Goal: Task Accomplishment & Management: Complete application form

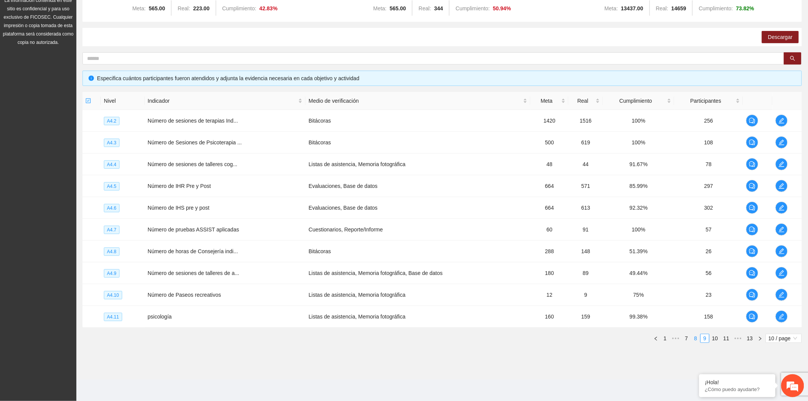
click at [691, 339] on li "8" at bounding box center [695, 338] width 9 height 9
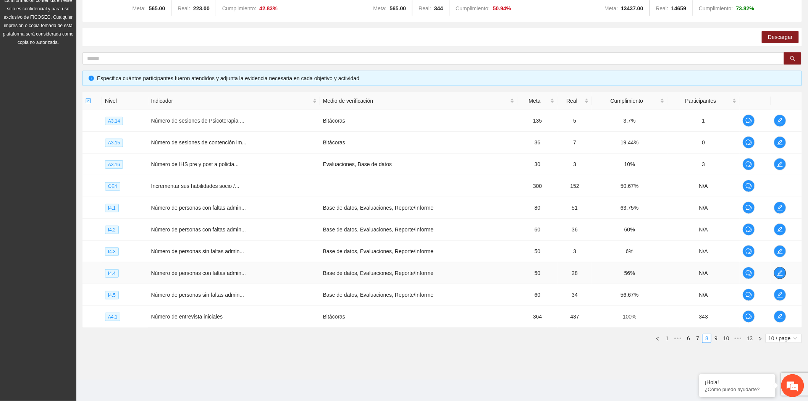
click at [780, 274] on icon "edit" at bounding box center [780, 273] width 6 height 6
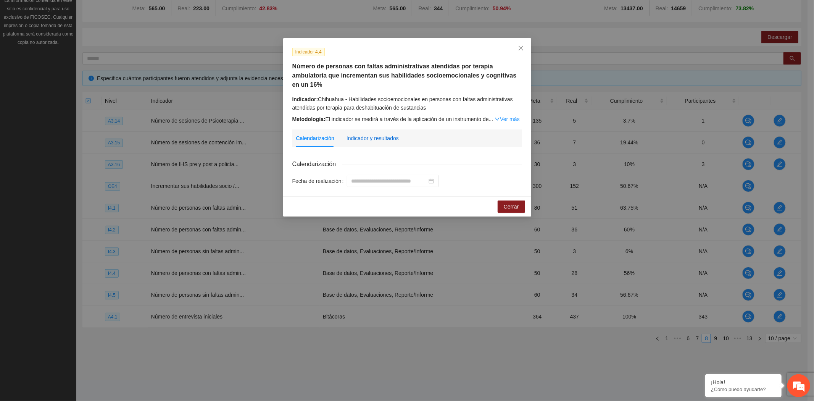
click at [387, 134] on div "Indicador y resultados" at bounding box center [373, 138] width 52 height 8
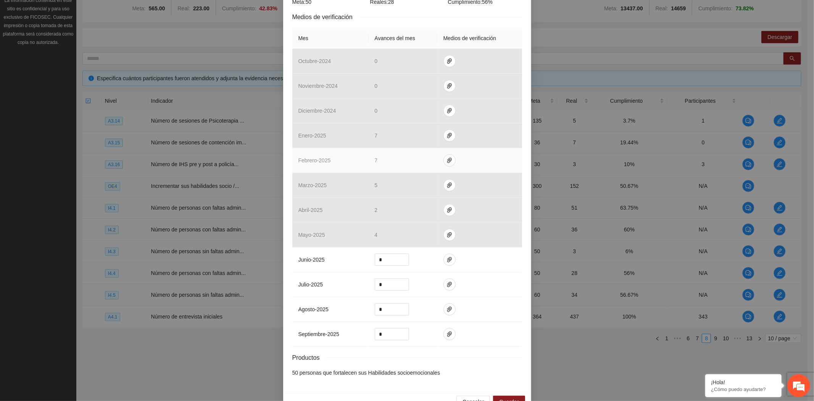
scroll to position [189, 0]
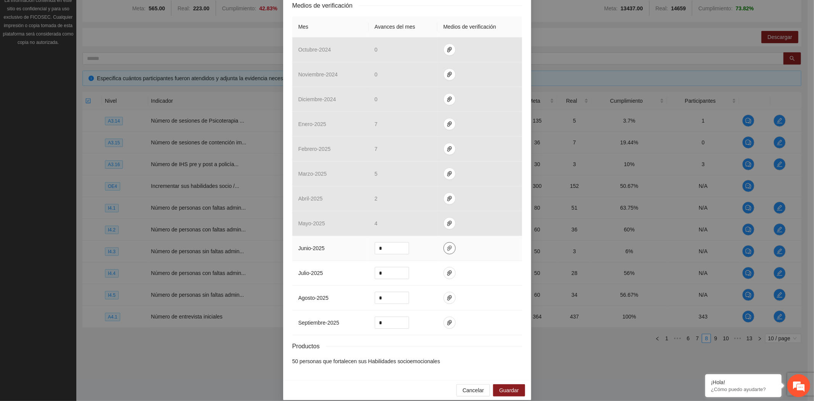
click at [447, 245] on icon "paper-clip" at bounding box center [449, 247] width 5 height 5
click at [447, 270] on icon "paper-clip" at bounding box center [450, 273] width 6 height 6
click at [447, 245] on icon "paper-clip" at bounding box center [450, 248] width 6 height 6
click at [434, 200] on span "Adjuntar documento" at bounding box center [426, 204] width 48 height 8
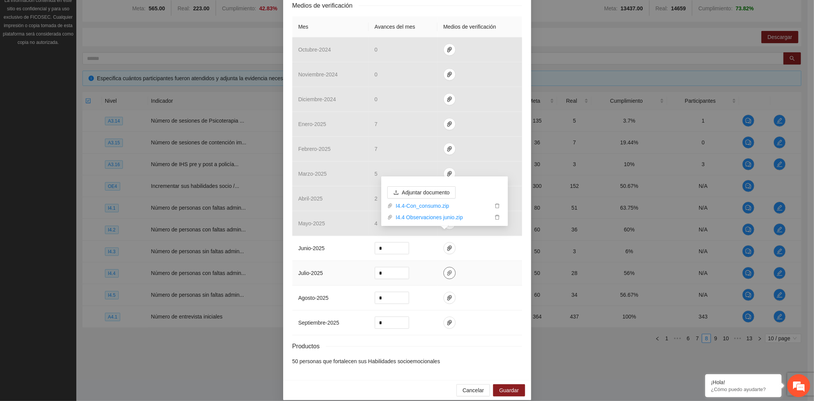
click at [448, 270] on span "paper-clip" at bounding box center [449, 273] width 11 height 6
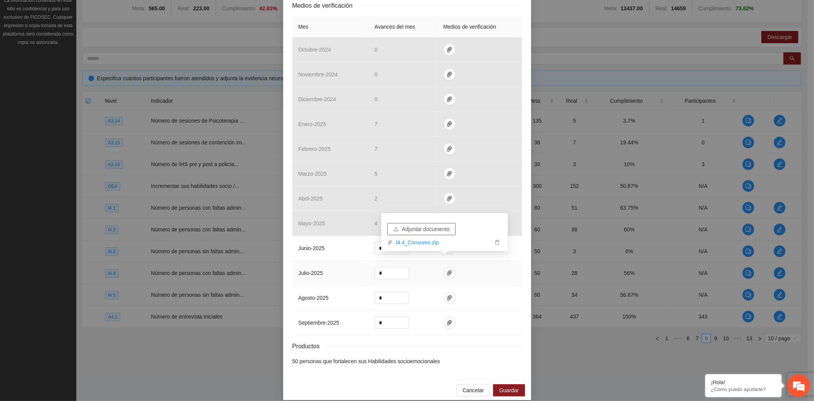
click at [447, 226] on span "Adjuntar documento" at bounding box center [426, 229] width 48 height 8
click at [448, 270] on icon "paper-clip" at bounding box center [450, 273] width 6 height 6
click at [447, 245] on icon "paper-clip" at bounding box center [450, 248] width 6 height 6
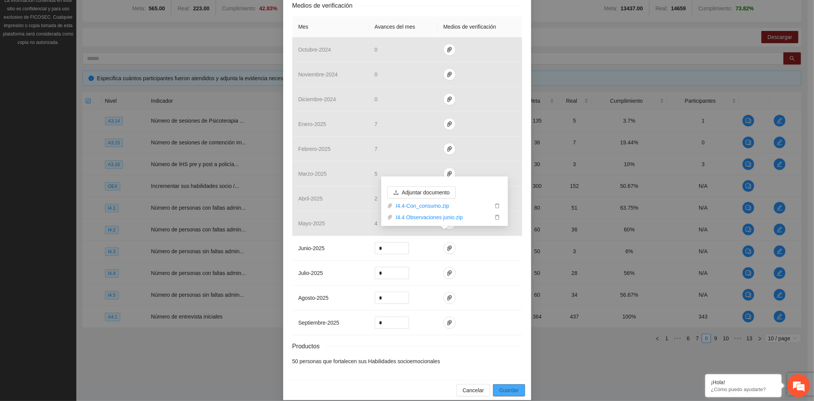
click at [507, 386] on span "Guardar" at bounding box center [508, 390] width 19 height 8
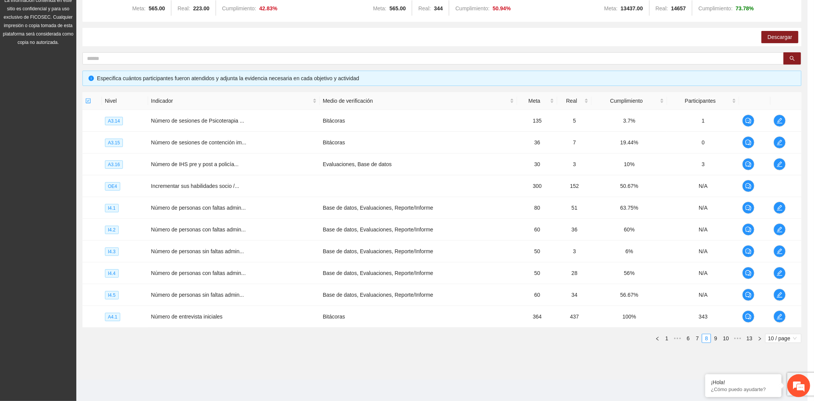
scroll to position [150, 0]
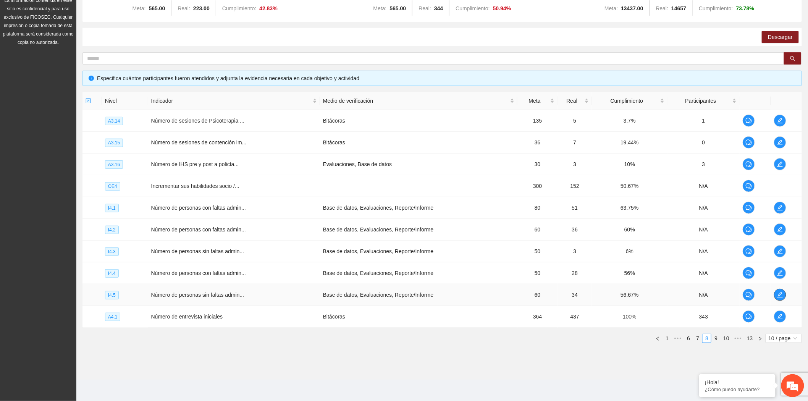
click at [780, 295] on icon "edit" at bounding box center [780, 295] width 6 height 6
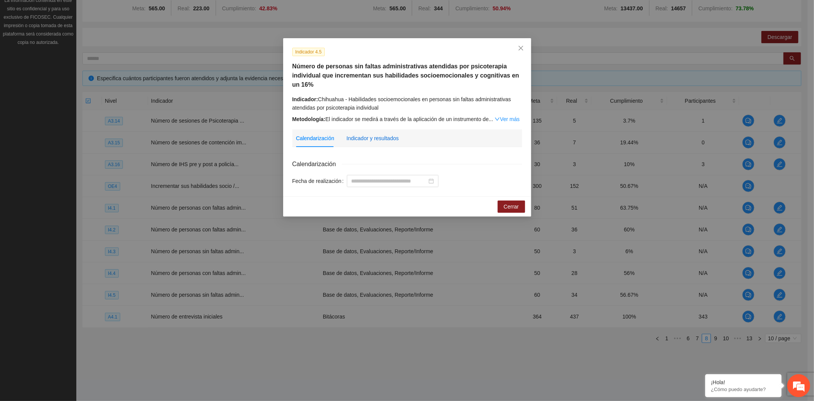
click at [384, 138] on div "Indicador y resultados" at bounding box center [373, 138] width 52 height 8
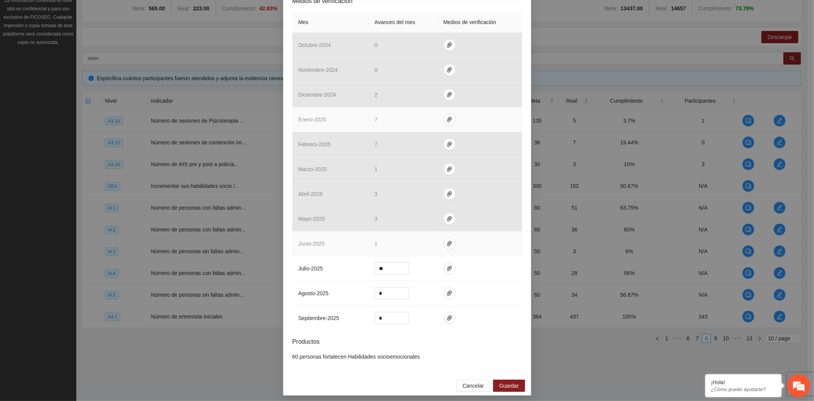
scroll to position [198, 0]
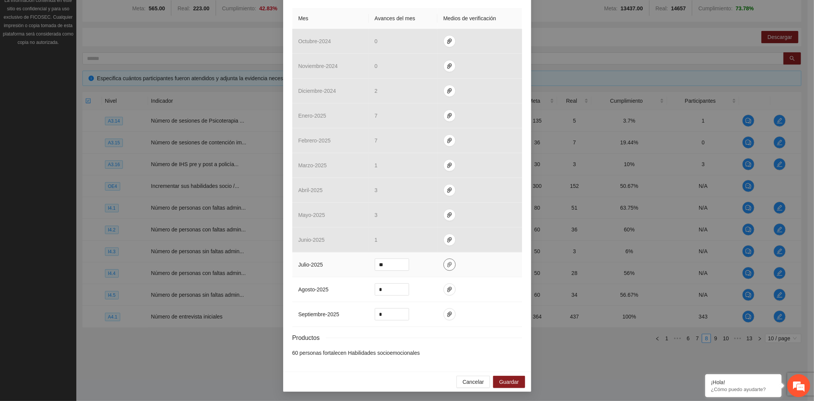
click at [447, 262] on icon "paper-clip" at bounding box center [450, 264] width 6 height 6
click at [432, 225] on span "Adjuntar documento" at bounding box center [426, 228] width 48 height 8
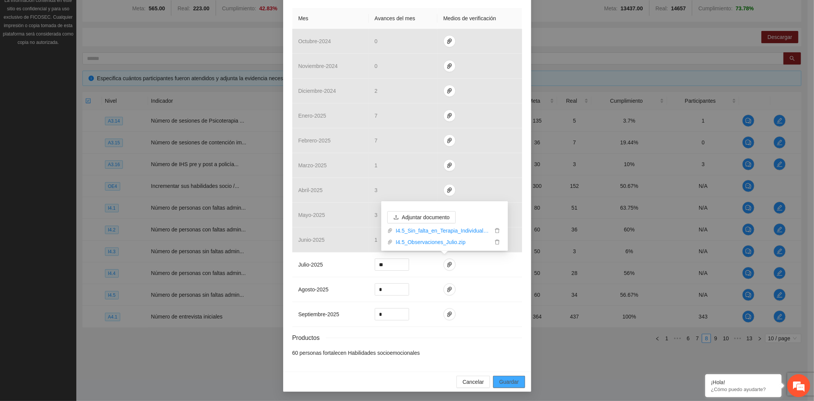
click at [506, 377] on span "Guardar" at bounding box center [508, 381] width 19 height 8
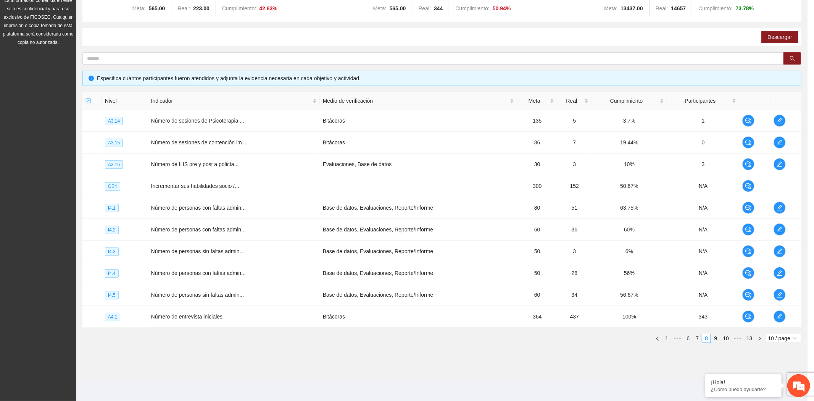
scroll to position [160, 0]
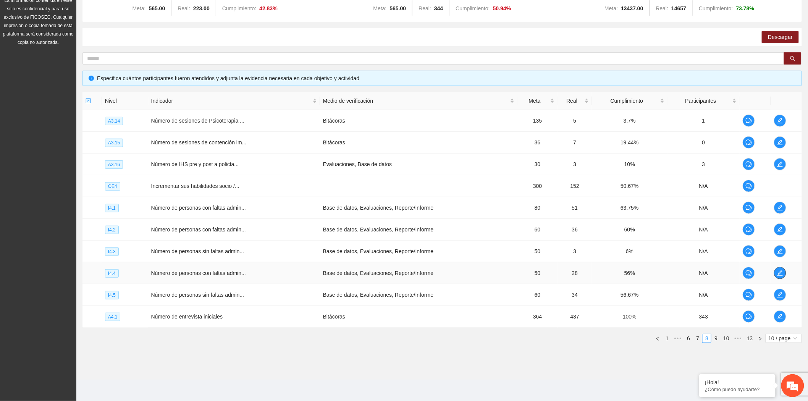
click at [779, 272] on icon "edit" at bounding box center [779, 272] width 5 height 5
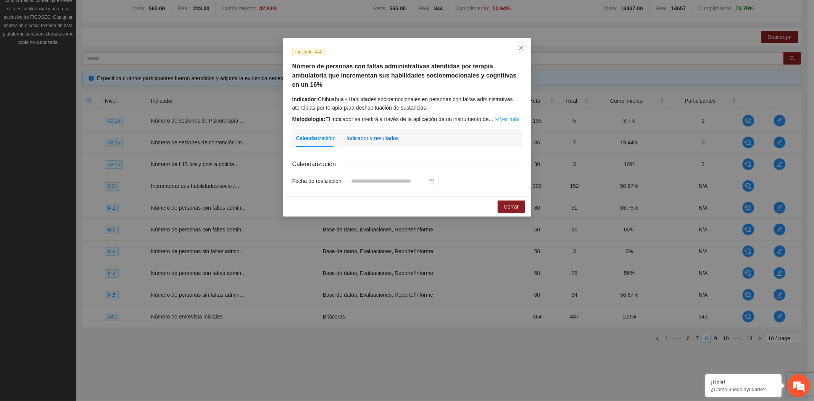
click at [380, 134] on div "Indicador y resultados" at bounding box center [373, 138] width 52 height 8
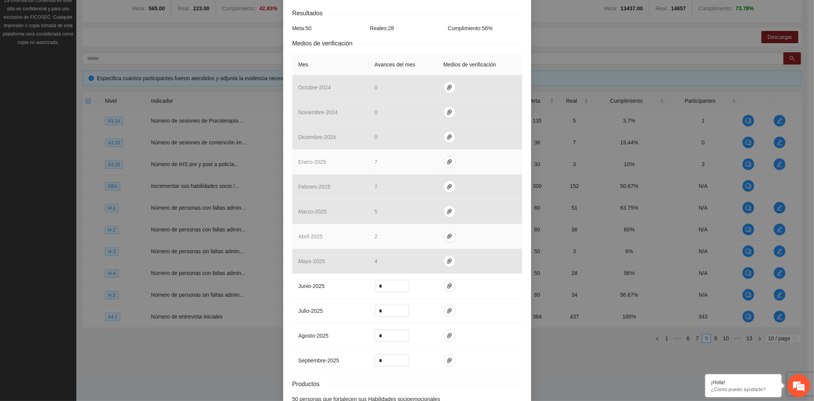
scroll to position [169, 0]
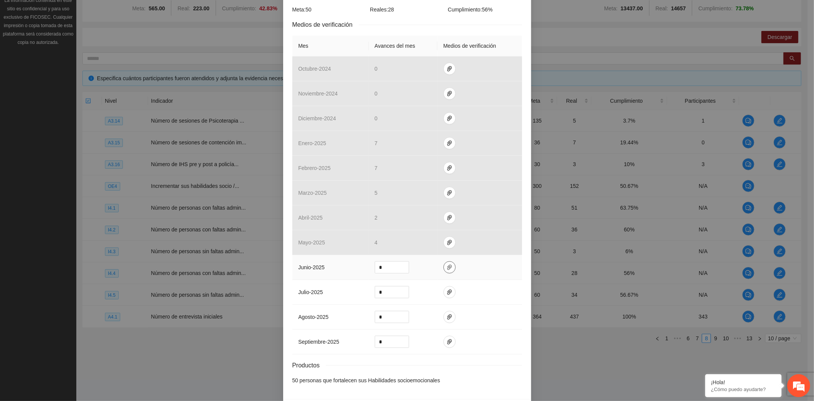
click at [445, 263] on button "button" at bounding box center [449, 267] width 12 height 12
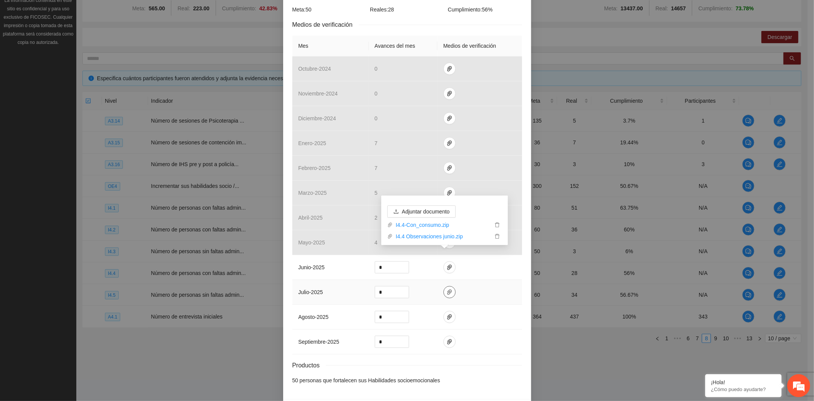
click at [447, 289] on icon "paper-clip" at bounding box center [450, 292] width 6 height 6
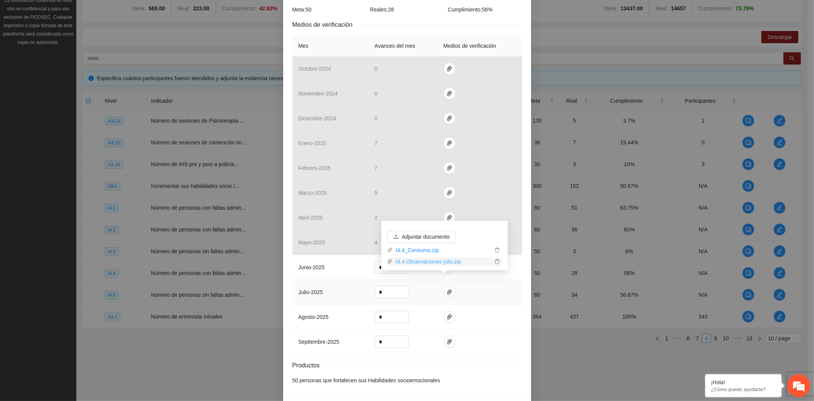
click at [445, 262] on link "I4.4 Observaciones julio.zip" at bounding box center [443, 261] width 100 height 8
click at [429, 259] on link "I4.4 Observaciones julio.zip" at bounding box center [443, 261] width 100 height 8
click at [190, 345] on div "Indicador 4.4 Número de personas con faltas administrativas atendidas por terap…" at bounding box center [407, 200] width 814 height 401
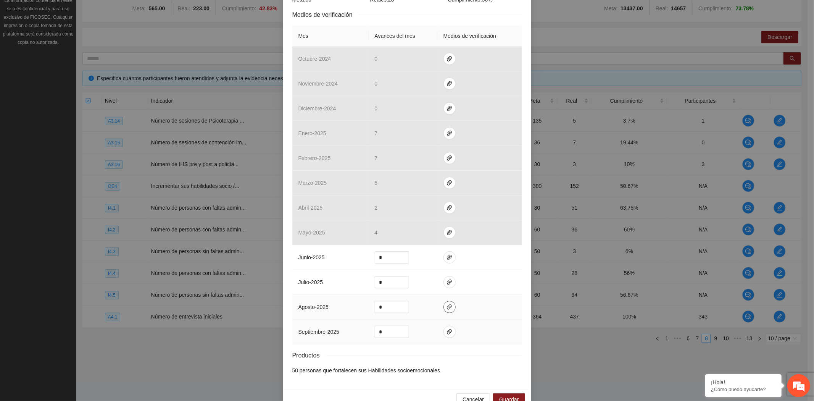
scroll to position [189, 0]
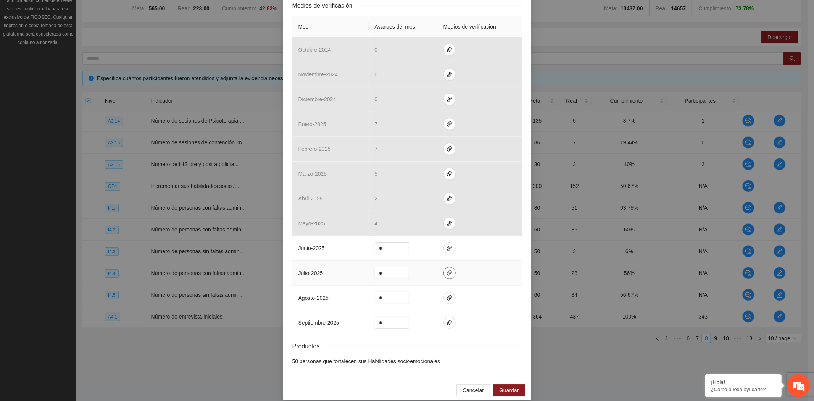
click at [447, 270] on icon "paper-clip" at bounding box center [450, 273] width 6 height 6
click at [474, 386] on span "Cancelar" at bounding box center [473, 390] width 21 height 8
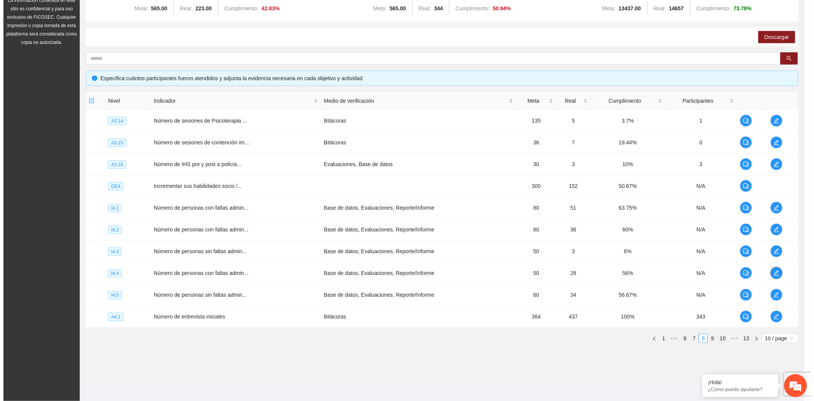
scroll to position [0, 0]
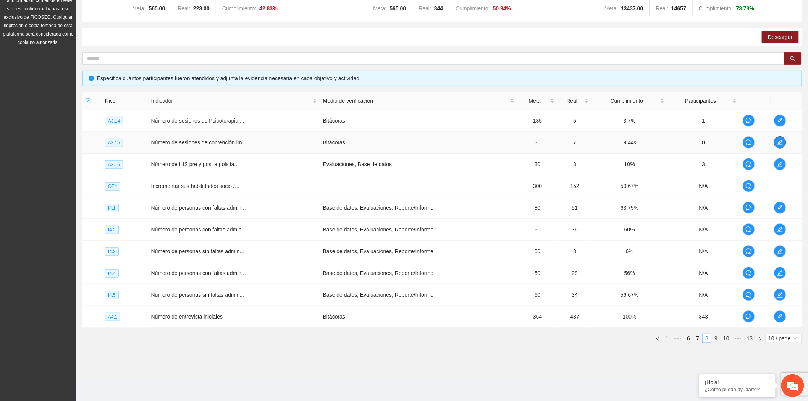
click at [776, 142] on span "edit" at bounding box center [779, 142] width 11 height 6
click at [776, 121] on span "edit" at bounding box center [779, 121] width 11 height 6
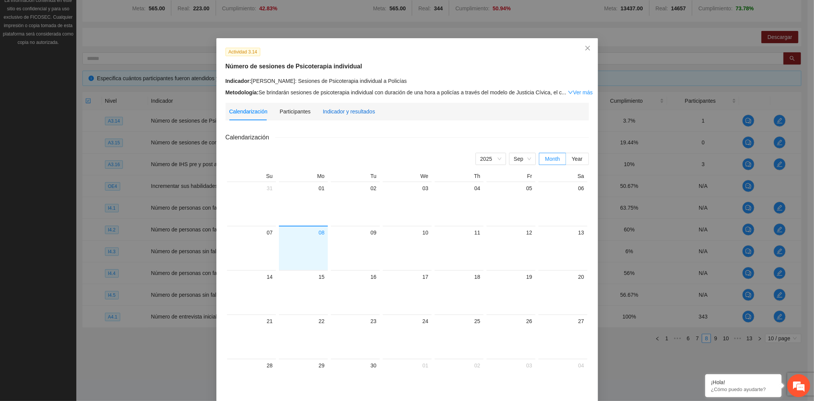
click at [349, 111] on div "Indicador y resultados" at bounding box center [349, 111] width 52 height 8
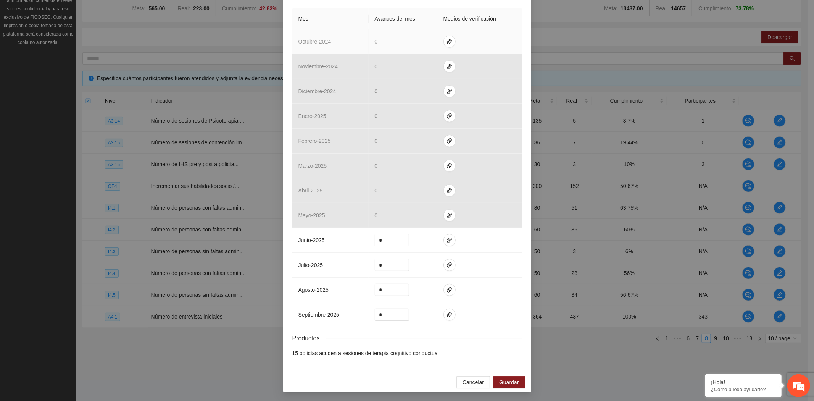
scroll to position [171, 0]
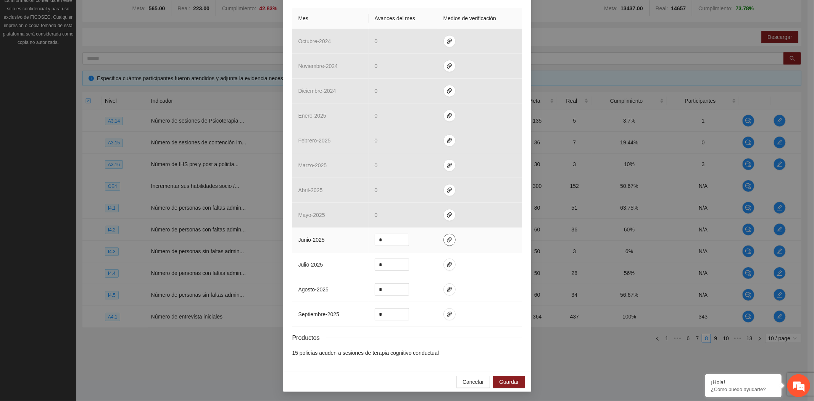
click at [447, 239] on icon "paper-clip" at bounding box center [449, 239] width 5 height 5
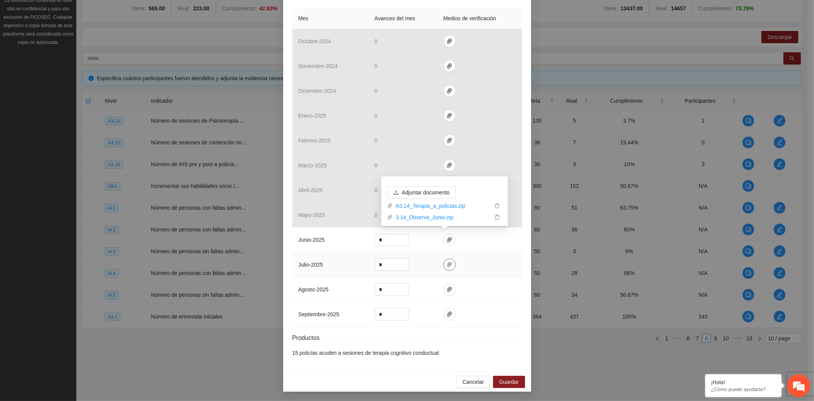
click at [447, 264] on icon "paper-clip" at bounding box center [450, 264] width 6 height 6
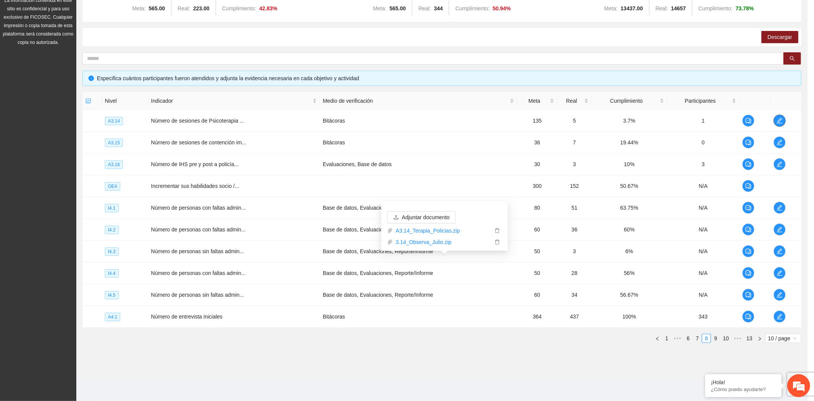
scroll to position [0, 0]
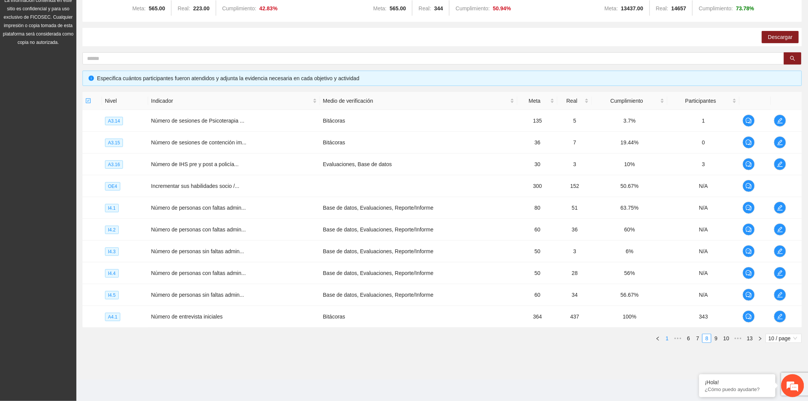
click at [667, 339] on link "1" at bounding box center [667, 338] width 8 height 8
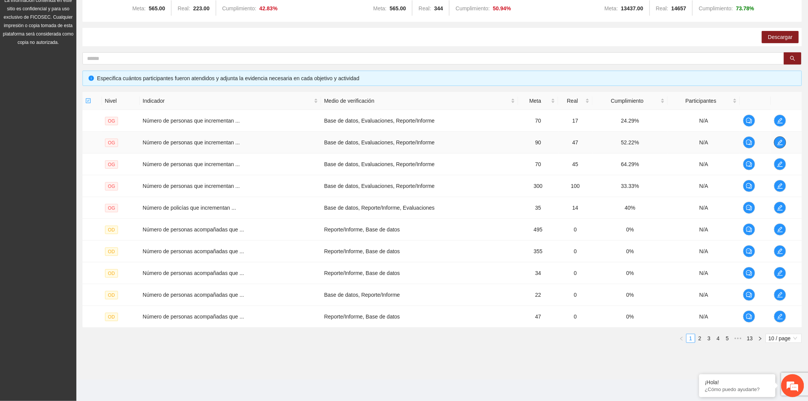
click at [776, 144] on span "edit" at bounding box center [779, 142] width 11 height 6
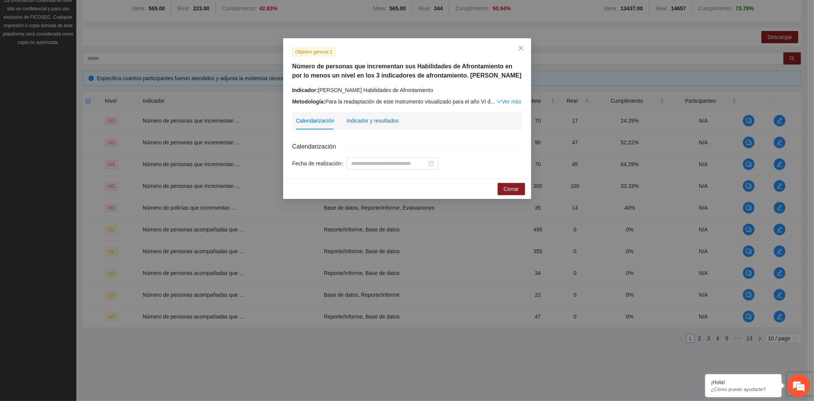
click at [383, 122] on div "Indicador y resultados" at bounding box center [373, 120] width 52 height 8
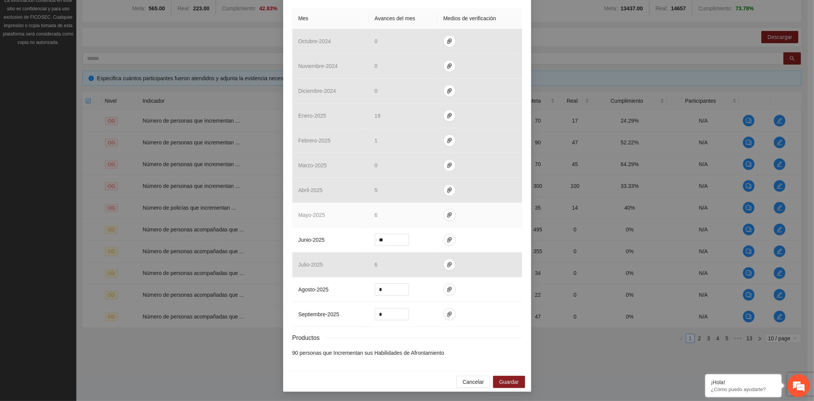
scroll to position [180, 0]
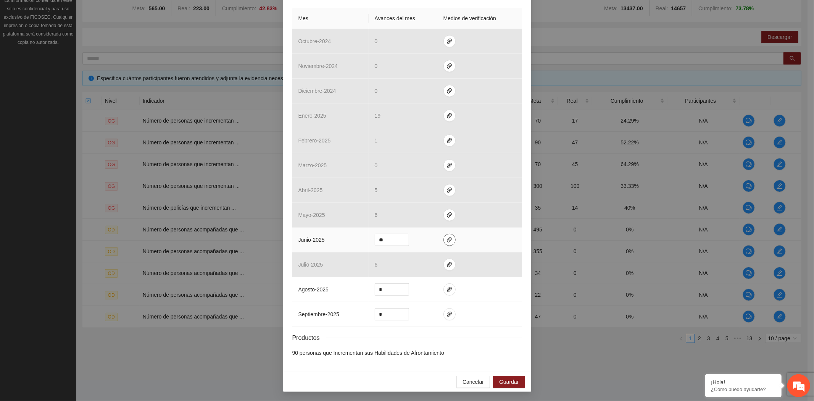
click at [447, 241] on icon "paper-clip" at bounding box center [450, 240] width 6 height 6
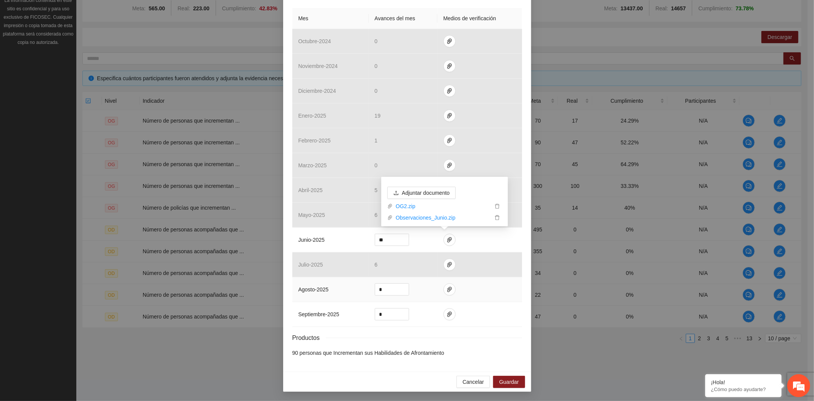
click at [441, 296] on td at bounding box center [479, 289] width 85 height 25
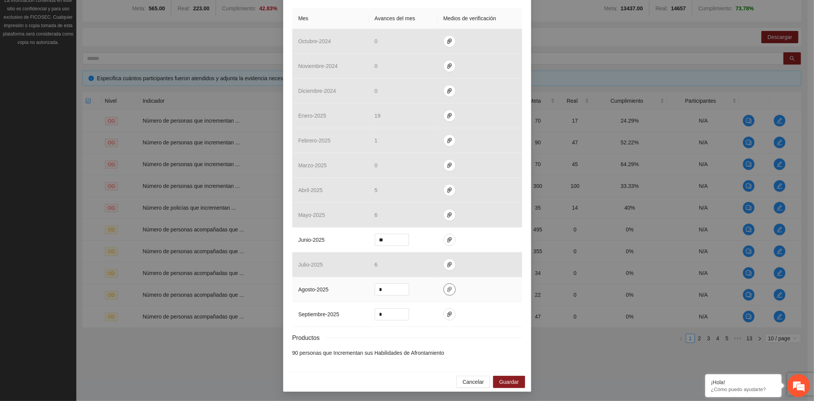
click at [447, 291] on icon "paper-clip" at bounding box center [450, 289] width 6 height 6
click at [466, 378] on span "Cancelar" at bounding box center [473, 381] width 21 height 8
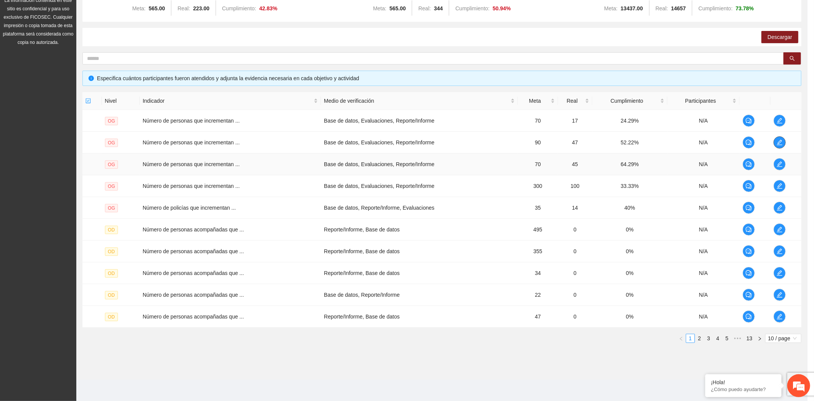
scroll to position [0, 0]
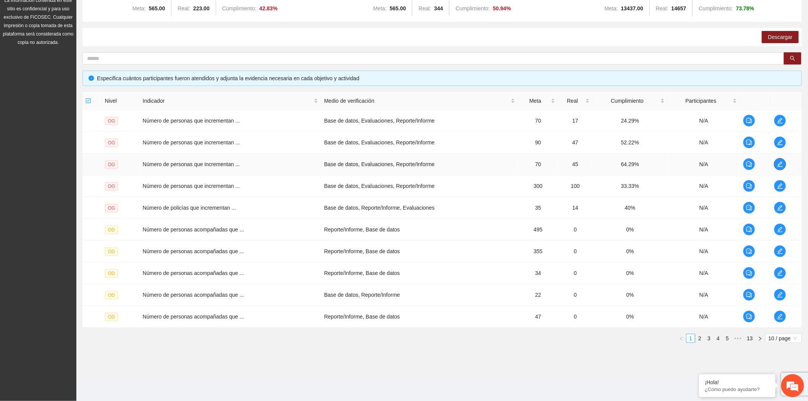
click at [784, 162] on span "edit" at bounding box center [779, 164] width 11 height 6
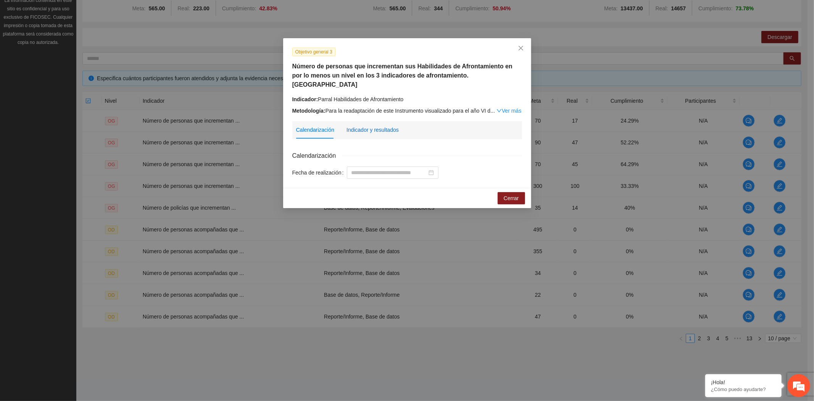
click at [360, 126] on div "Indicador y resultados" at bounding box center [373, 130] width 52 height 8
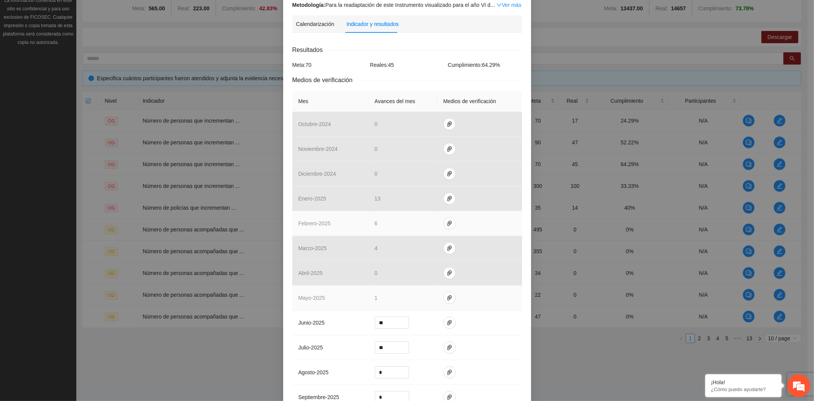
scroll to position [180, 0]
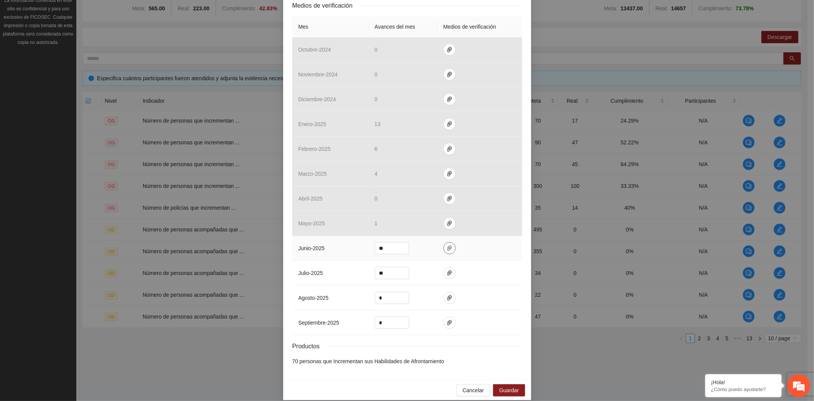
click at [447, 245] on icon "paper-clip" at bounding box center [450, 248] width 6 height 6
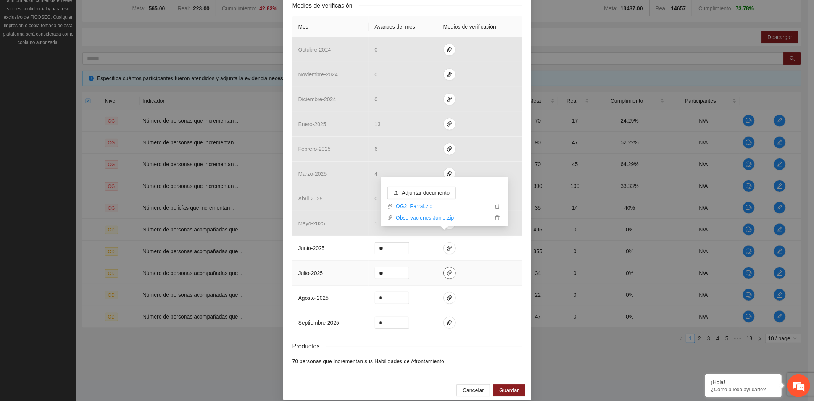
click at [447, 270] on icon "paper-clip" at bounding box center [450, 273] width 6 height 6
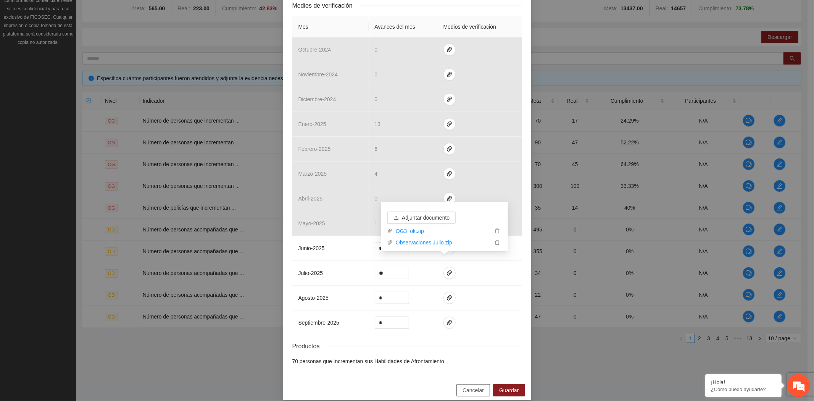
click at [480, 386] on span "Cancelar" at bounding box center [473, 390] width 21 height 8
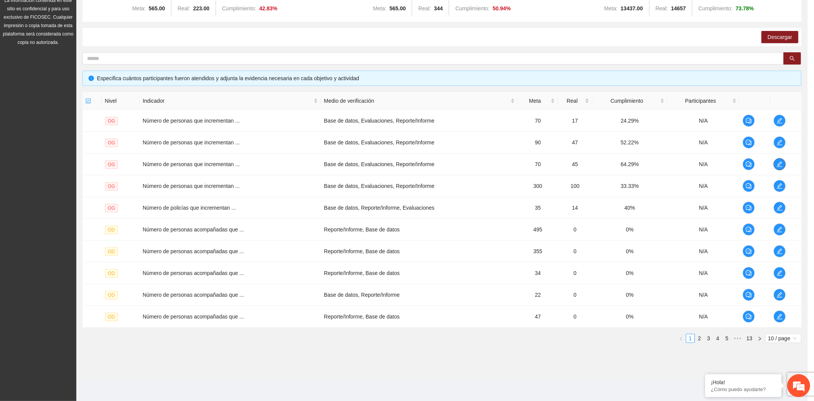
scroll to position [0, 0]
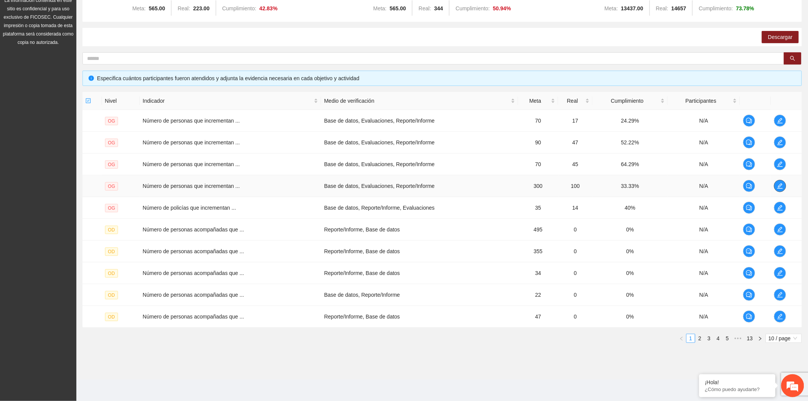
click at [777, 187] on icon "edit" at bounding box center [780, 186] width 6 height 6
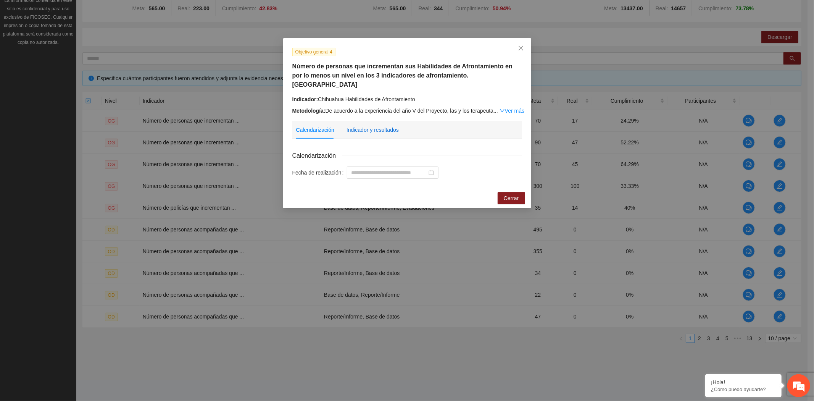
click at [365, 126] on div "Indicador y resultados" at bounding box center [373, 130] width 52 height 8
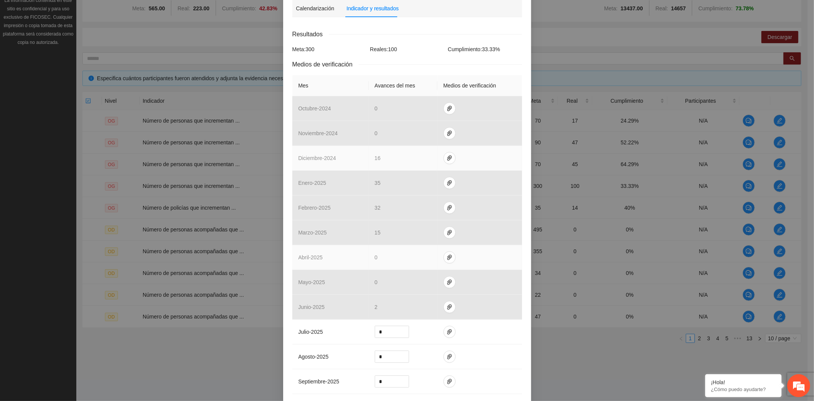
scroll to position [180, 0]
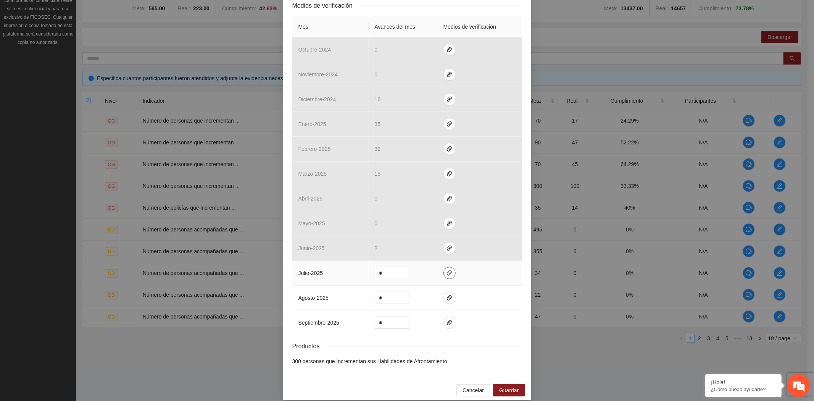
click at [447, 270] on icon "paper-clip" at bounding box center [450, 273] width 6 height 6
click at [463, 386] on span "Cancelar" at bounding box center [473, 390] width 21 height 8
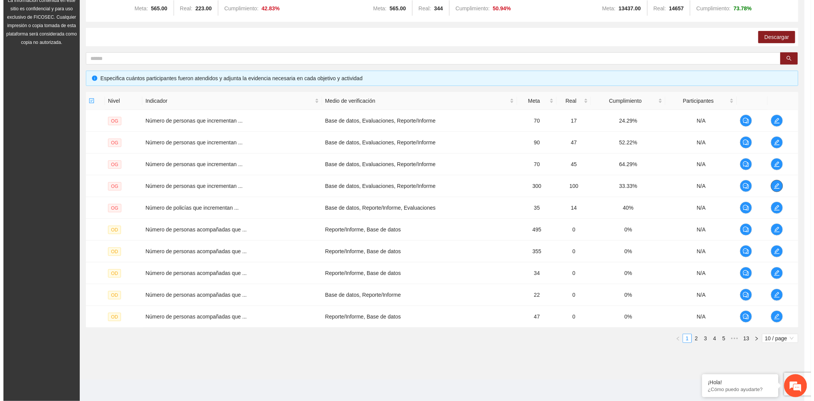
scroll to position [0, 0]
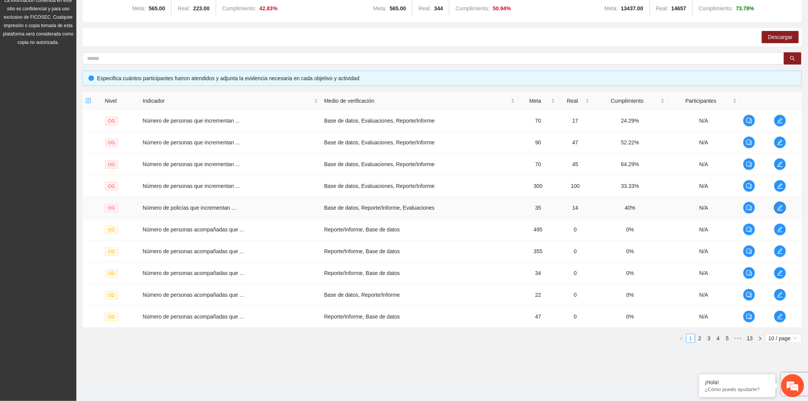
click at [782, 208] on icon "edit" at bounding box center [780, 208] width 6 height 6
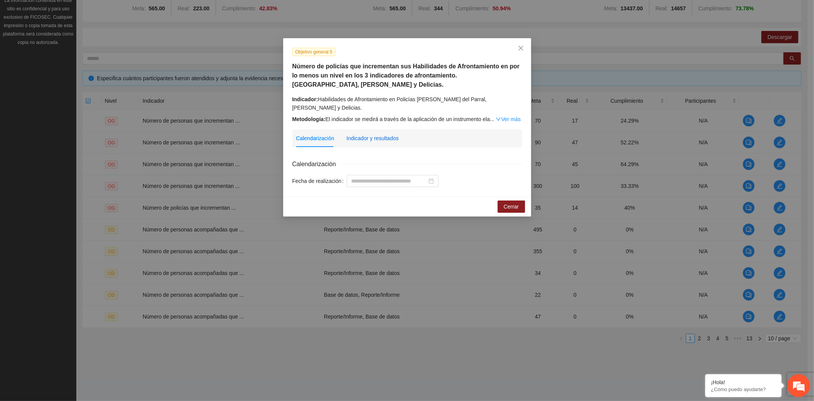
click at [393, 138] on div "Indicador y resultados" at bounding box center [373, 138] width 52 height 8
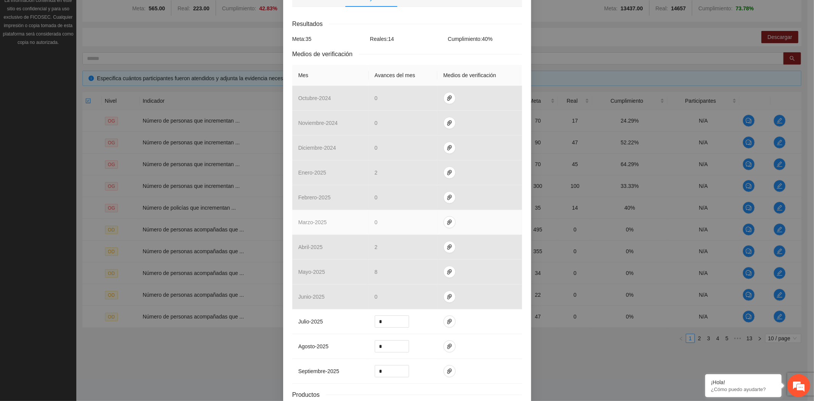
scroll to position [198, 0]
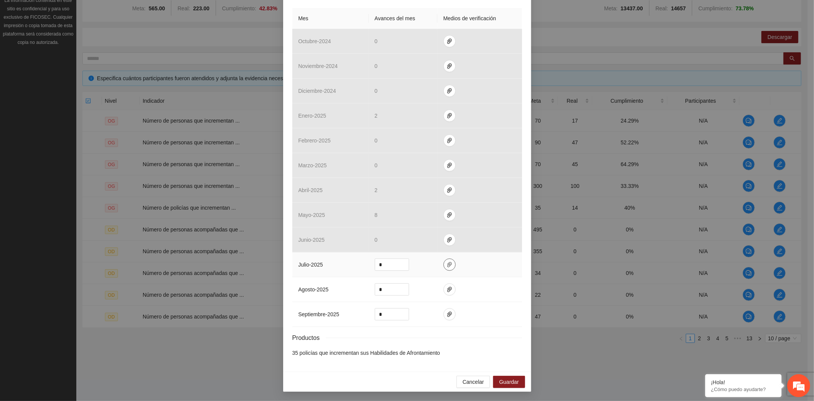
click at [447, 264] on icon "paper-clip" at bounding box center [450, 264] width 6 height 6
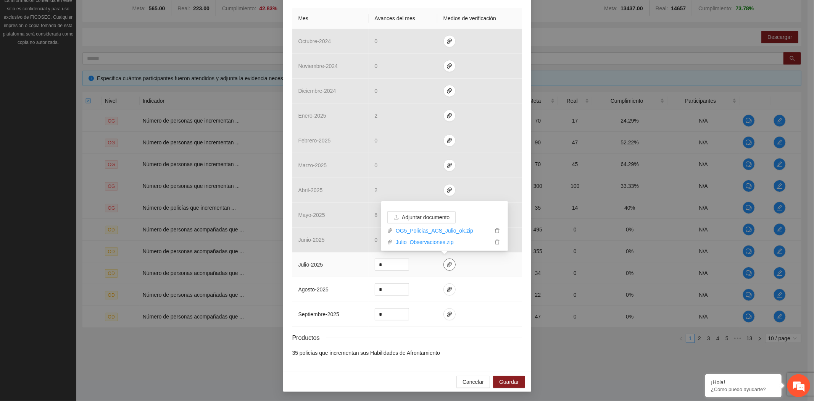
click at [447, 265] on icon "paper-clip" at bounding box center [450, 264] width 6 height 6
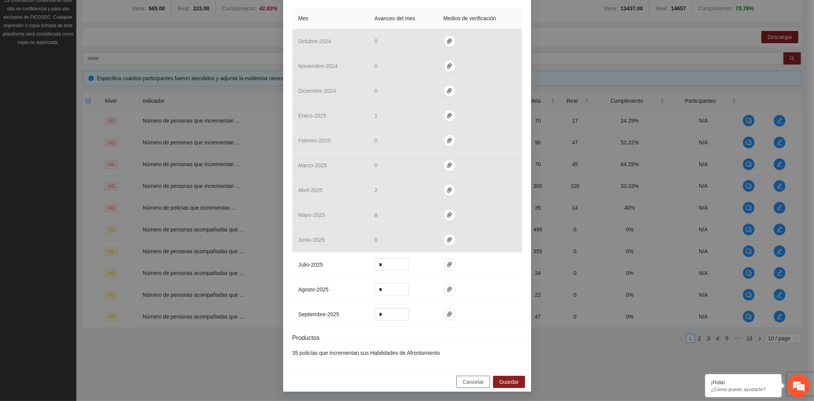
click at [470, 376] on button "Cancelar" at bounding box center [473, 382] width 34 height 12
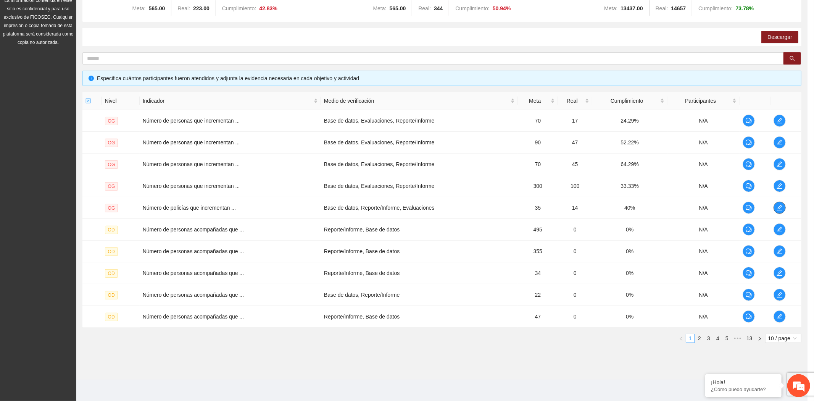
scroll to position [0, 0]
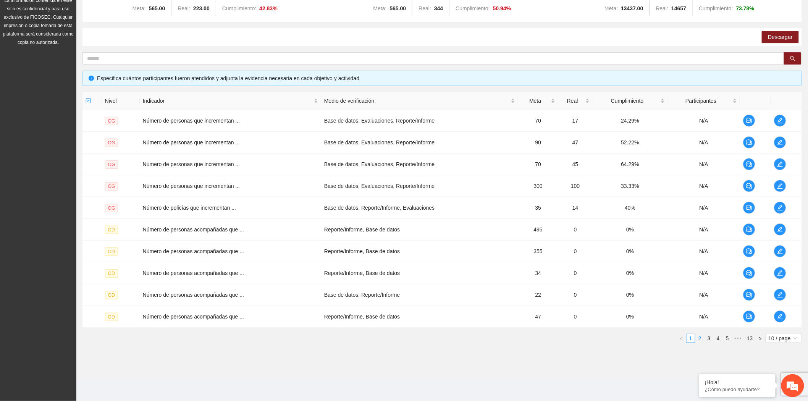
click at [698, 339] on link "2" at bounding box center [699, 338] width 8 height 8
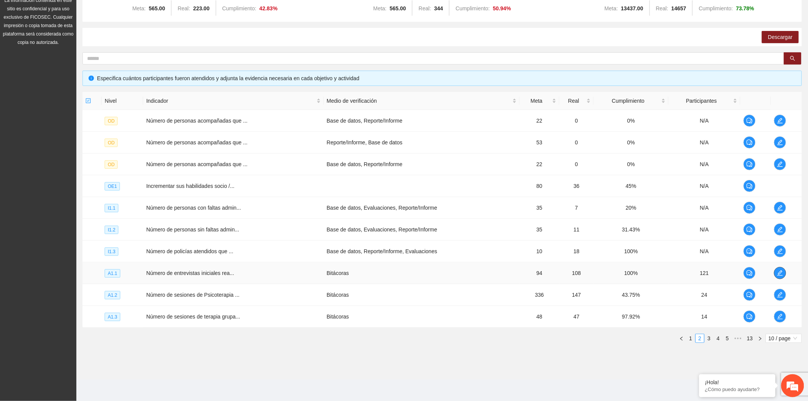
click at [780, 271] on icon "edit" at bounding box center [779, 272] width 5 height 5
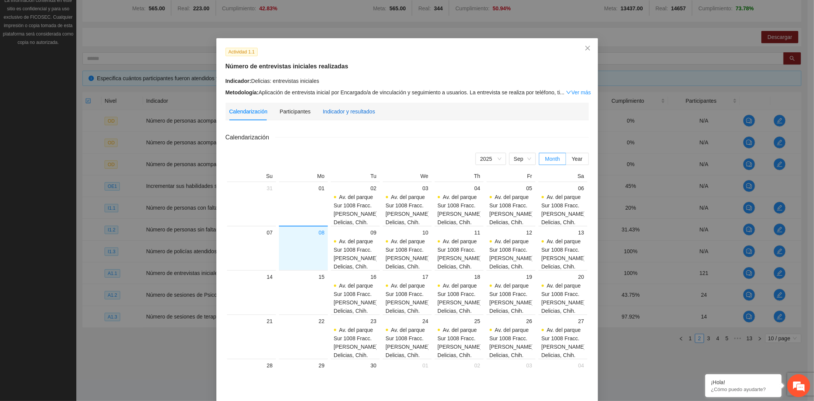
click at [354, 108] on div "Indicador y resultados" at bounding box center [349, 111] width 52 height 8
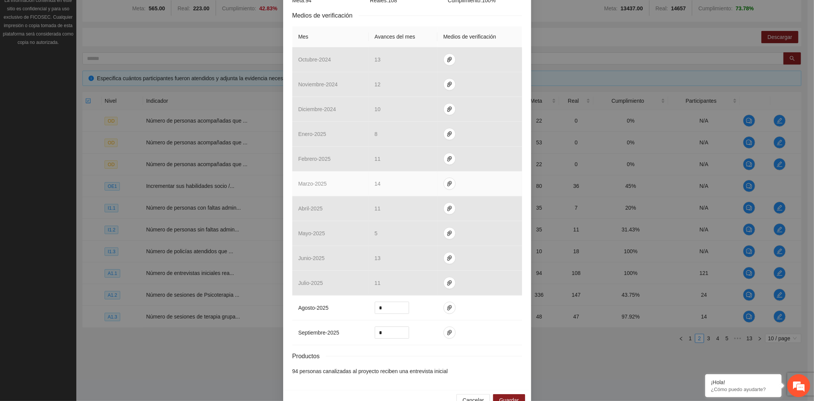
scroll to position [171, 0]
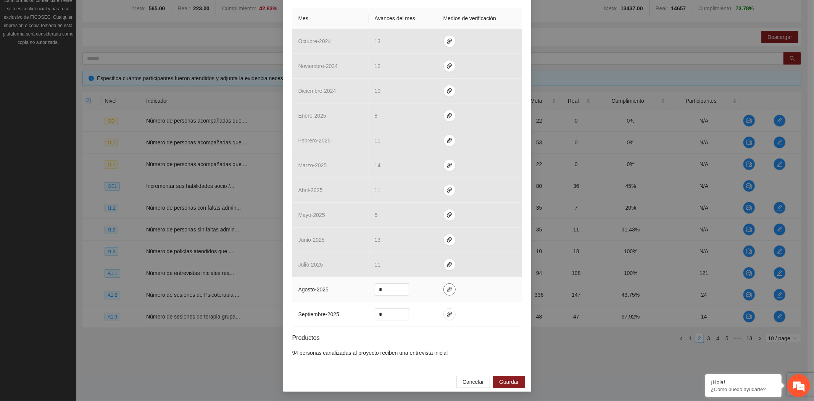
click at [447, 290] on icon "paper-clip" at bounding box center [450, 289] width 6 height 6
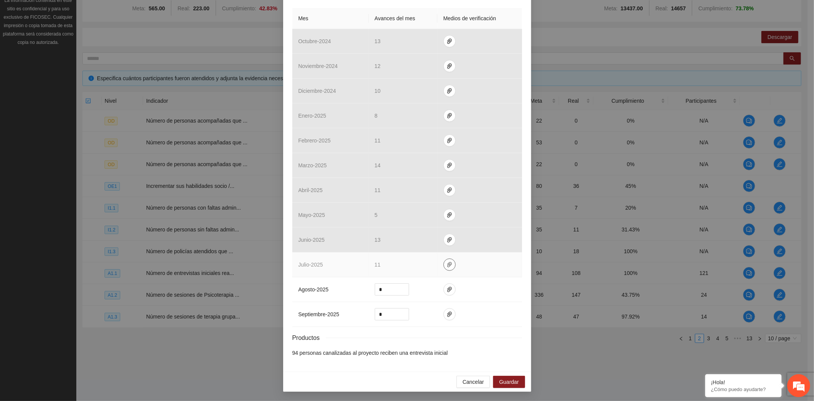
click at [447, 264] on icon "paper-clip" at bounding box center [449, 264] width 5 height 5
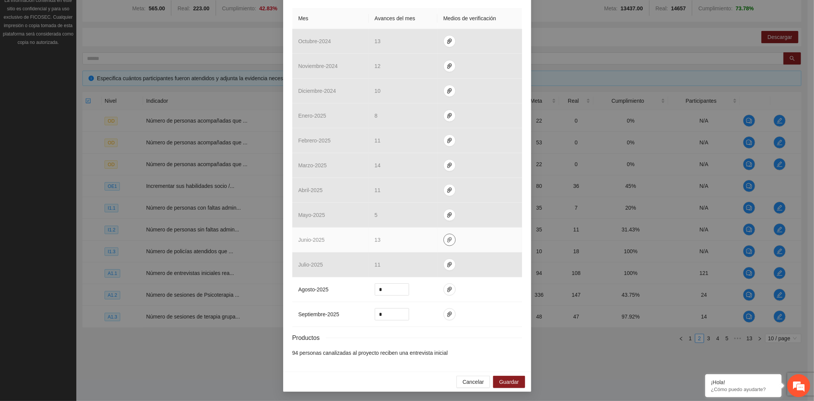
click at [447, 237] on icon "paper-clip" at bounding box center [450, 240] width 6 height 6
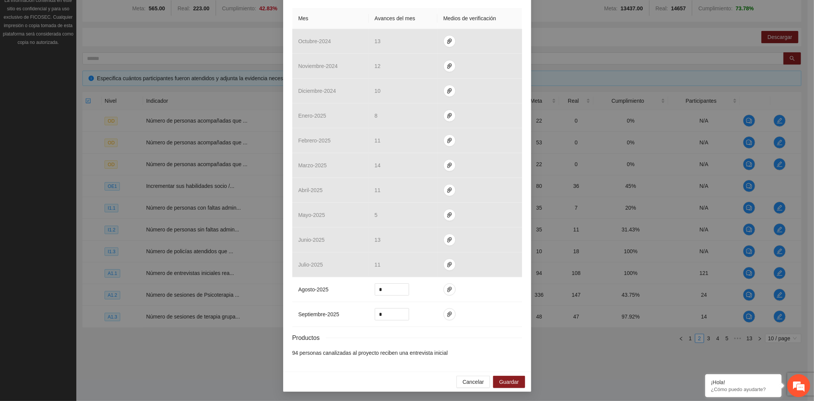
click at [165, 385] on div "Actividad 1.1 Número de entrevistas iniciales realizadas Indicador: Delicias: e…" at bounding box center [407, 200] width 814 height 401
click at [475, 381] on span "Cancelar" at bounding box center [473, 381] width 21 height 8
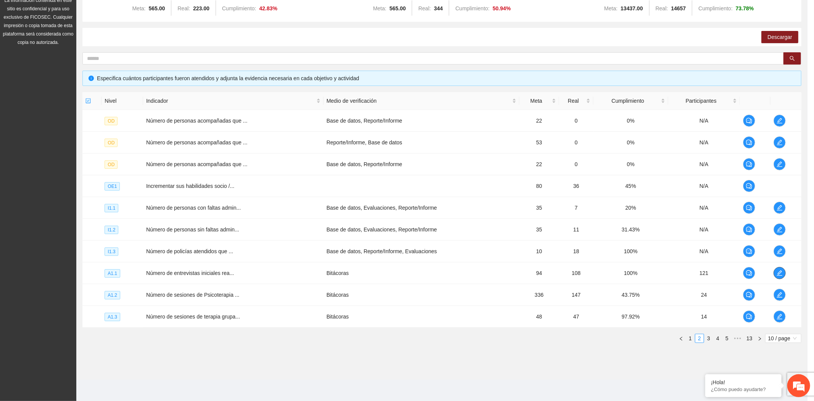
scroll to position [0, 0]
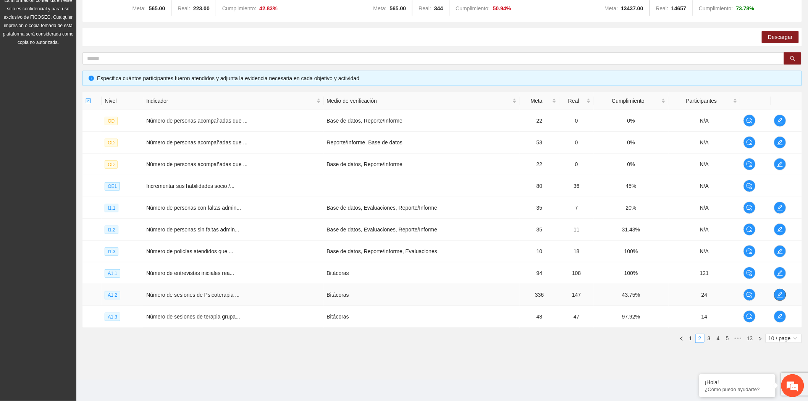
click at [781, 289] on button "button" at bounding box center [780, 295] width 12 height 12
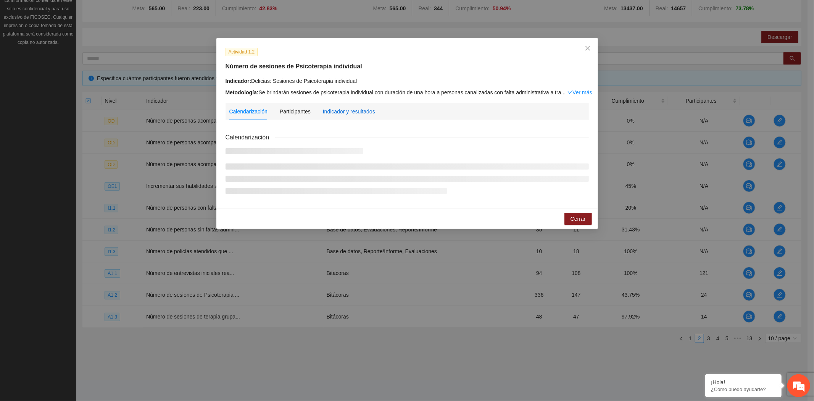
click at [350, 110] on div "Indicador y resultados" at bounding box center [349, 111] width 52 height 8
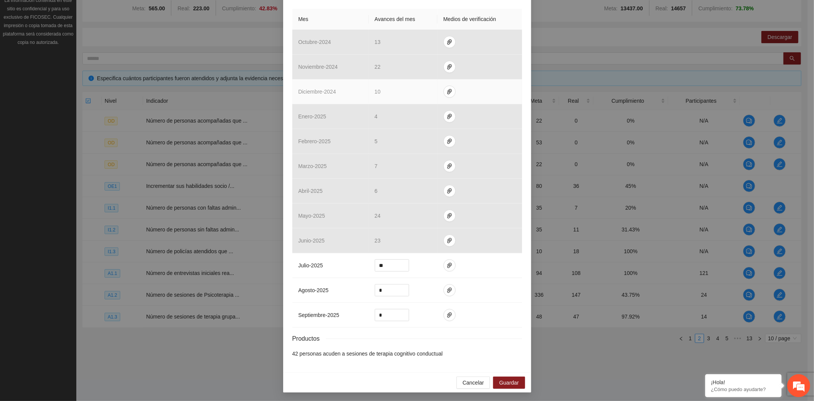
scroll to position [171, 0]
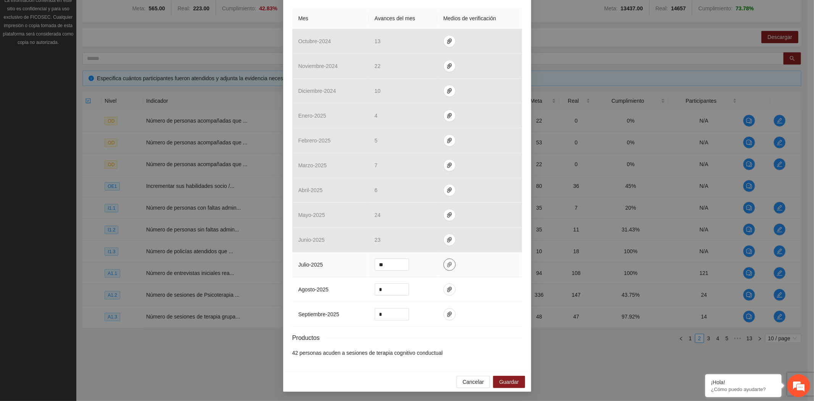
click at [447, 266] on icon "paper-clip" at bounding box center [450, 264] width 6 height 6
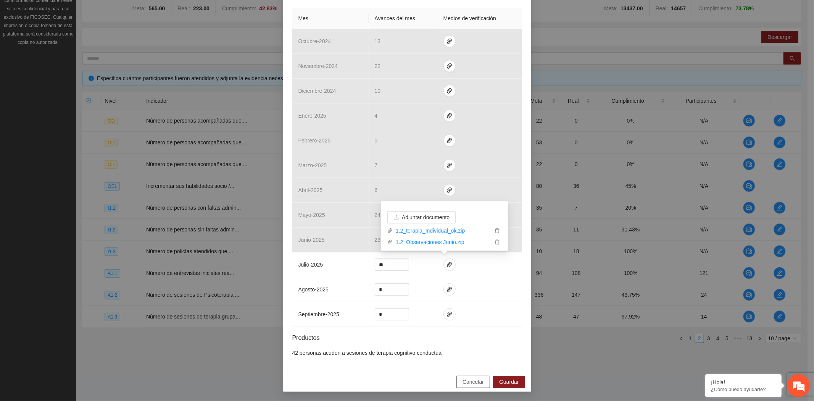
click at [466, 379] on span "Cancelar" at bounding box center [473, 381] width 21 height 8
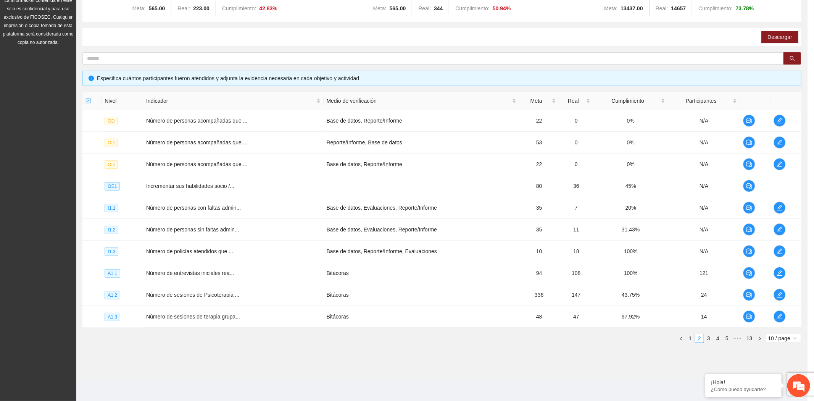
scroll to position [133, 0]
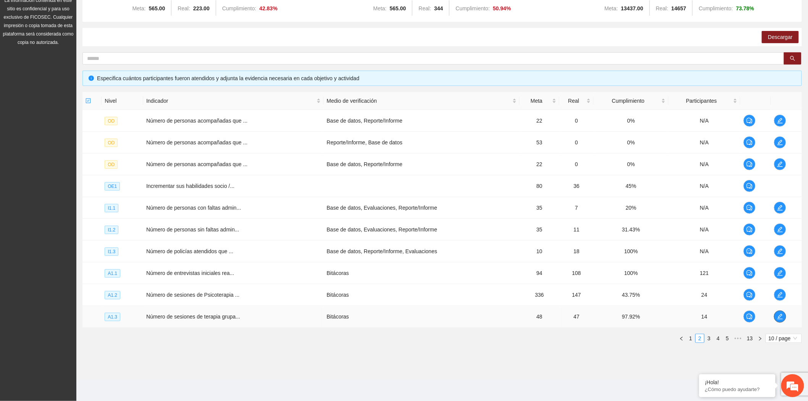
click at [780, 317] on icon "edit" at bounding box center [780, 316] width 6 height 6
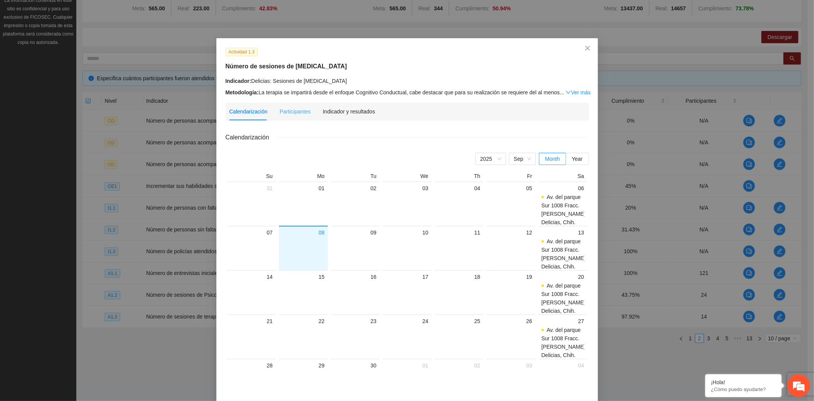
click at [348, 105] on div "Indicador y resultados" at bounding box center [349, 112] width 52 height 18
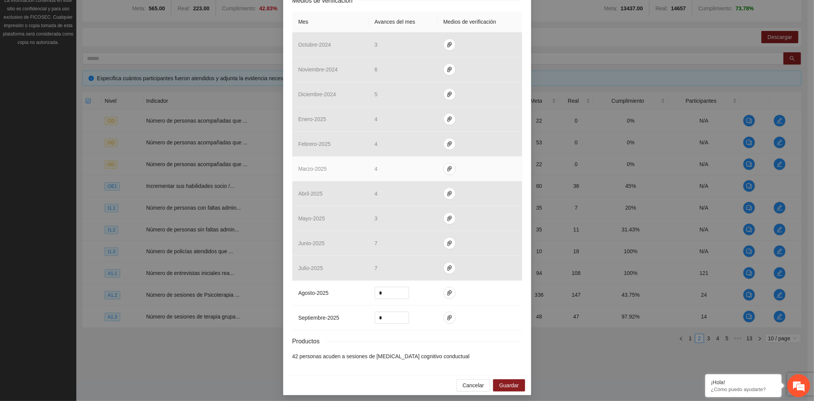
scroll to position [171, 0]
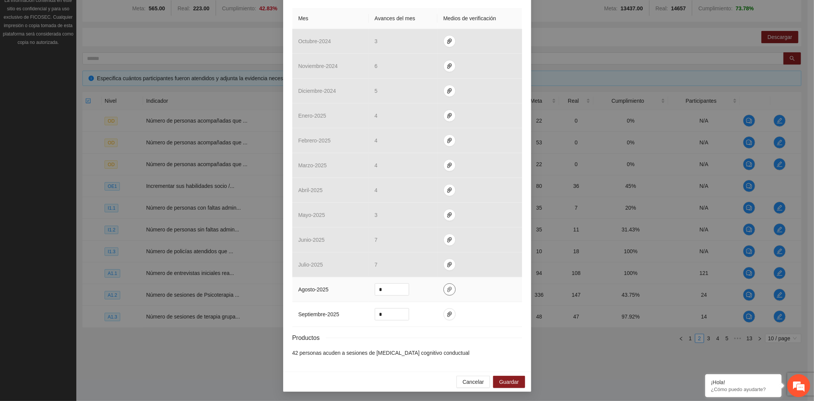
click at [447, 289] on icon "paper-clip" at bounding box center [450, 289] width 6 height 6
click at [467, 382] on span "Cancelar" at bounding box center [473, 381] width 21 height 8
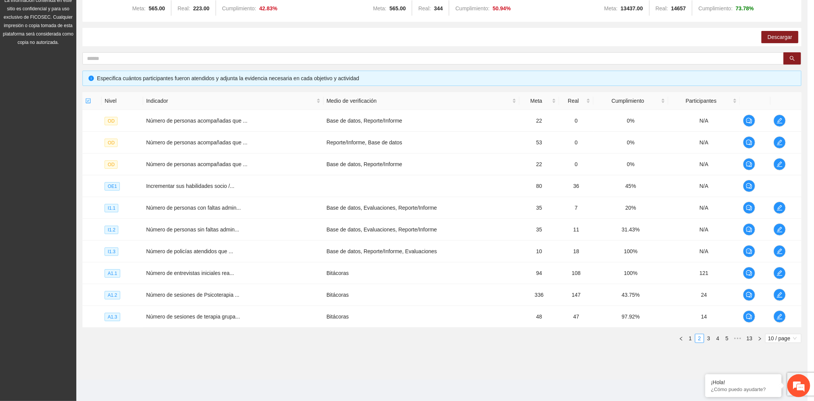
scroll to position [132, 0]
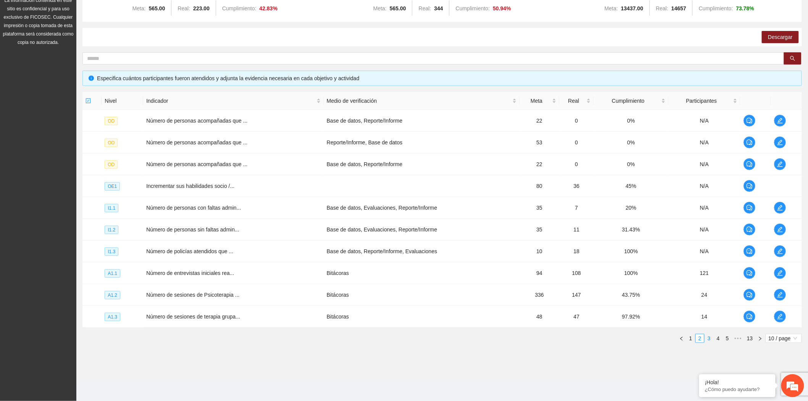
click at [710, 337] on link "3" at bounding box center [709, 338] width 8 height 8
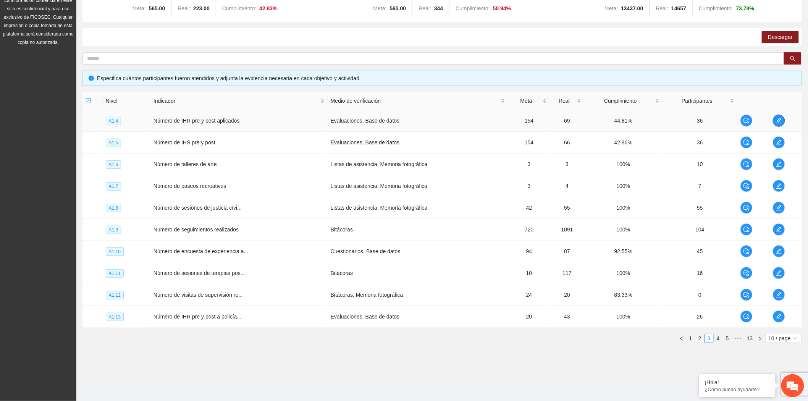
click at [776, 119] on icon "edit" at bounding box center [779, 121] width 6 height 6
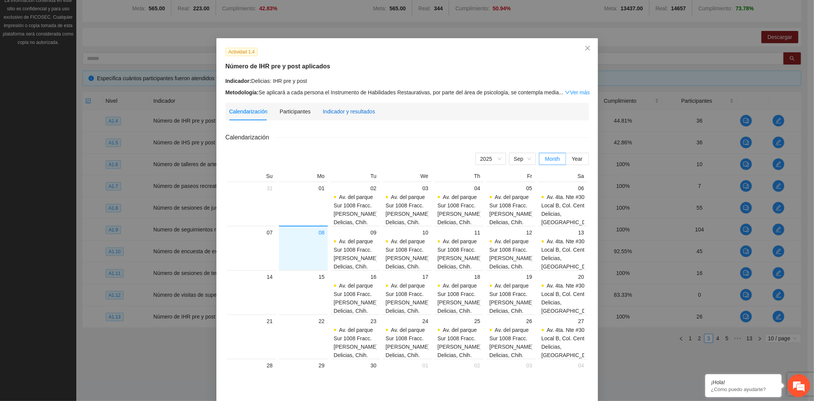
click at [357, 115] on div "Indicador y resultados" at bounding box center [349, 111] width 52 height 8
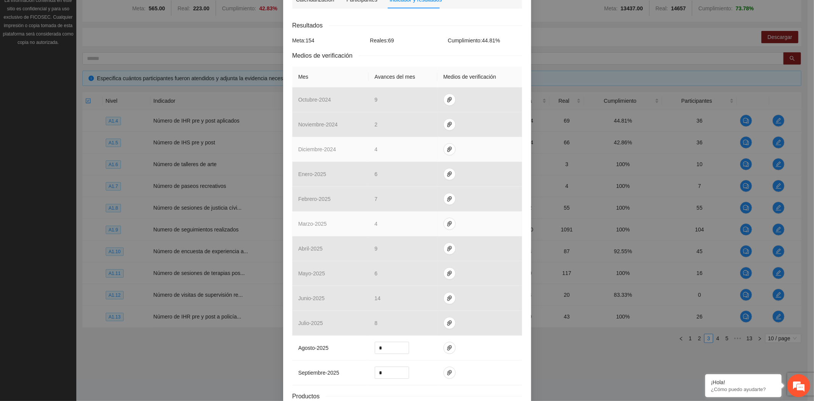
scroll to position [179, 0]
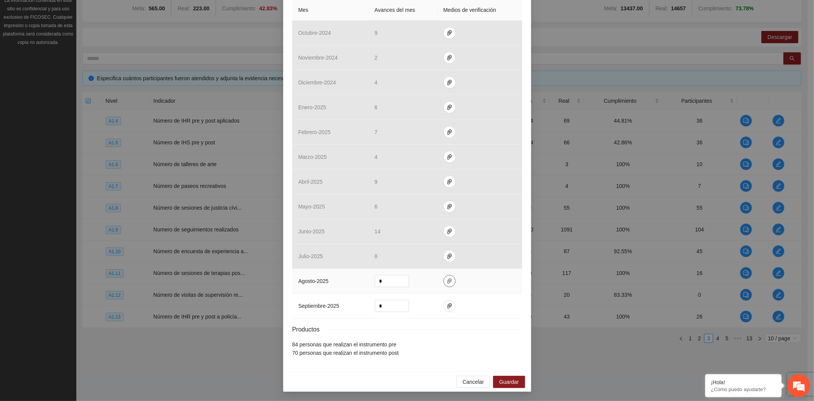
click at [447, 280] on icon "paper-clip" at bounding box center [450, 281] width 6 height 6
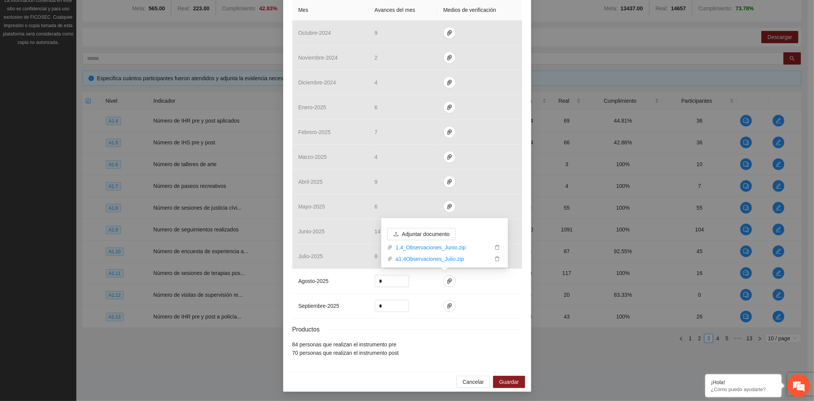
click at [208, 354] on div "Actividad 1.4 Número de IHR pre y post aplicados Indicador: Delicias: IHR pre y…" at bounding box center [407, 200] width 814 height 401
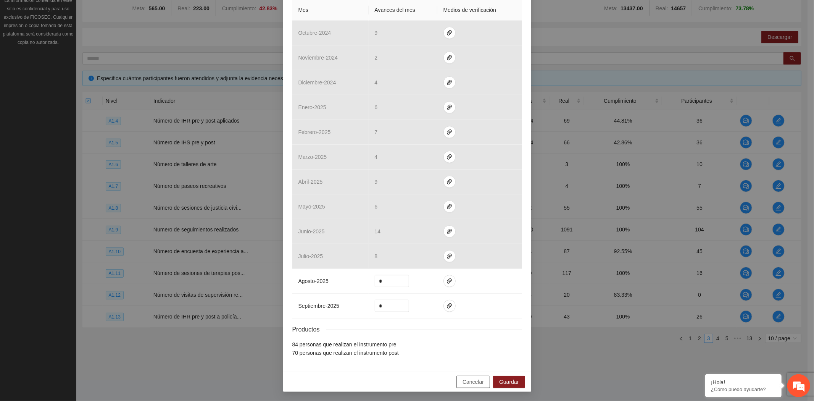
click at [477, 382] on span "Cancelar" at bounding box center [473, 381] width 21 height 8
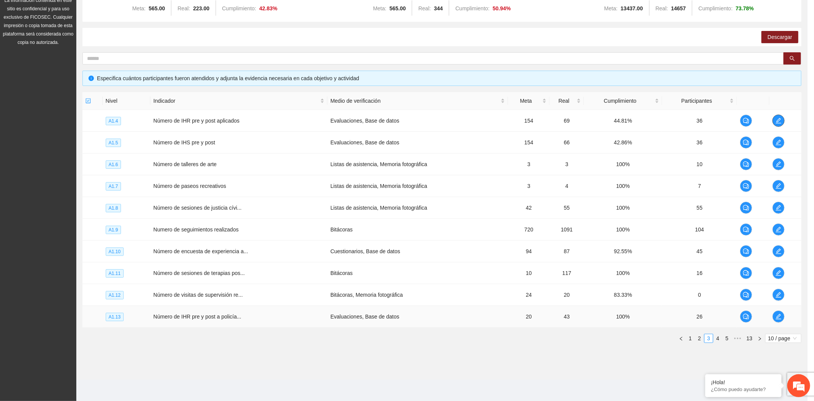
scroll to position [0, 0]
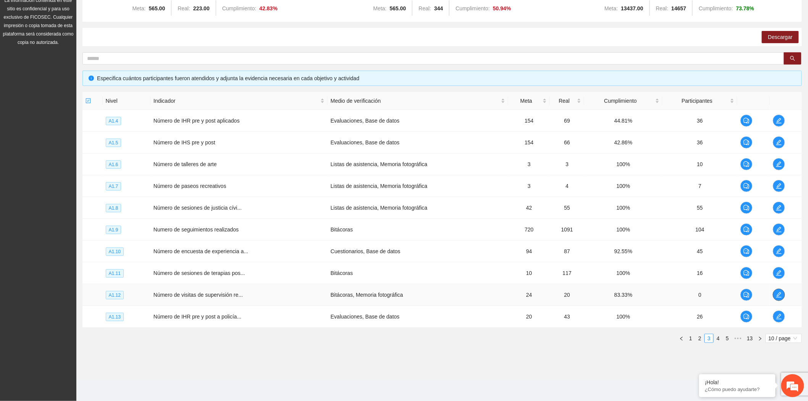
click at [776, 293] on icon "edit" at bounding box center [779, 295] width 6 height 6
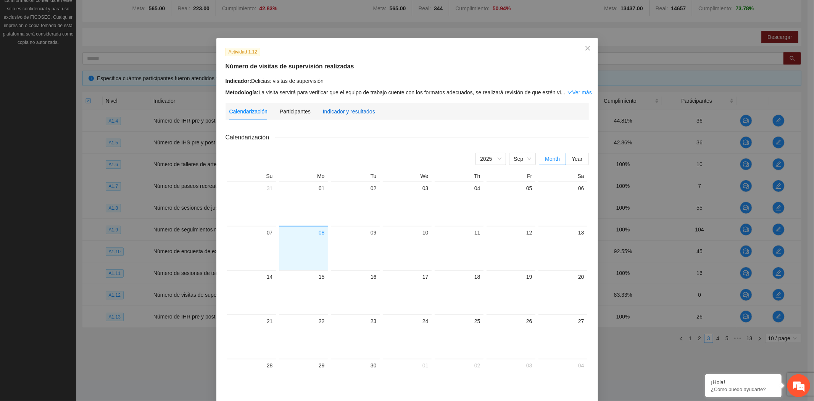
click at [343, 115] on div "Indicador y resultados" at bounding box center [349, 111] width 52 height 8
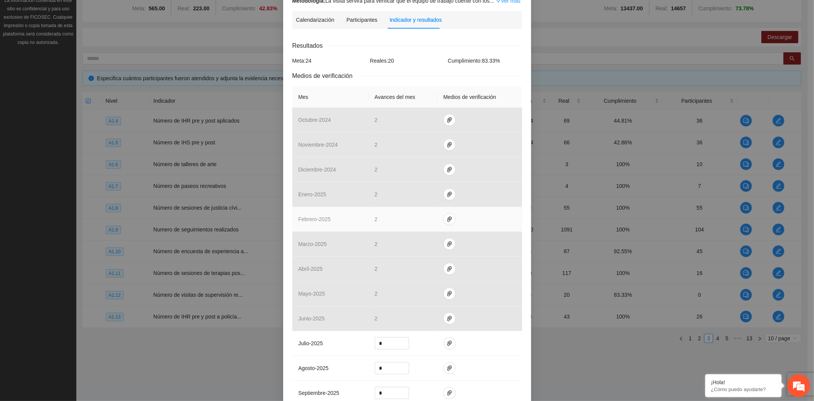
scroll to position [171, 0]
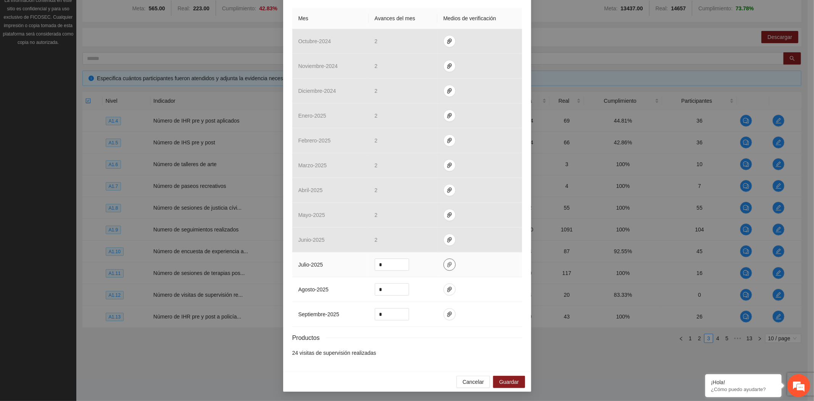
click at [447, 264] on icon "paper-clip" at bounding box center [449, 264] width 5 height 5
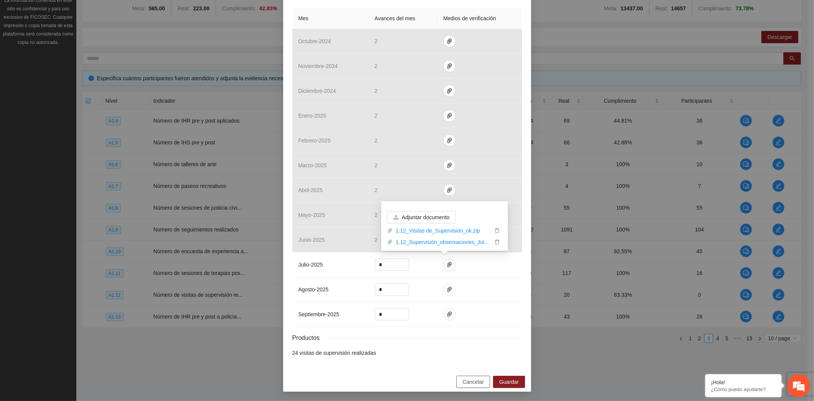
click at [476, 382] on span "Cancelar" at bounding box center [473, 381] width 21 height 8
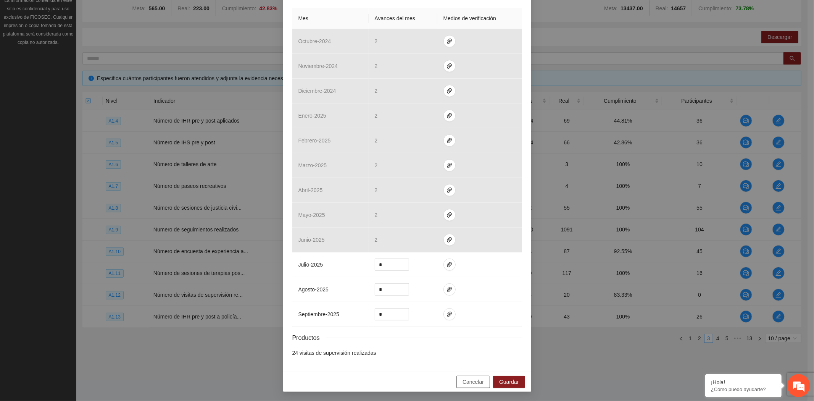
scroll to position [133, 0]
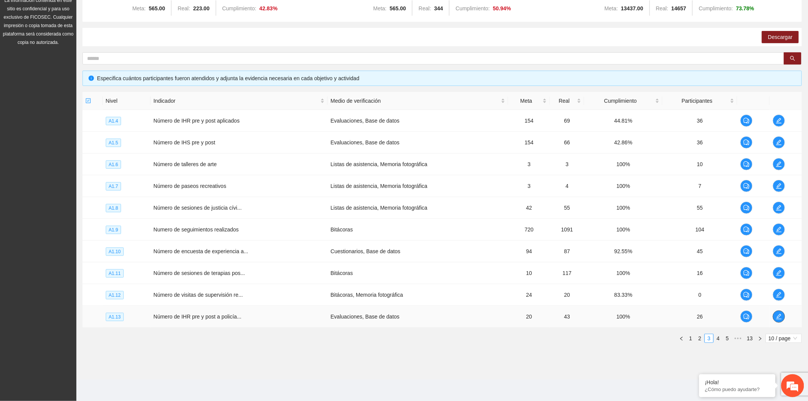
click at [780, 317] on icon "edit" at bounding box center [779, 316] width 6 height 6
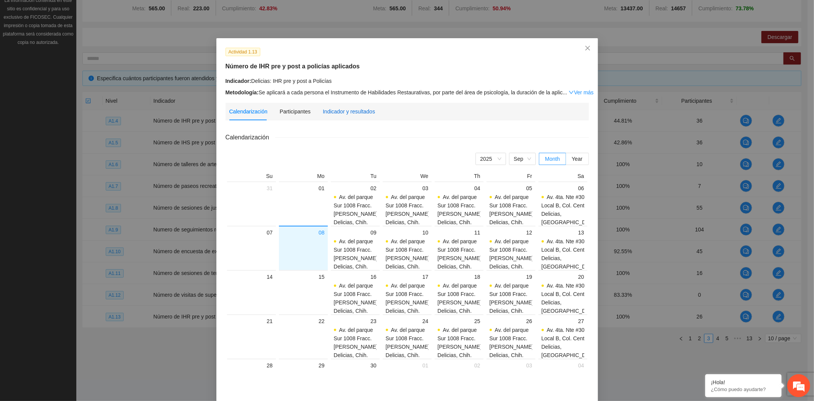
click at [343, 108] on div "Indicador y resultados" at bounding box center [349, 111] width 52 height 8
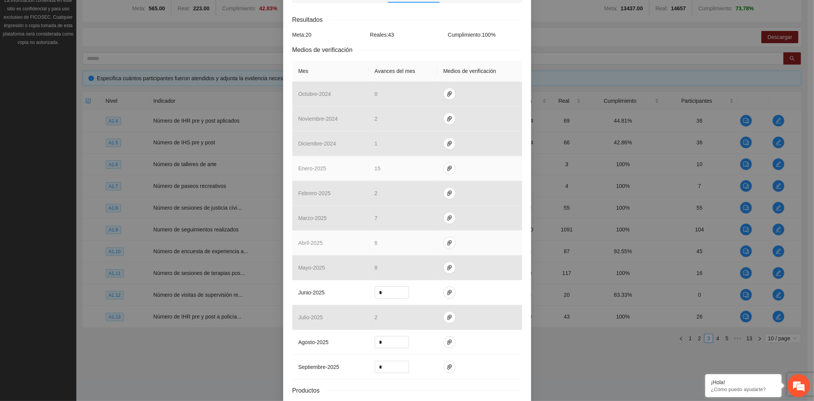
scroll to position [171, 0]
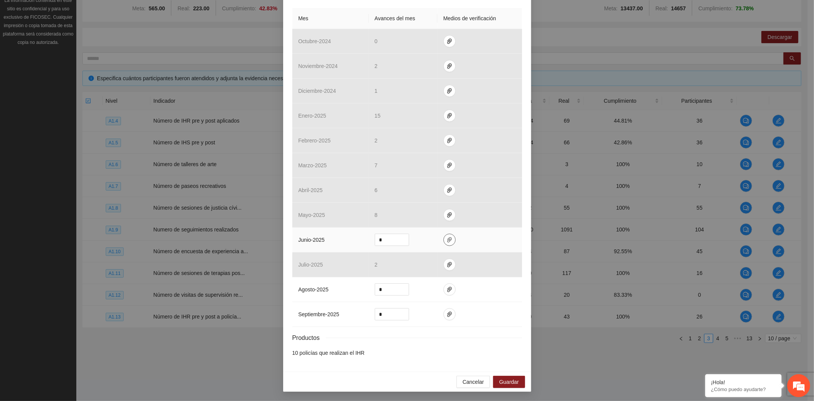
click at [447, 242] on icon "paper-clip" at bounding box center [450, 240] width 6 height 6
click at [443, 200] on span "Adjuntar documento" at bounding box center [426, 204] width 48 height 8
click at [467, 381] on span "Cancelar" at bounding box center [473, 381] width 21 height 8
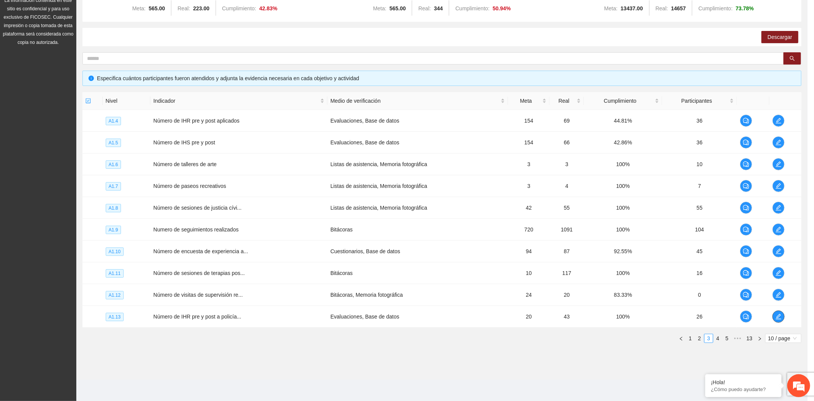
scroll to position [0, 0]
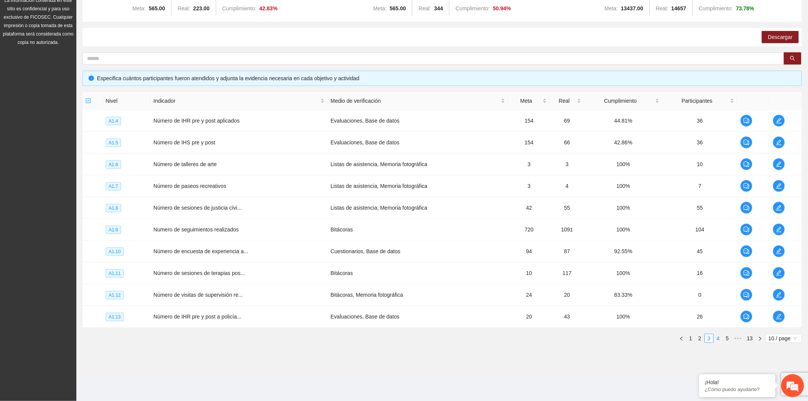
click at [715, 338] on link "4" at bounding box center [718, 338] width 8 height 8
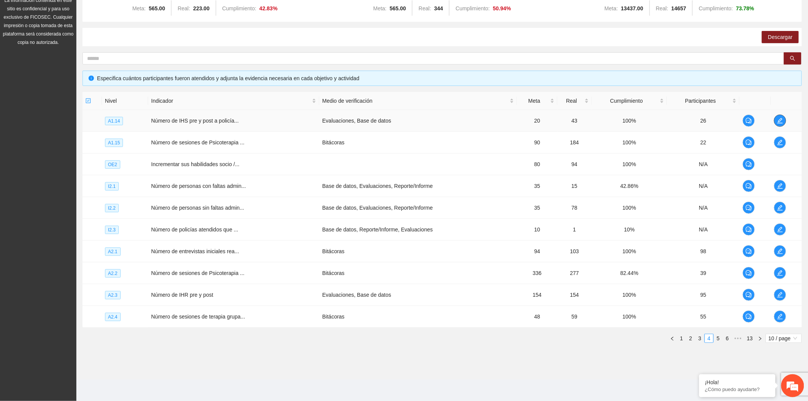
click at [777, 118] on icon "edit" at bounding box center [780, 121] width 6 height 6
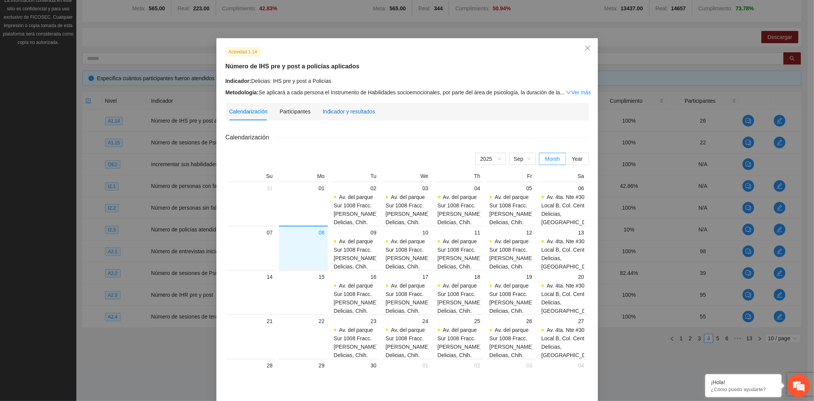
click at [342, 109] on div "Indicador y resultados" at bounding box center [349, 111] width 52 height 8
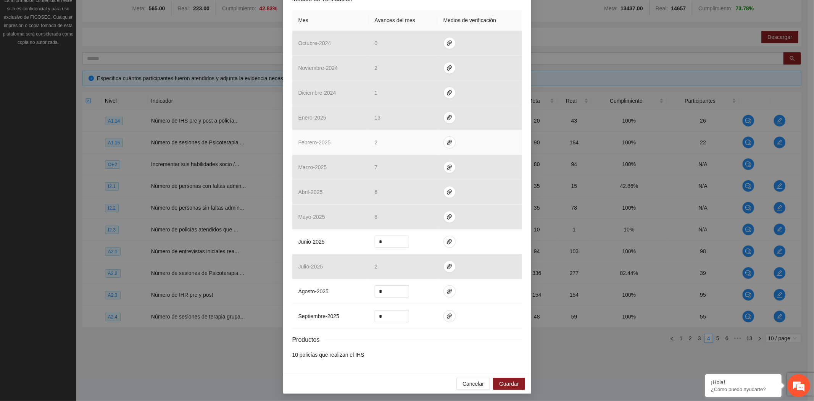
scroll to position [171, 0]
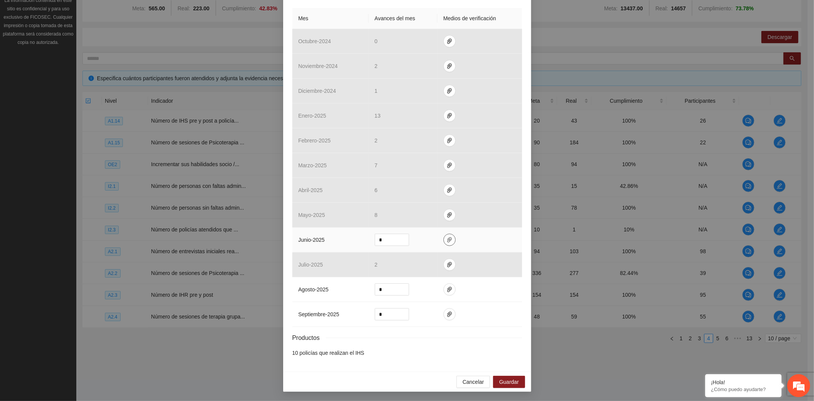
click at [447, 237] on icon "paper-clip" at bounding box center [449, 239] width 5 height 5
click at [470, 382] on span "Cancelar" at bounding box center [473, 381] width 21 height 8
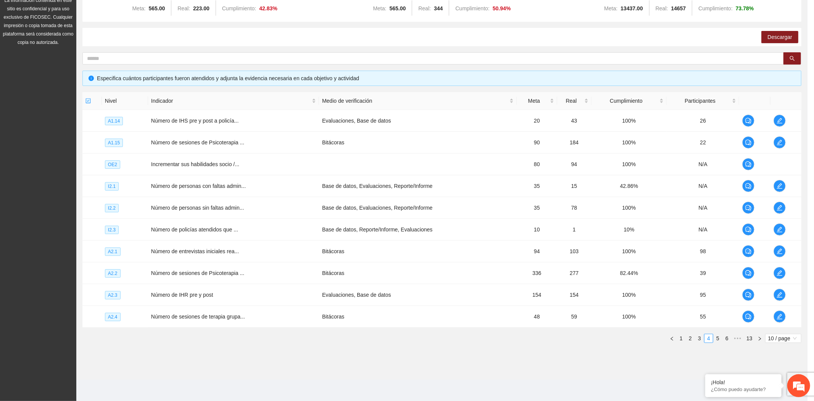
scroll to position [133, 0]
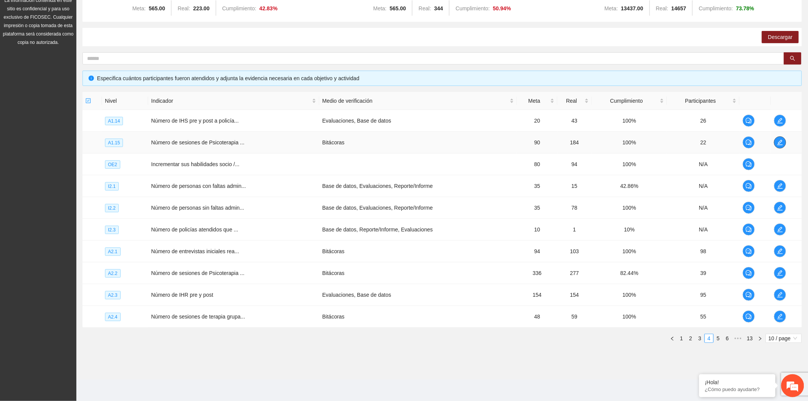
click at [777, 141] on icon "edit" at bounding box center [780, 142] width 6 height 6
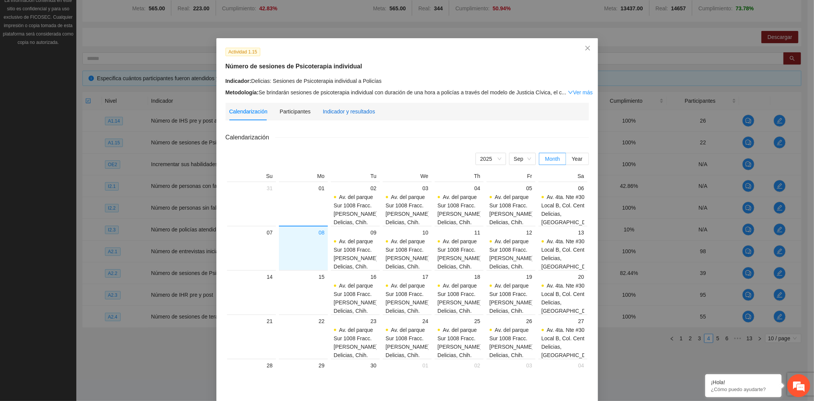
click at [358, 114] on div "Indicador y resultados" at bounding box center [349, 111] width 52 height 8
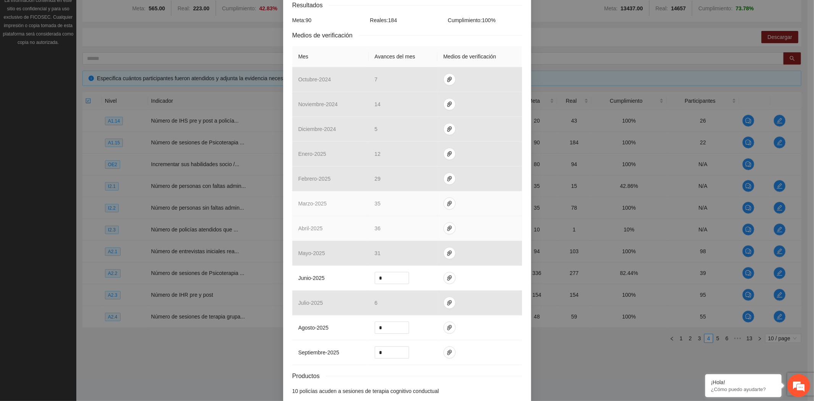
scroll to position [171, 0]
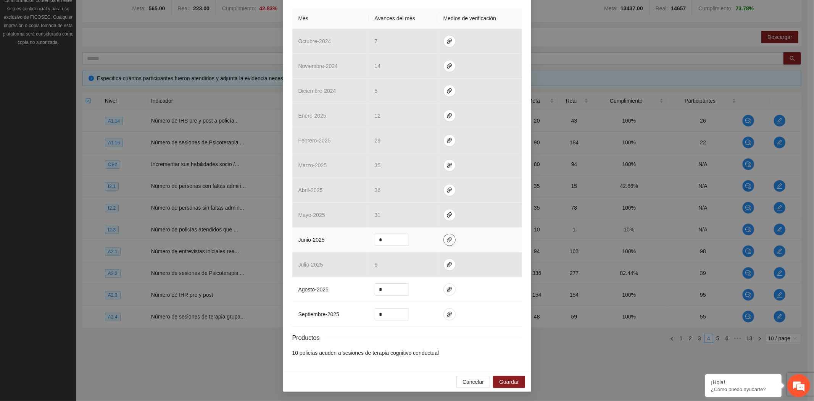
click at [447, 241] on icon "paper-clip" at bounding box center [450, 240] width 6 height 6
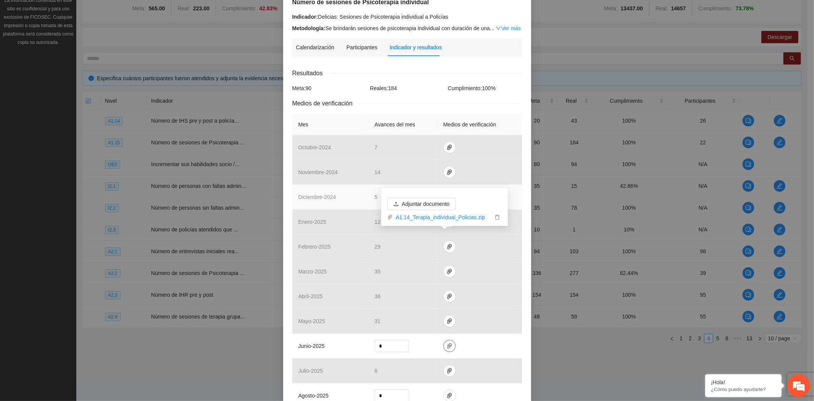
scroll to position [2, 0]
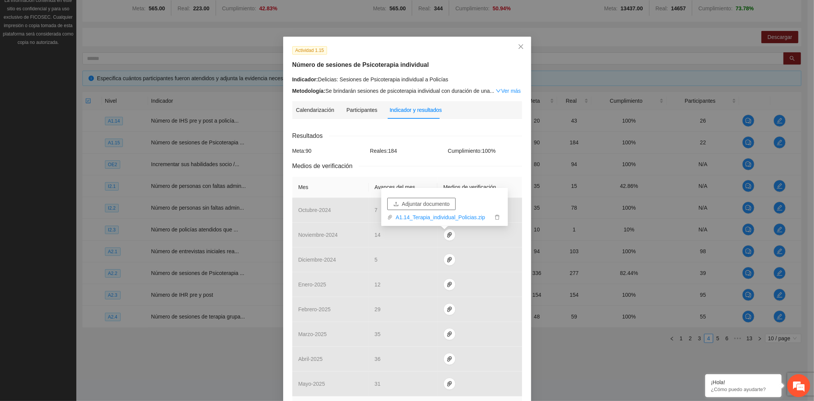
click at [419, 202] on span "Adjuntar documento" at bounding box center [426, 204] width 48 height 8
click at [157, 363] on div "Actividad 1.15 Número de sesiones de Psicoterapia individual Indicador: Delicia…" at bounding box center [407, 200] width 814 height 401
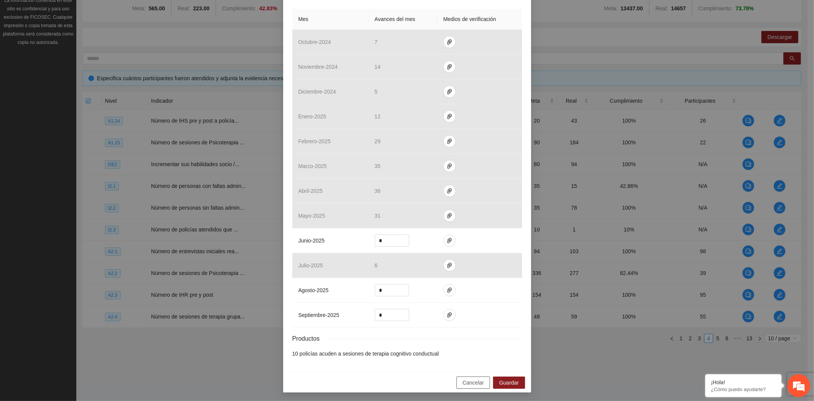
click at [466, 380] on span "Cancelar" at bounding box center [473, 382] width 21 height 8
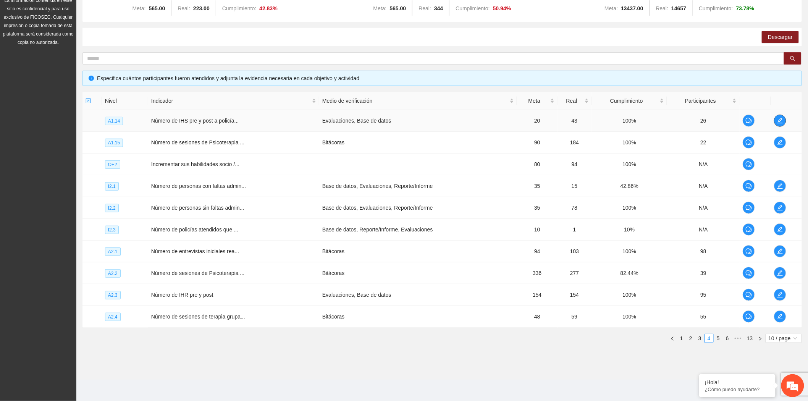
click at [778, 123] on icon "edit" at bounding box center [779, 120] width 5 height 5
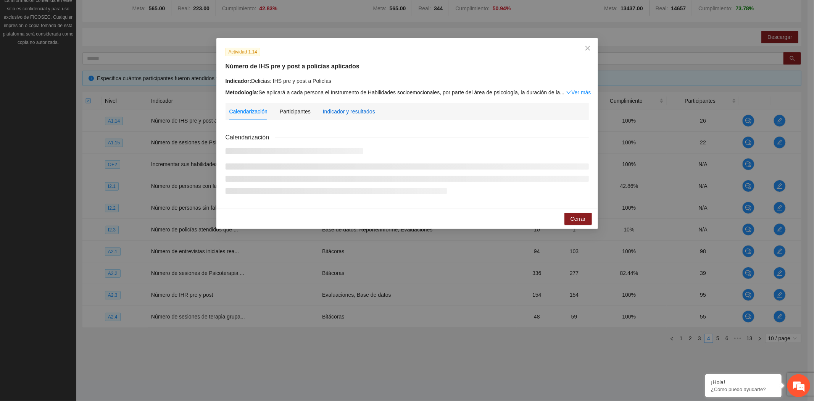
click at [338, 113] on div "Indicador y resultados" at bounding box center [349, 111] width 52 height 8
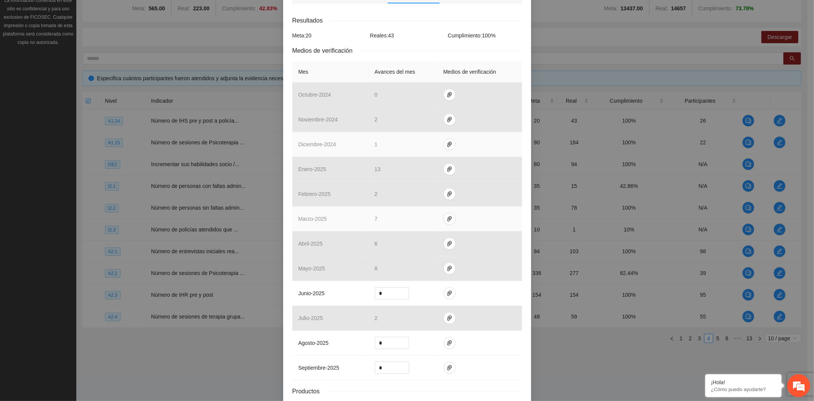
scroll to position [171, 0]
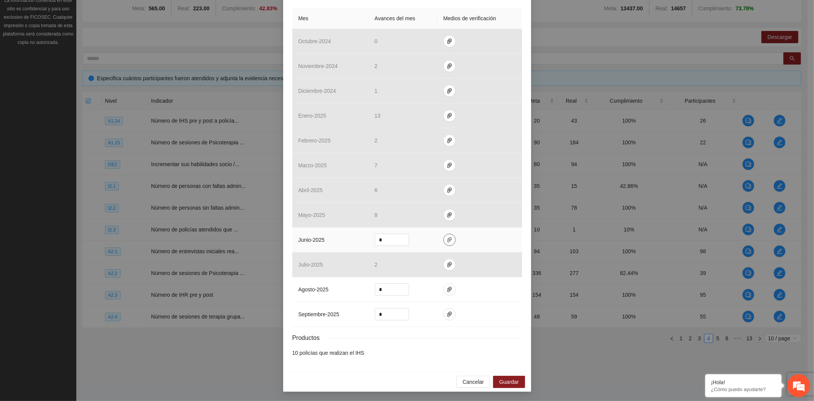
click at [447, 240] on icon "paper-clip" at bounding box center [449, 239] width 5 height 5
click at [476, 374] on div "Cancelar Guardar" at bounding box center [407, 381] width 248 height 20
click at [470, 383] on span "Cancelar" at bounding box center [473, 381] width 21 height 8
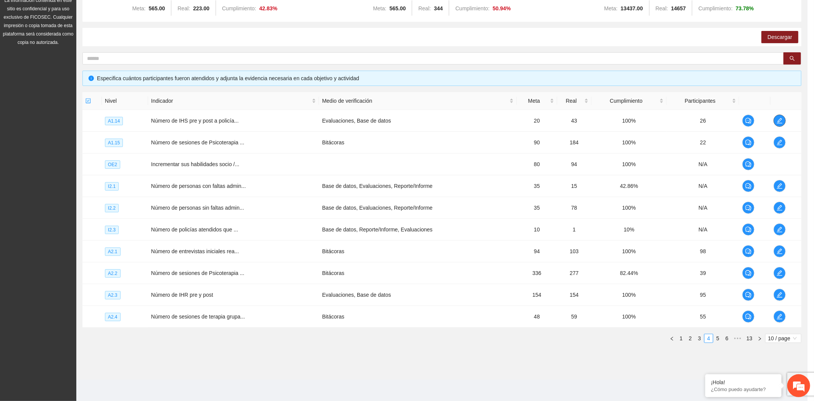
scroll to position [0, 0]
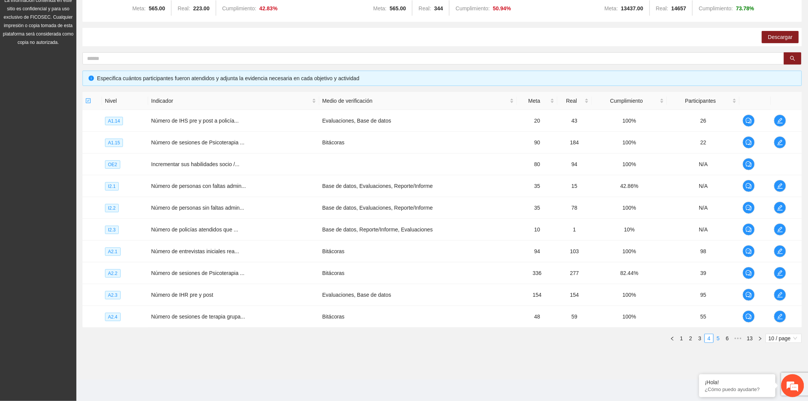
click at [719, 339] on link "5" at bounding box center [718, 338] width 8 height 8
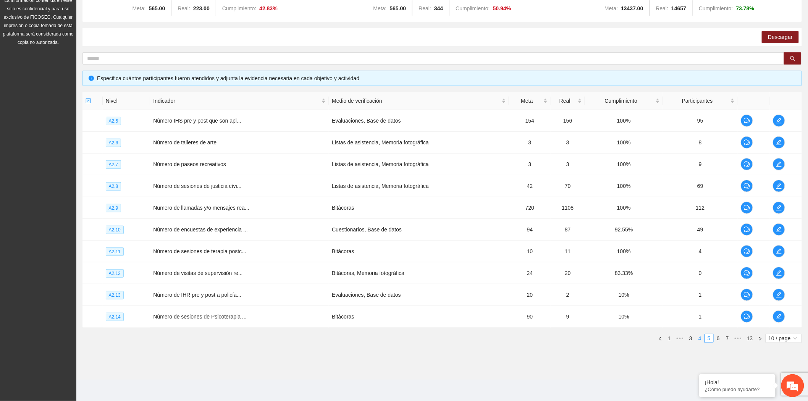
click at [701, 341] on link "4" at bounding box center [699, 338] width 8 height 8
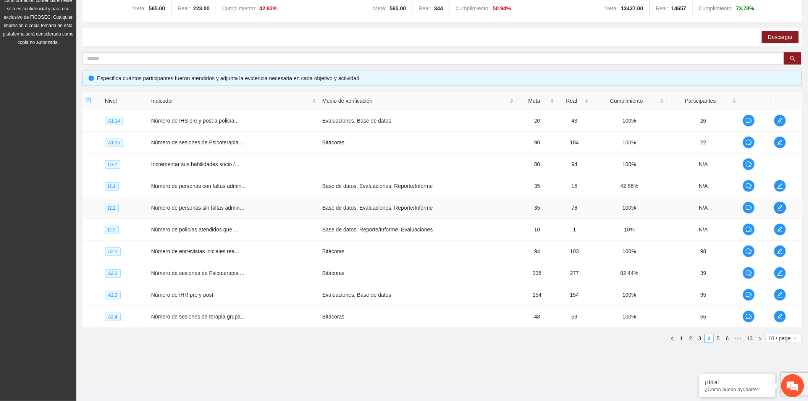
click at [777, 209] on icon "edit" at bounding box center [780, 208] width 6 height 6
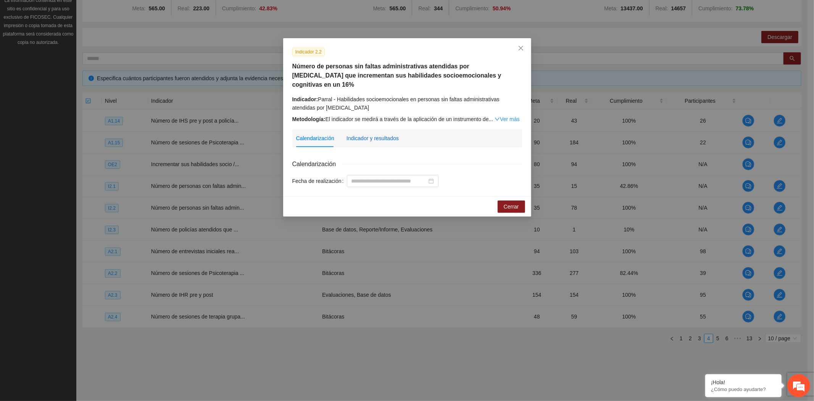
click at [368, 134] on div "Indicador y resultados" at bounding box center [373, 138] width 52 height 8
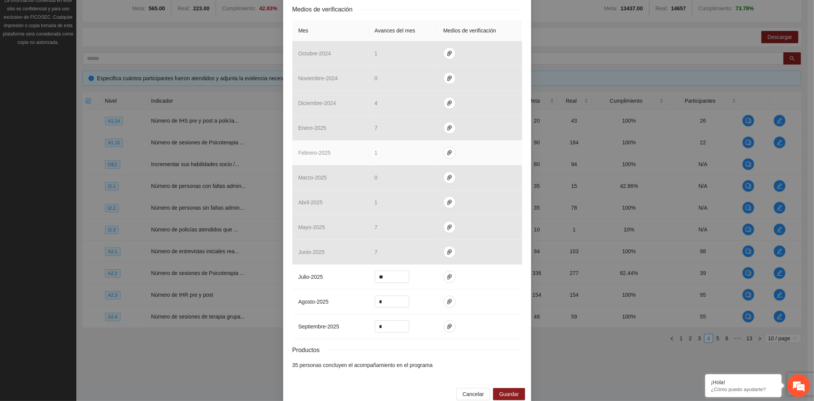
scroll to position [189, 0]
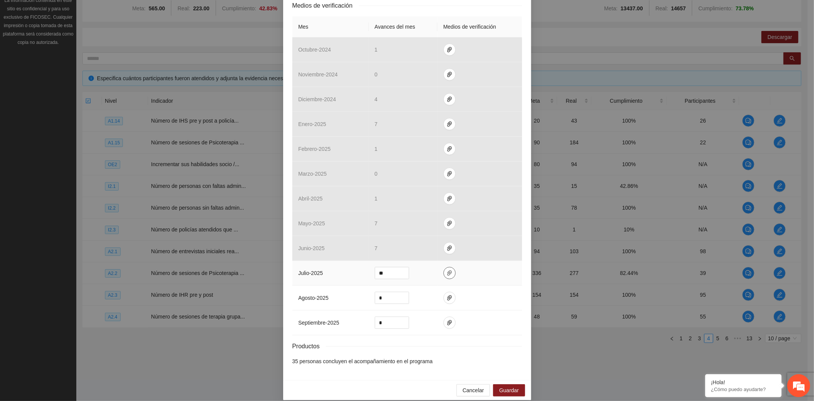
click at [444, 267] on button "button" at bounding box center [449, 273] width 12 height 12
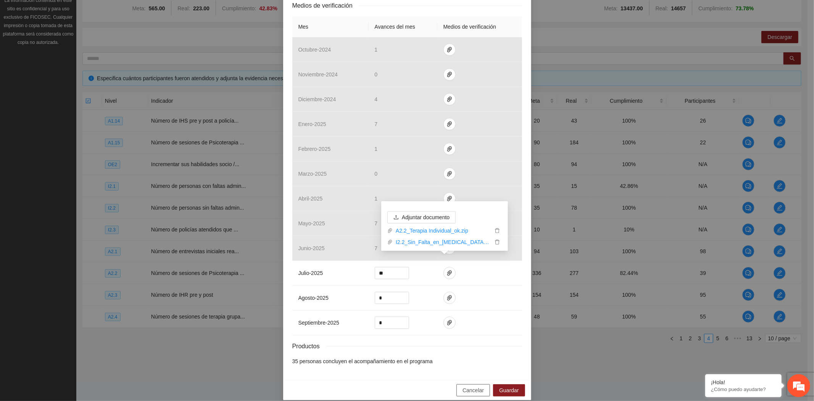
click at [472, 386] on span "Cancelar" at bounding box center [473, 390] width 21 height 8
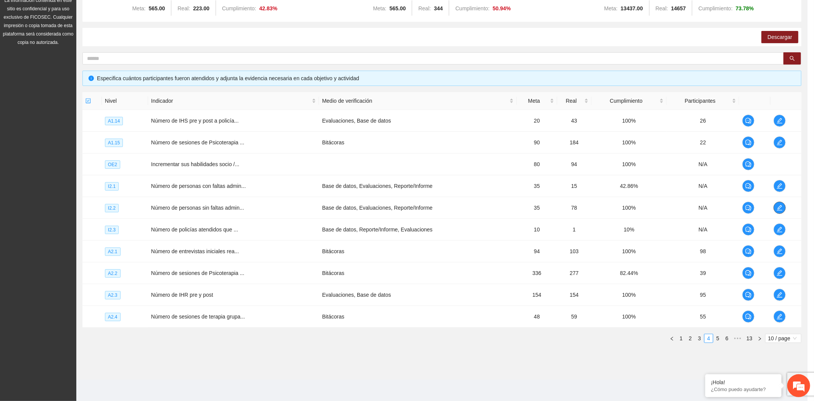
scroll to position [0, 0]
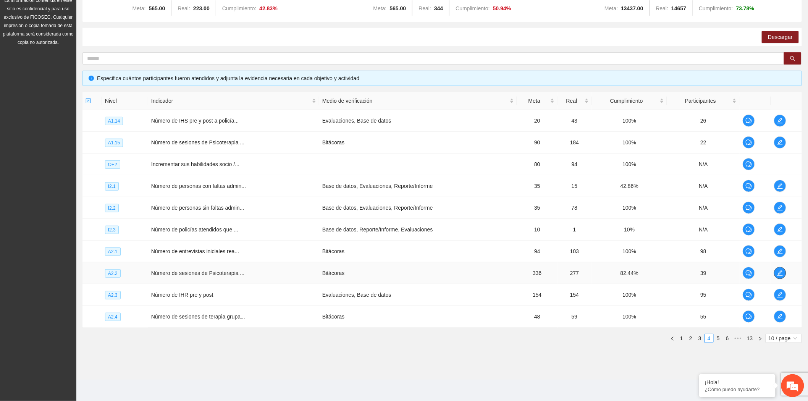
click at [777, 270] on icon "edit" at bounding box center [780, 273] width 6 height 6
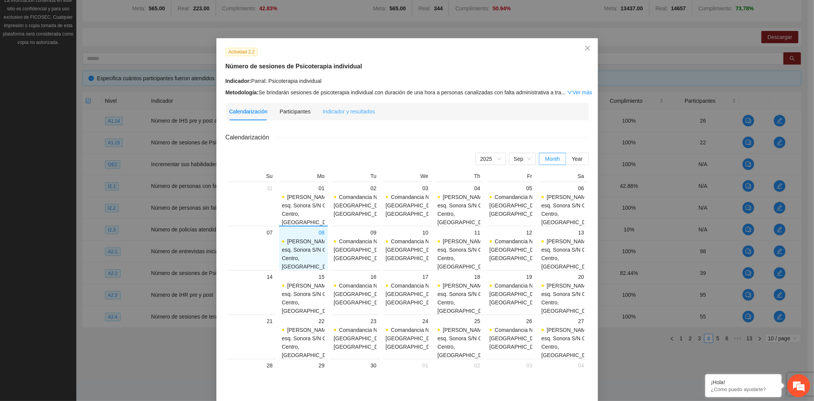
click at [352, 116] on div "Indicador y resultados" at bounding box center [349, 112] width 52 height 18
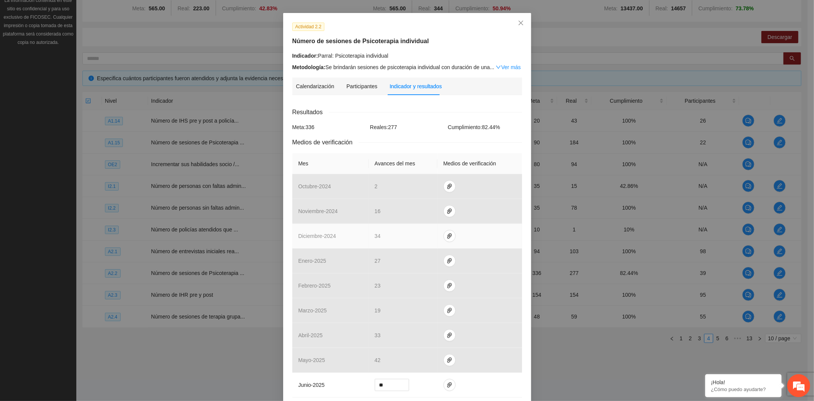
scroll to position [171, 0]
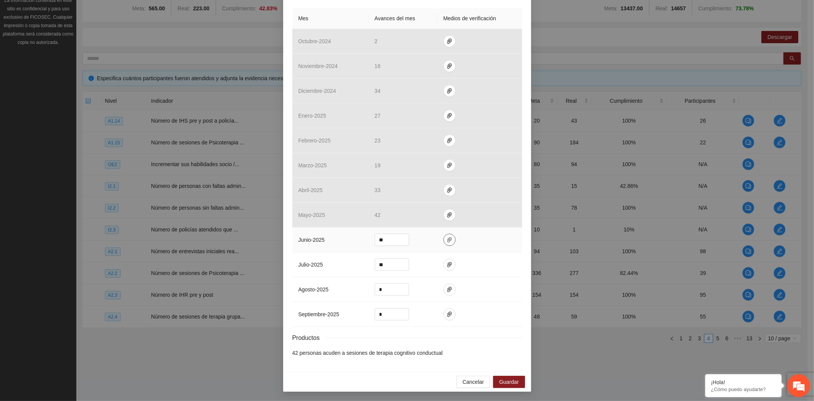
click at [447, 238] on icon "paper-clip" at bounding box center [449, 239] width 5 height 5
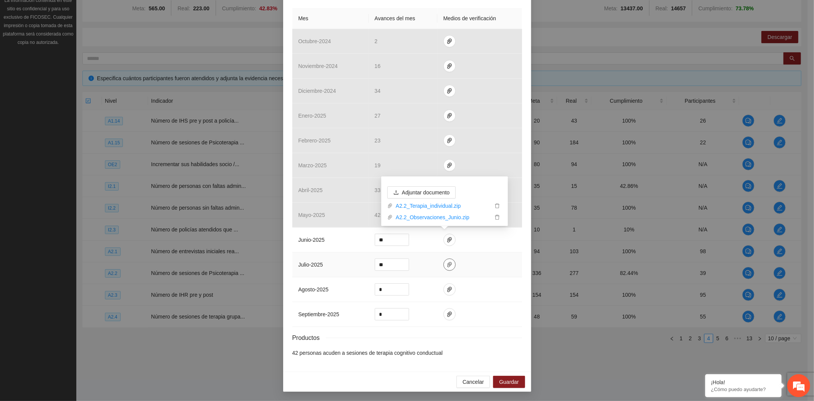
click at [443, 260] on button "button" at bounding box center [449, 264] width 12 height 12
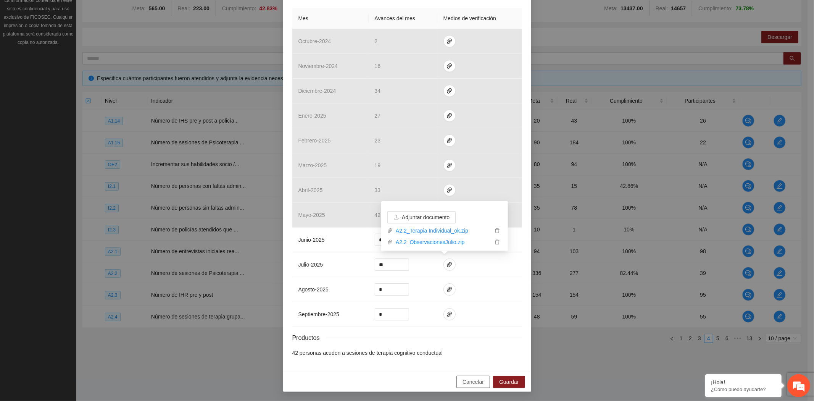
click at [477, 381] on span "Cancelar" at bounding box center [473, 381] width 21 height 8
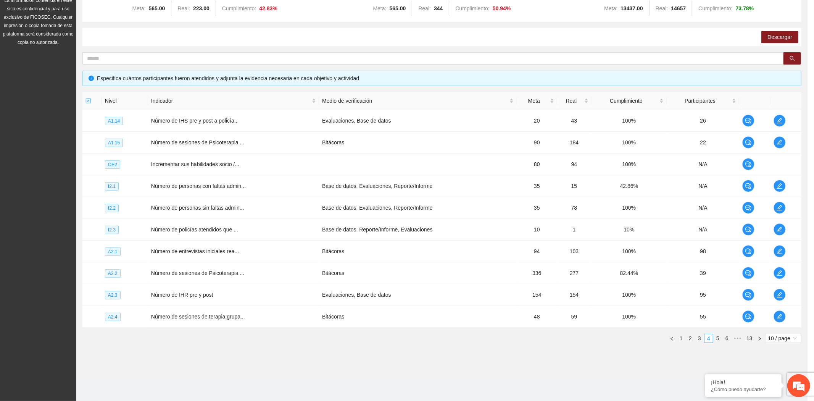
scroll to position [133, 0]
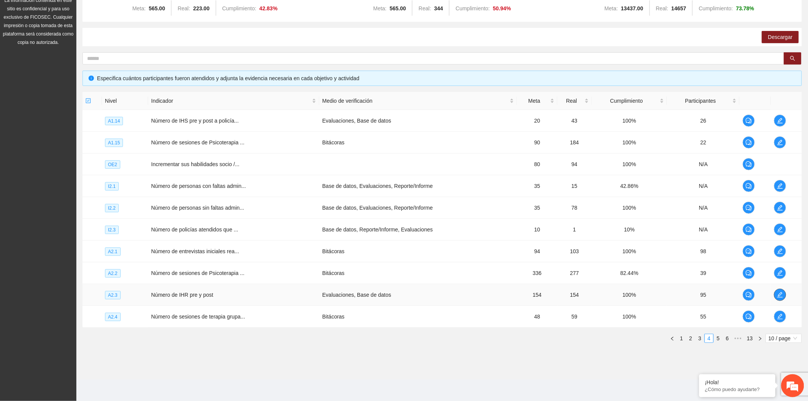
click at [778, 293] on icon "edit" at bounding box center [780, 295] width 6 height 6
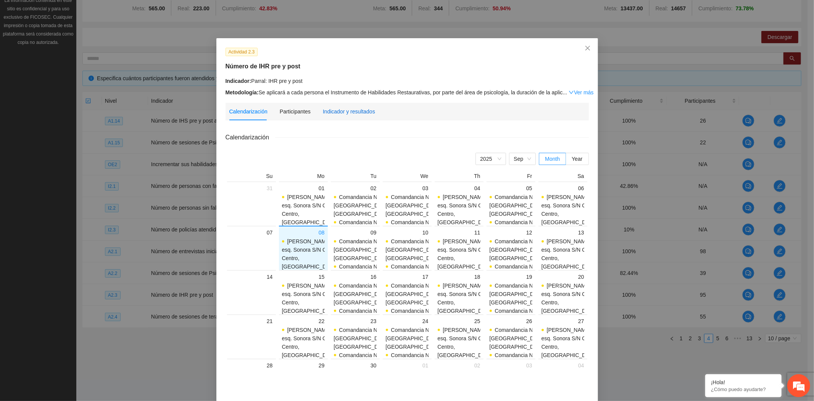
click at [336, 112] on div "Indicador y resultados" at bounding box center [349, 111] width 52 height 8
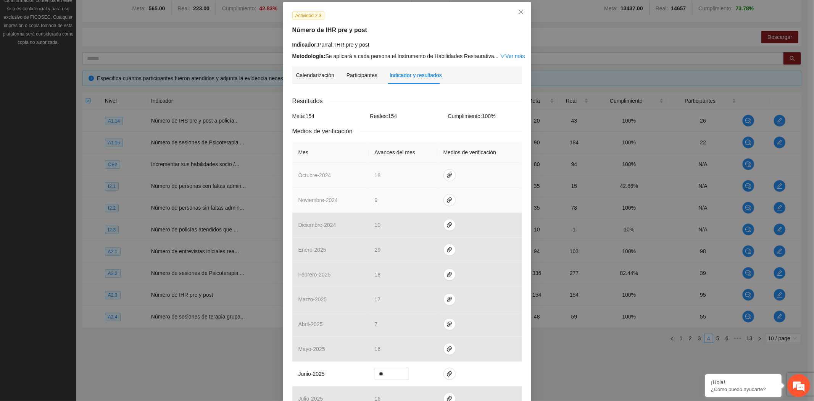
scroll to position [179, 0]
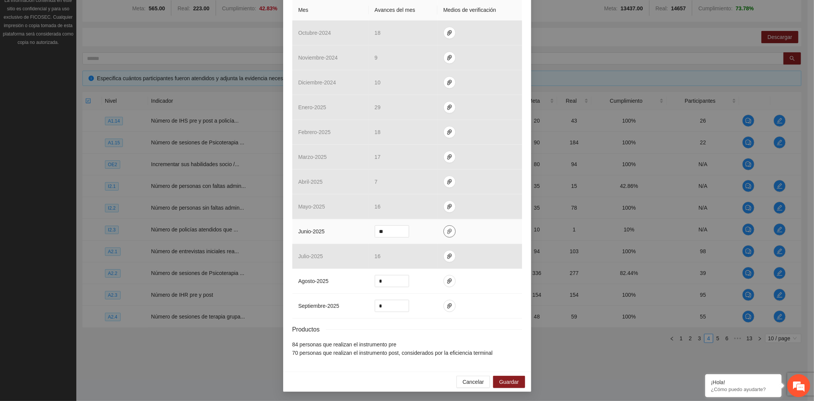
click at [447, 230] on icon "paper-clip" at bounding box center [449, 231] width 5 height 5
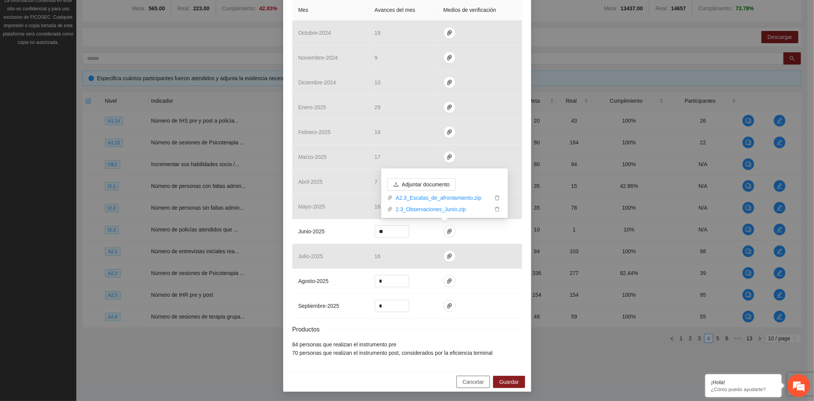
click at [471, 383] on span "Cancelar" at bounding box center [473, 381] width 21 height 8
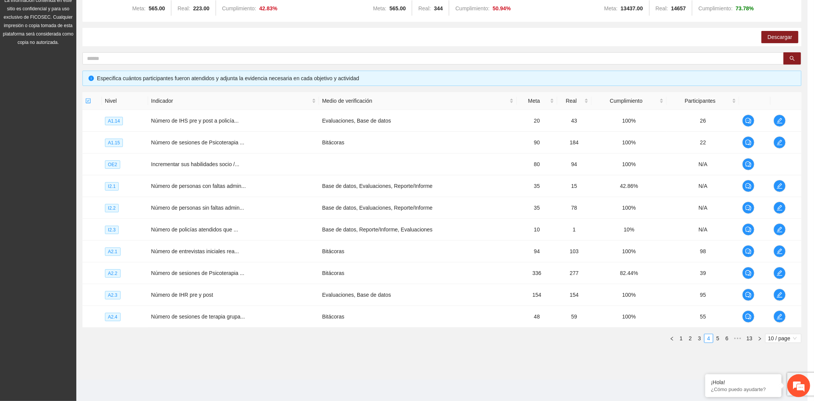
scroll to position [141, 0]
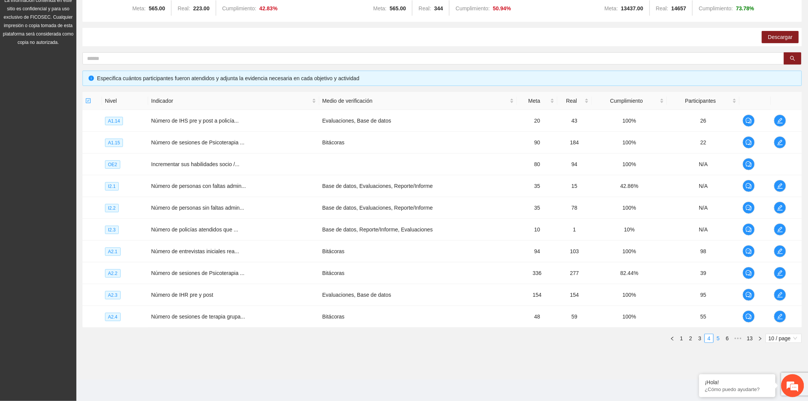
click at [719, 340] on link "5" at bounding box center [718, 338] width 8 height 8
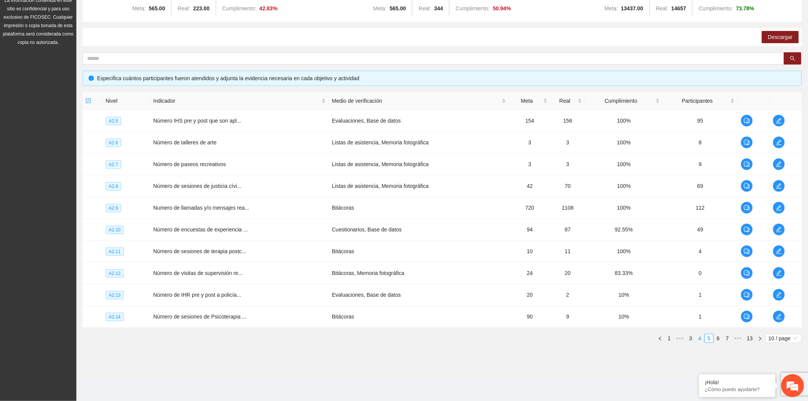
click at [698, 337] on link "4" at bounding box center [699, 338] width 8 height 8
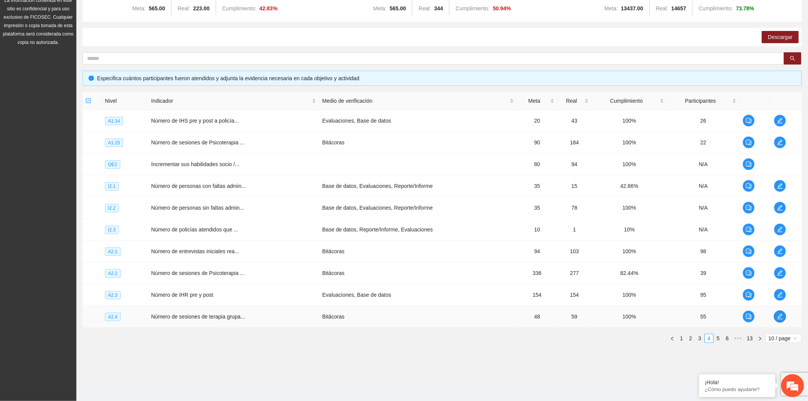
click at [779, 316] on icon "edit" at bounding box center [780, 316] width 6 height 6
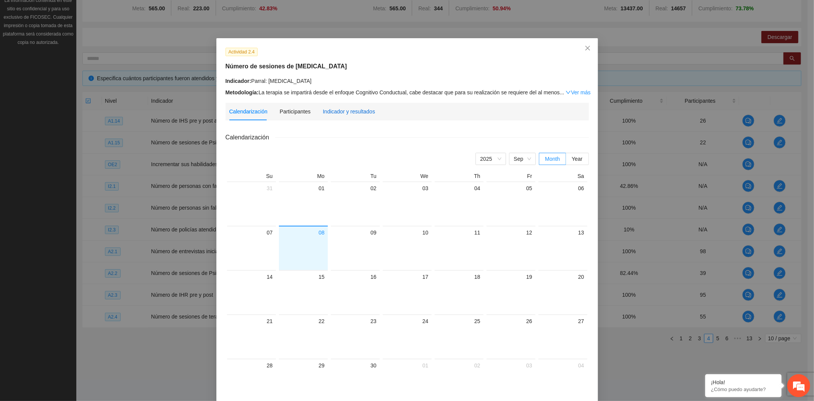
click at [334, 114] on div "Indicador y resultados" at bounding box center [349, 111] width 52 height 8
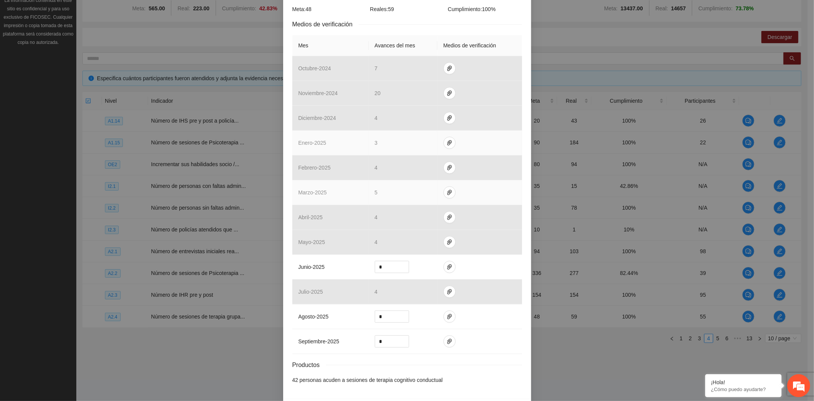
scroll to position [171, 0]
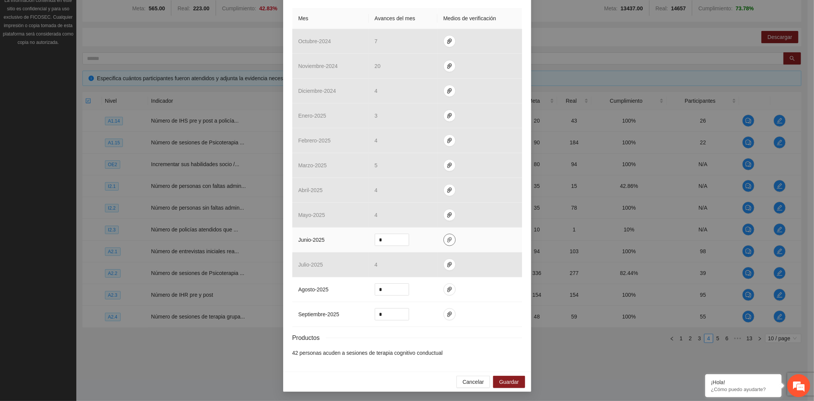
click at [447, 238] on icon "paper-clip" at bounding box center [450, 240] width 6 height 6
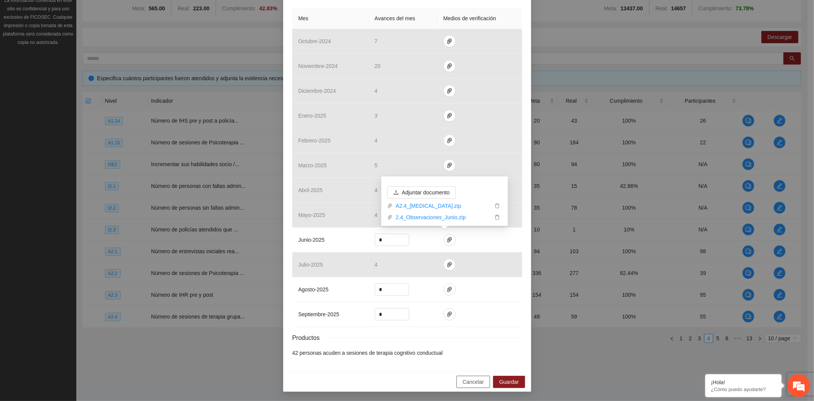
click at [469, 379] on span "Cancelar" at bounding box center [473, 381] width 21 height 8
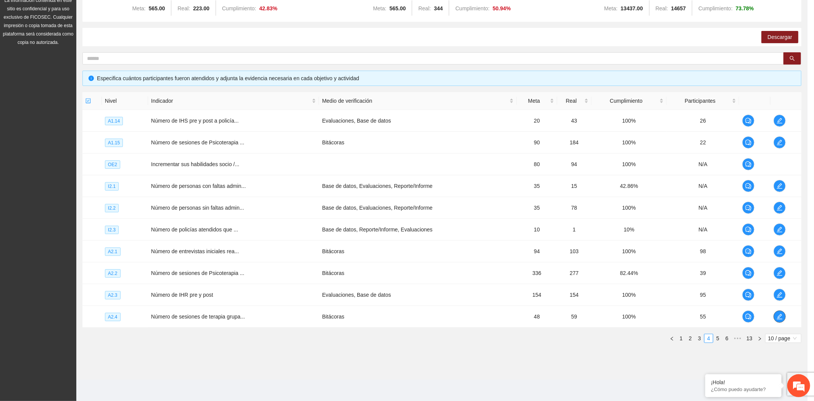
scroll to position [0, 0]
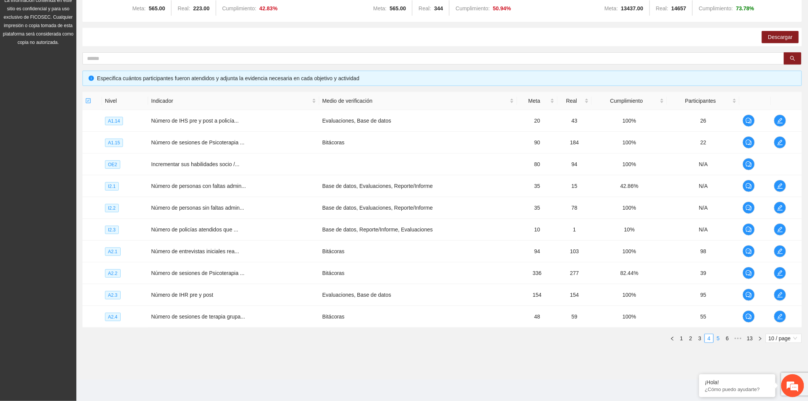
click at [718, 337] on link "5" at bounding box center [718, 338] width 8 height 8
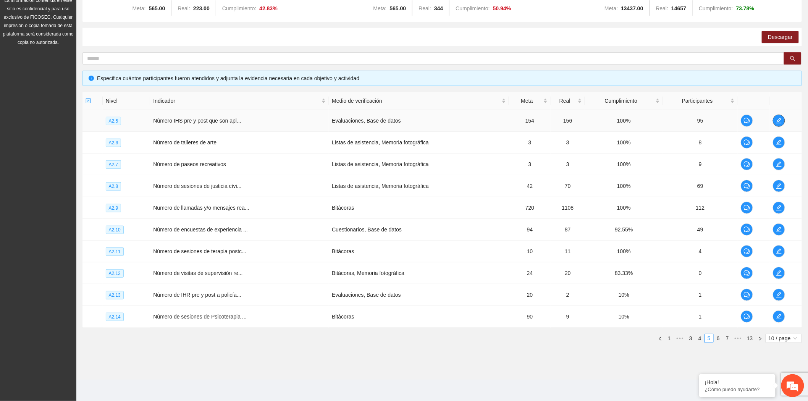
click at [781, 118] on icon "edit" at bounding box center [779, 121] width 6 height 6
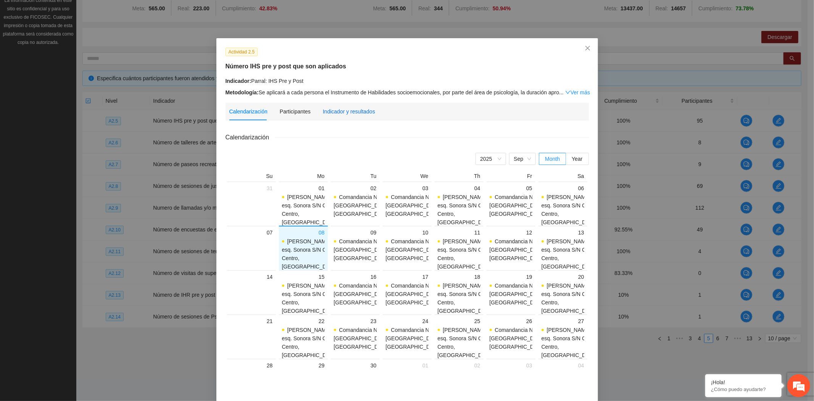
click at [348, 114] on div "Indicador y resultados" at bounding box center [349, 111] width 52 height 8
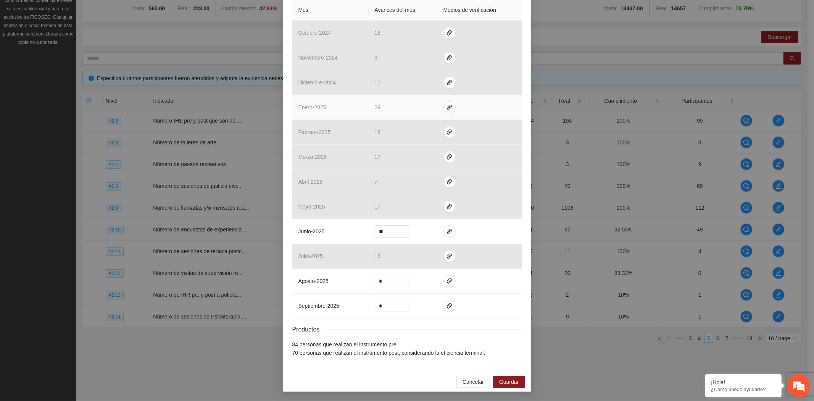
scroll to position [179, 0]
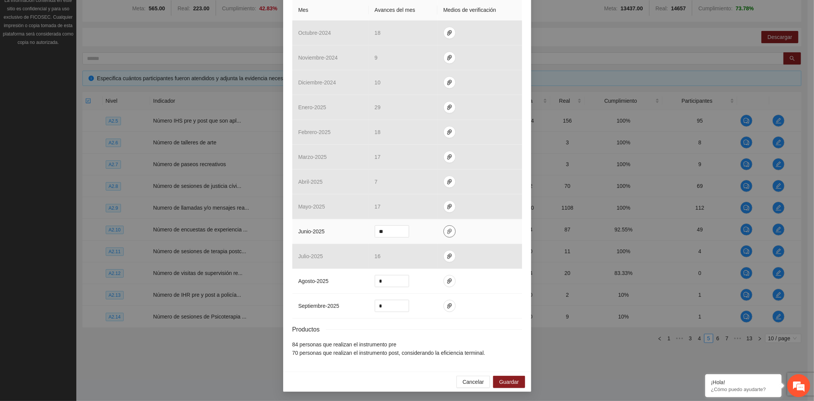
click at [447, 229] on icon "paper-clip" at bounding box center [450, 231] width 6 height 6
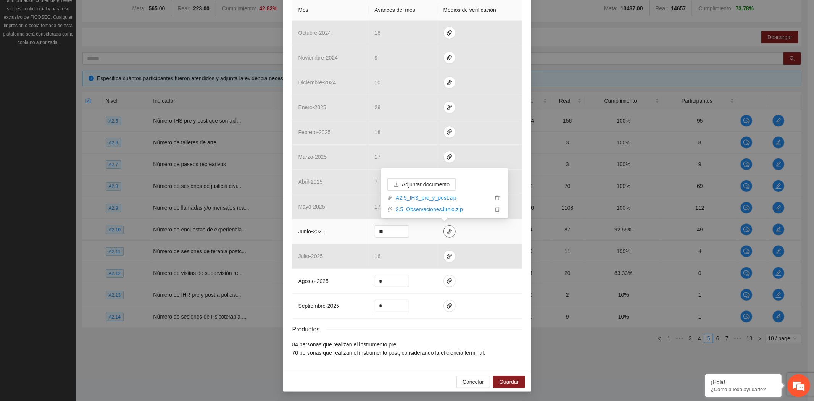
click at [447, 229] on icon "paper-clip" at bounding box center [450, 231] width 6 height 6
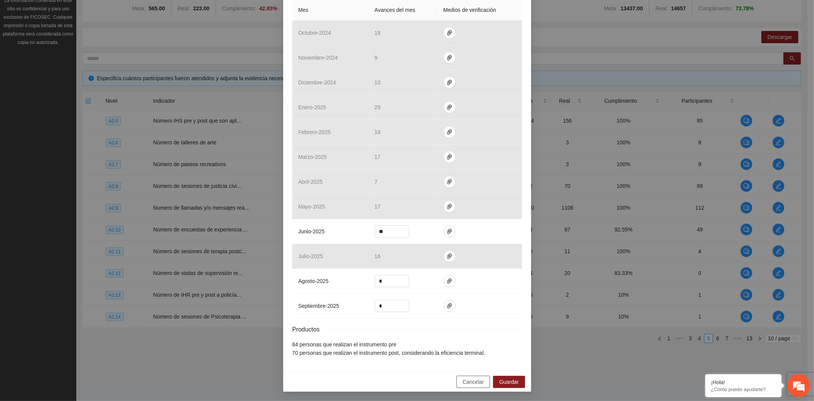
click at [472, 383] on span "Cancelar" at bounding box center [473, 381] width 21 height 8
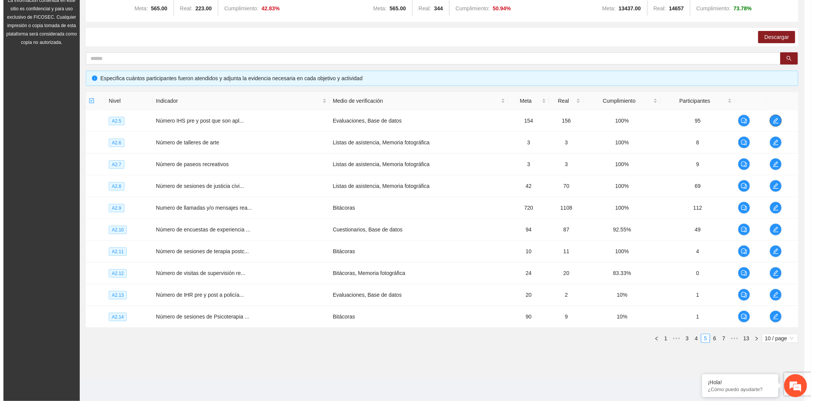
scroll to position [0, 0]
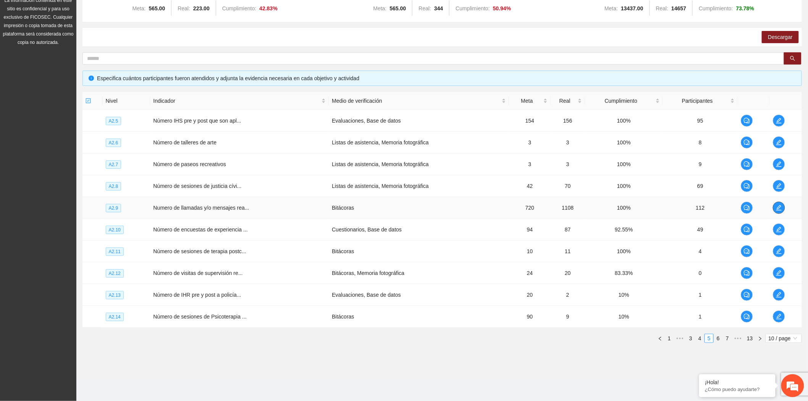
click at [777, 208] on icon "edit" at bounding box center [778, 207] width 5 height 5
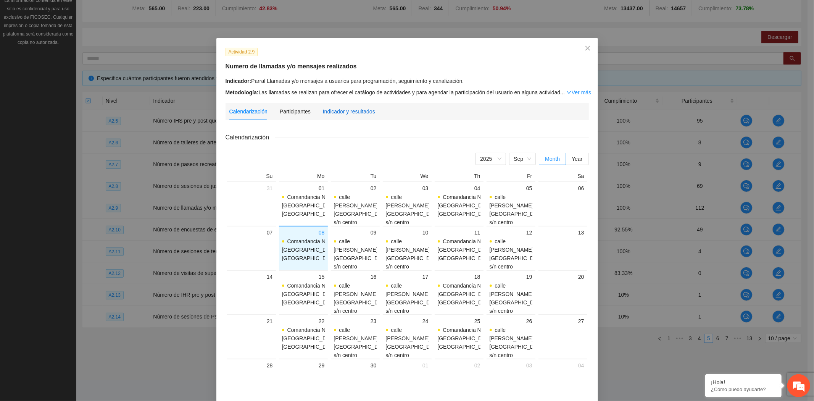
click at [328, 108] on div "Indicador y resultados" at bounding box center [349, 111] width 52 height 8
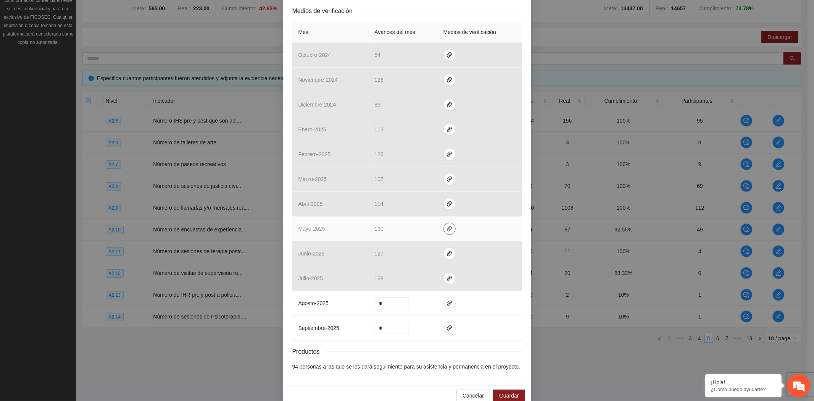
scroll to position [179, 0]
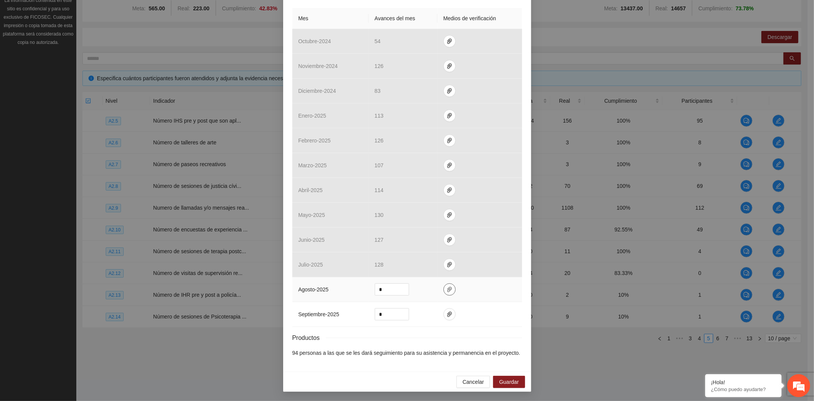
click at [447, 290] on icon "paper-clip" at bounding box center [450, 289] width 6 height 6
click at [471, 382] on span "Cancelar" at bounding box center [473, 381] width 21 height 8
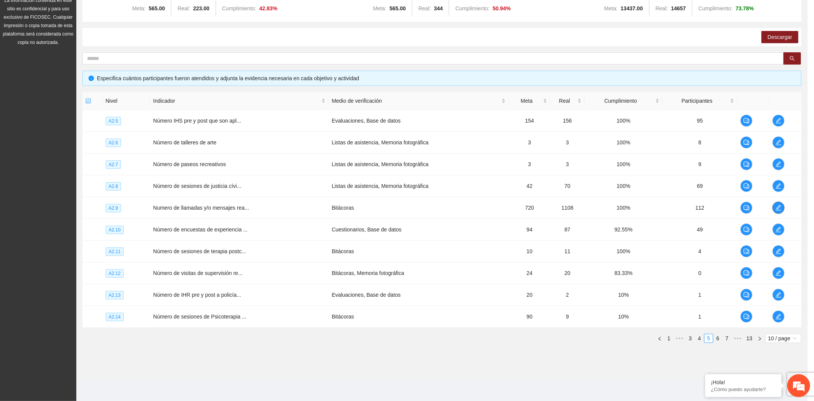
scroll to position [0, 0]
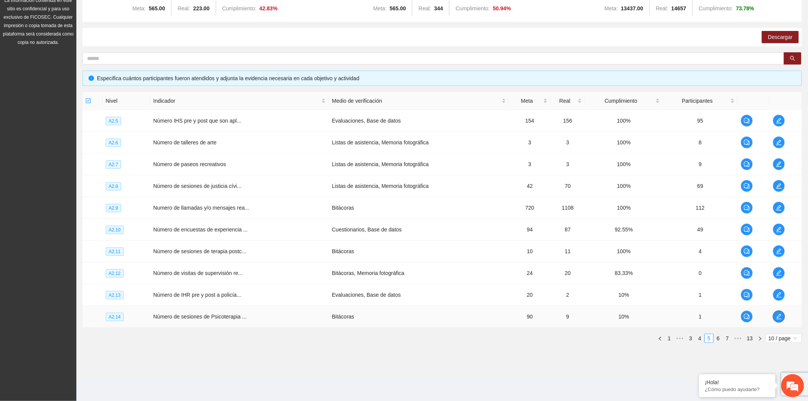
click at [776, 319] on icon "edit" at bounding box center [778, 316] width 5 height 5
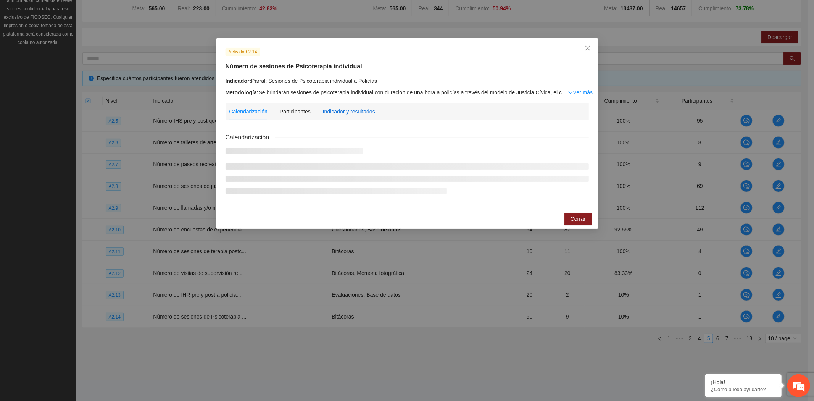
click at [350, 111] on div "Indicador y resultados" at bounding box center [349, 111] width 52 height 8
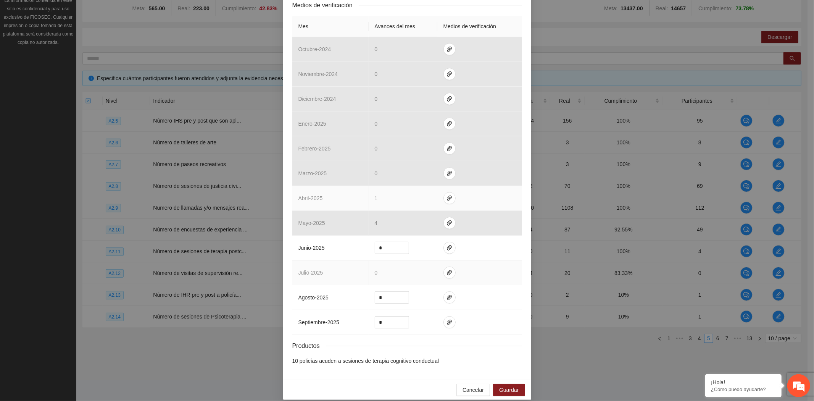
scroll to position [171, 0]
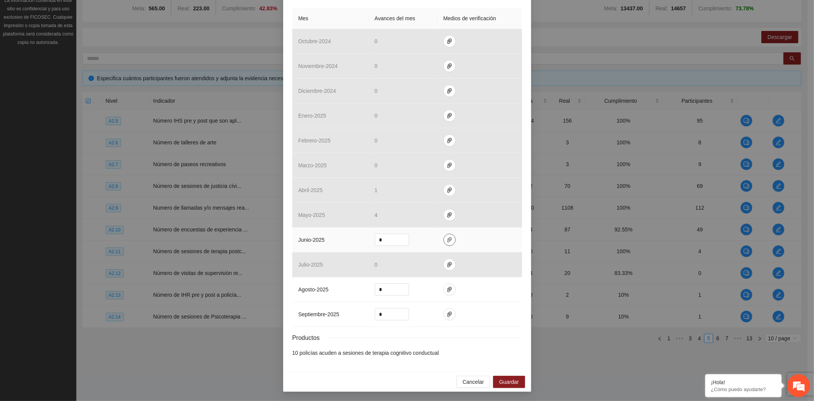
click at [447, 241] on icon "paper-clip" at bounding box center [450, 240] width 6 height 6
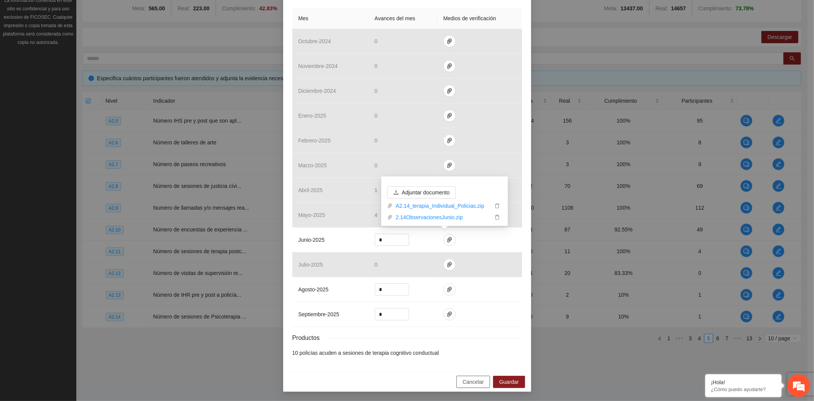
click at [469, 383] on span "Cancelar" at bounding box center [473, 381] width 21 height 8
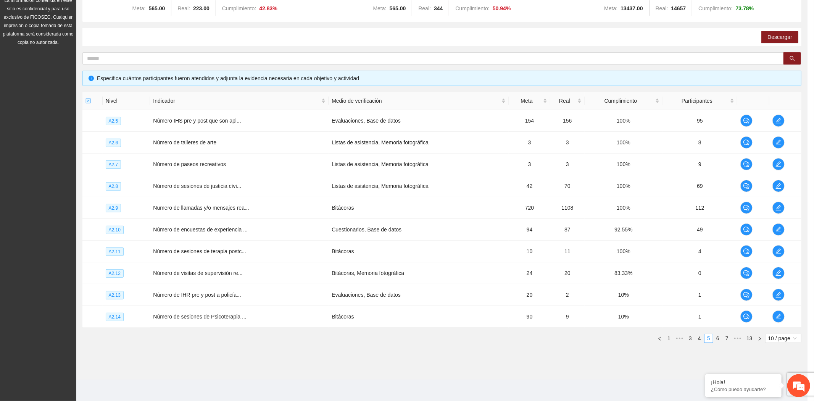
scroll to position [133, 0]
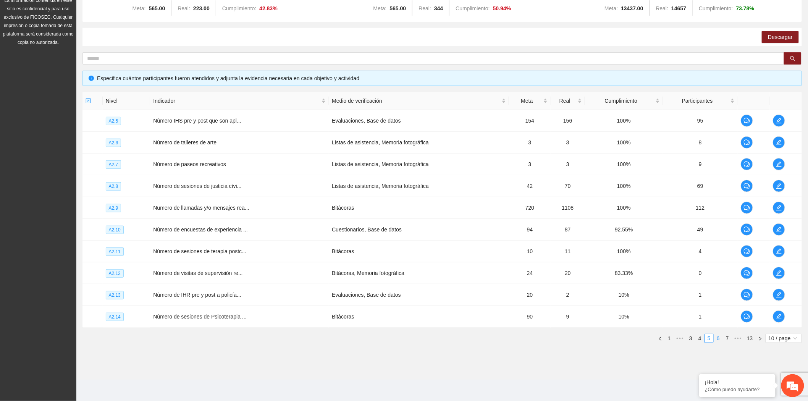
click at [716, 340] on link "6" at bounding box center [718, 338] width 8 height 8
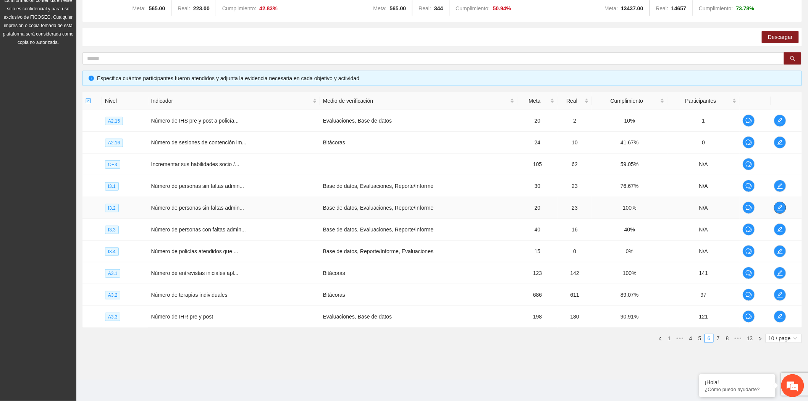
click at [779, 208] on icon "edit" at bounding box center [779, 207] width 5 height 5
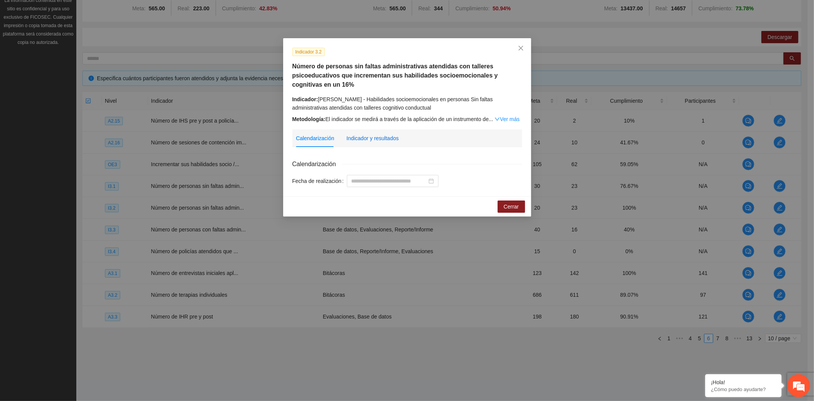
click at [367, 139] on div "Indicador y resultados" at bounding box center [373, 138] width 52 height 8
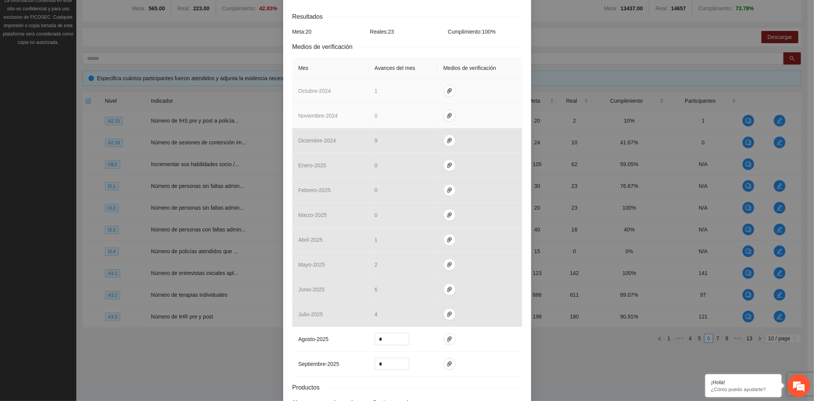
scroll to position [197, 0]
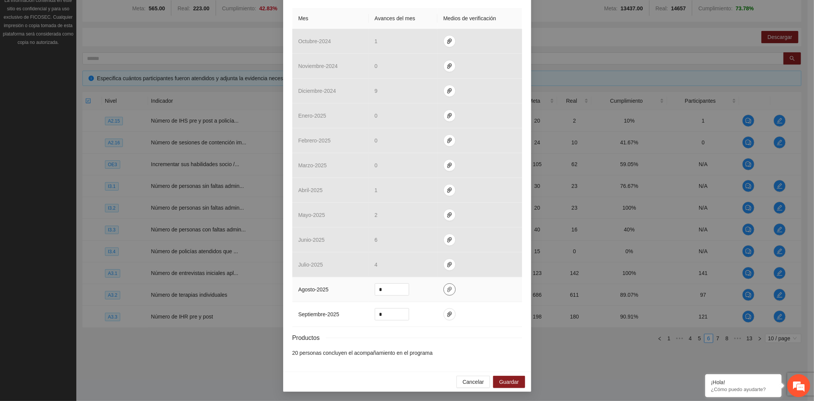
click at [447, 286] on icon "paper-clip" at bounding box center [450, 289] width 6 height 6
click at [472, 380] on span "Cancelar" at bounding box center [473, 381] width 21 height 8
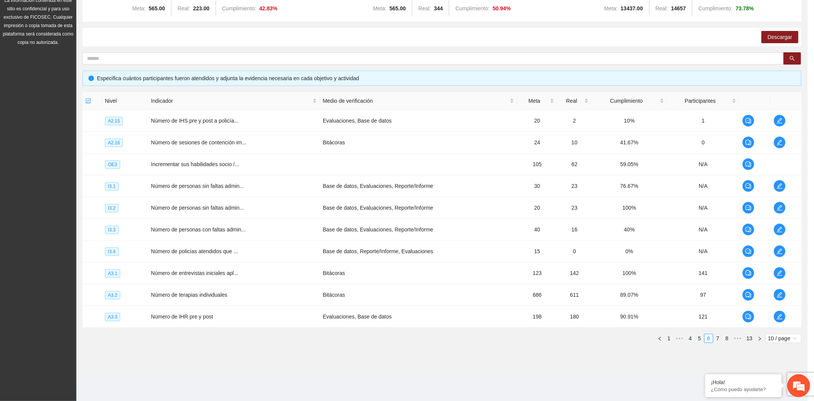
scroll to position [159, 0]
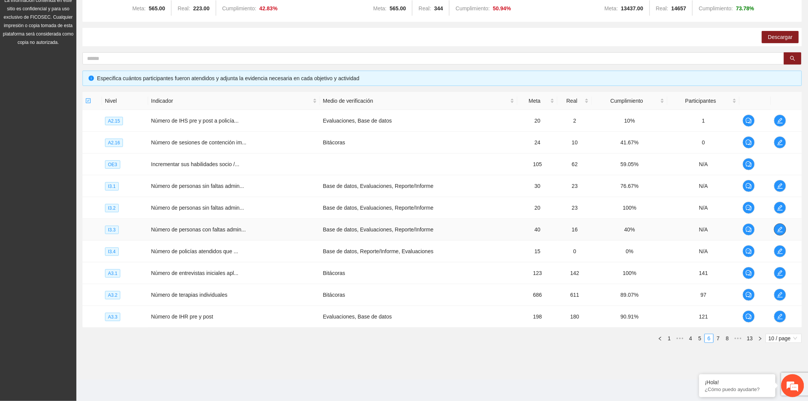
click at [777, 227] on icon "edit" at bounding box center [780, 229] width 6 height 6
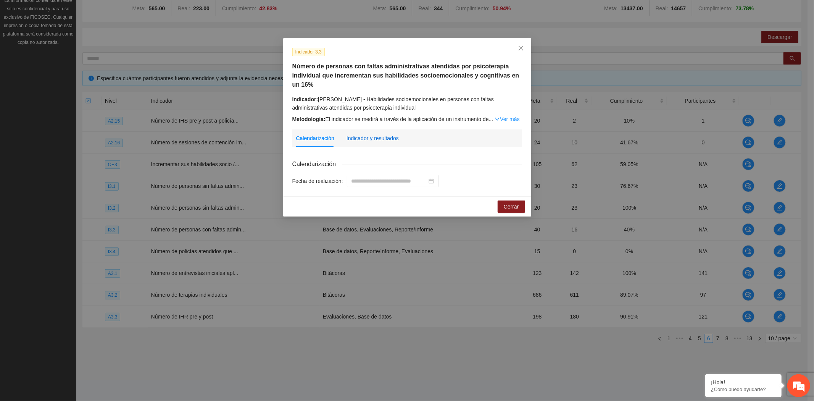
click at [376, 137] on div "Indicador y resultados" at bounding box center [373, 138] width 52 height 8
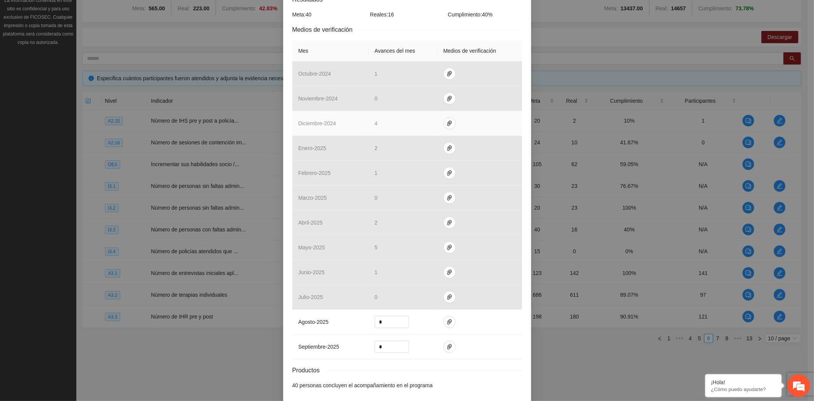
scroll to position [197, 0]
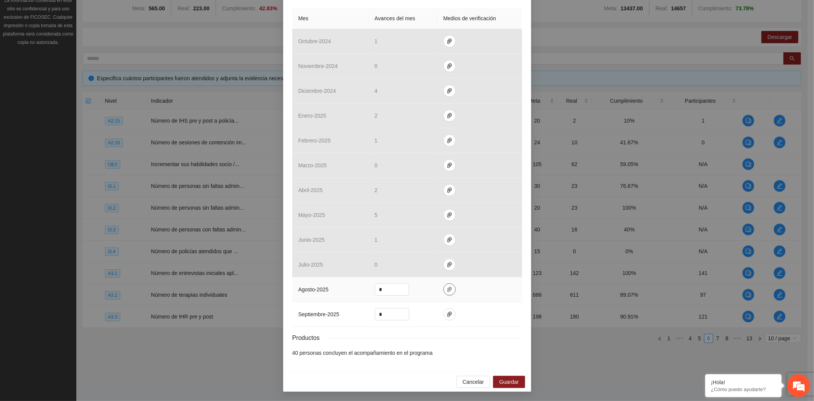
click at [448, 289] on span "paper-clip" at bounding box center [449, 289] width 11 height 6
click at [472, 381] on span "Cancelar" at bounding box center [473, 381] width 21 height 8
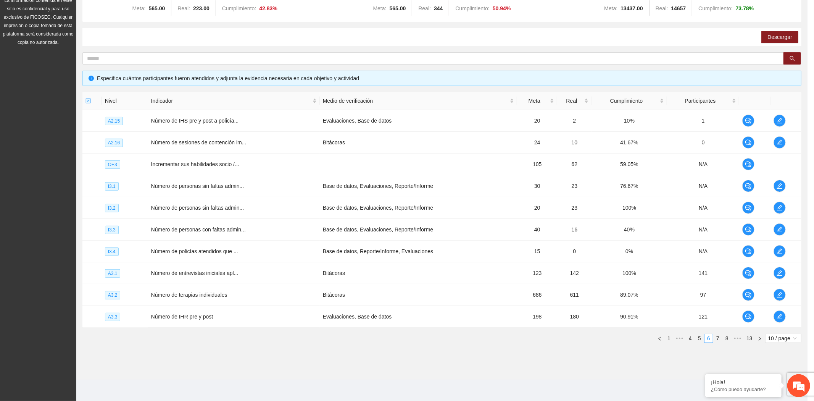
scroll to position [159, 0]
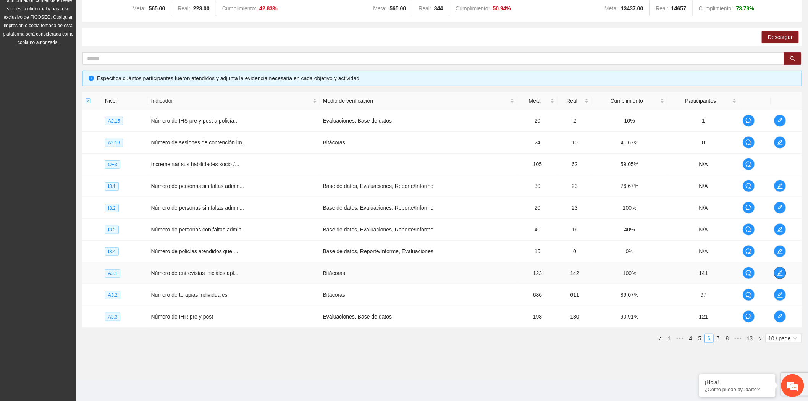
click at [779, 272] on icon "edit" at bounding box center [779, 272] width 5 height 5
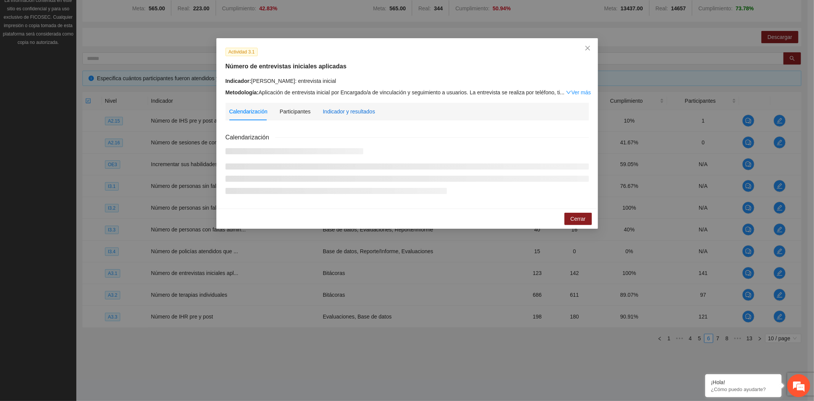
click at [361, 111] on div "Indicador y resultados" at bounding box center [349, 111] width 52 height 8
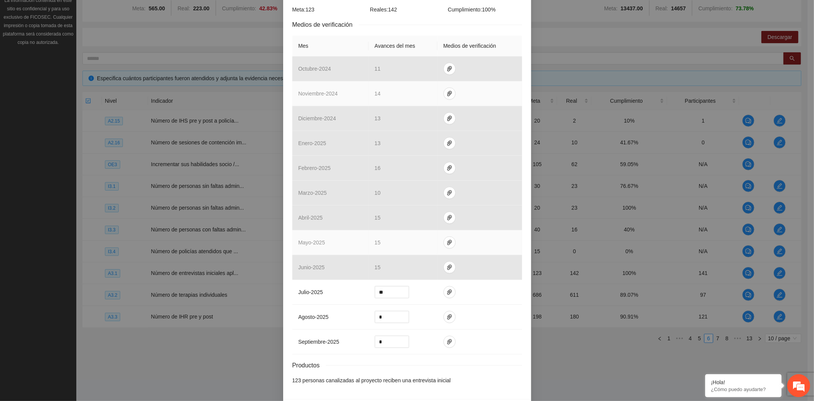
scroll to position [171, 0]
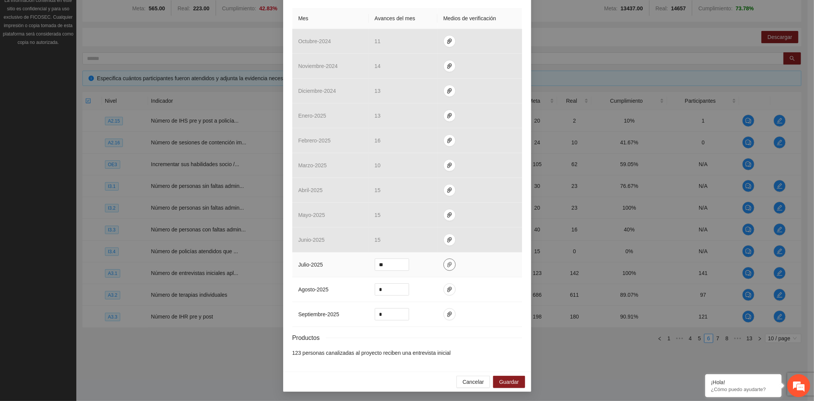
click at [447, 262] on icon "paper-clip" at bounding box center [449, 264] width 5 height 5
click at [464, 381] on span "Cancelar" at bounding box center [473, 381] width 21 height 8
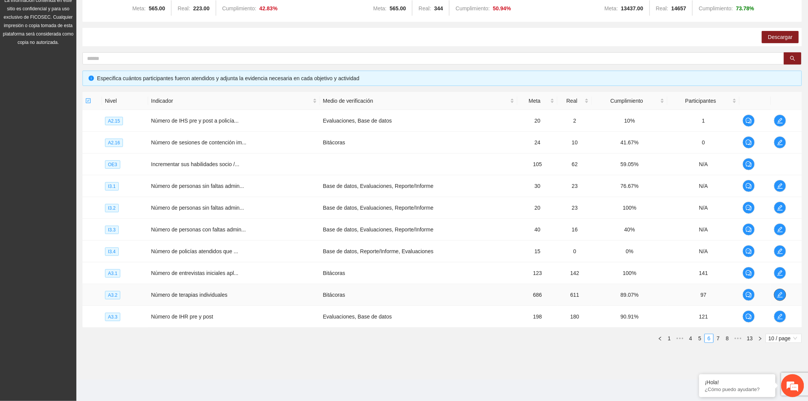
click at [784, 295] on span "edit" at bounding box center [779, 295] width 11 height 6
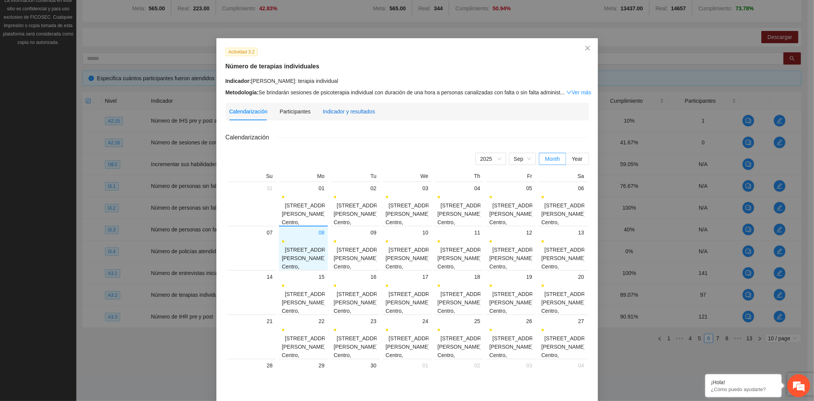
click at [328, 112] on div "Indicador y resultados" at bounding box center [349, 111] width 52 height 8
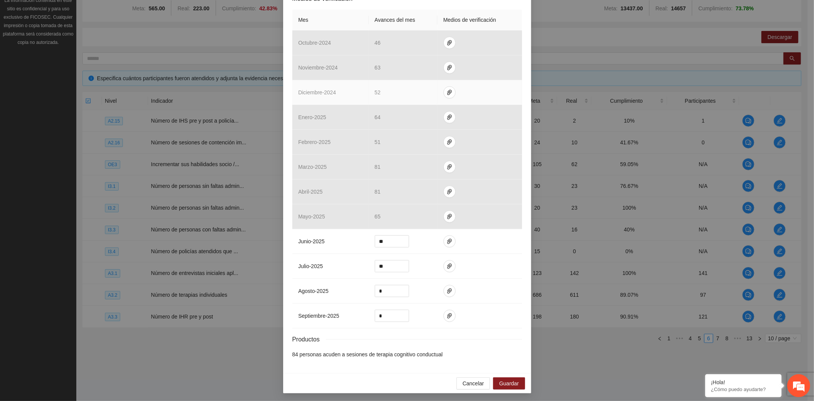
scroll to position [169, 0]
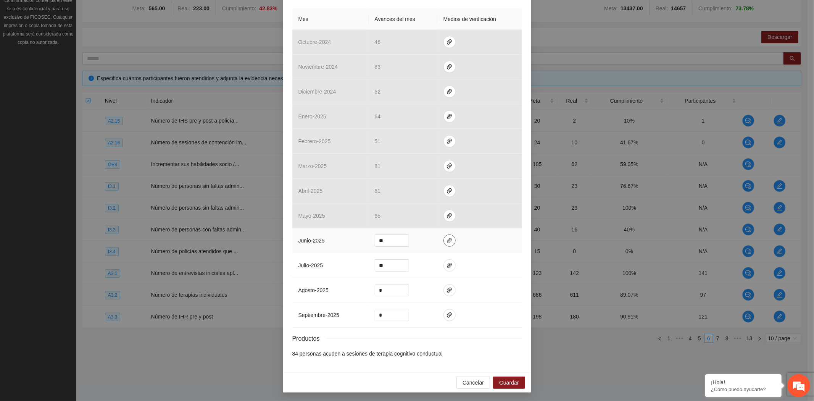
click at [445, 243] on button "button" at bounding box center [449, 240] width 12 height 12
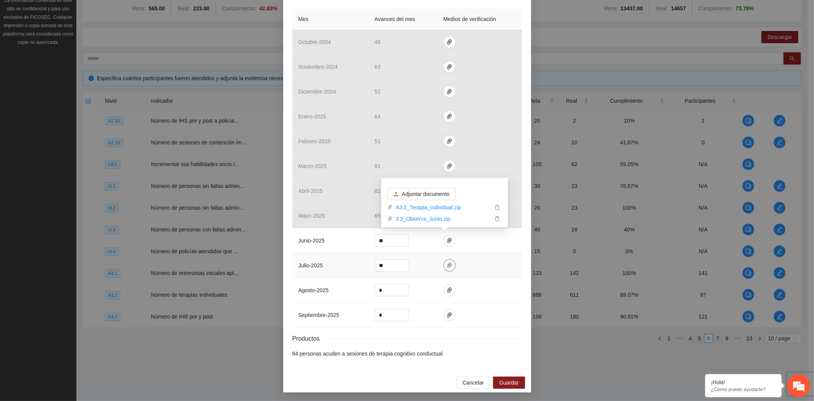
click at [447, 265] on icon "paper-clip" at bounding box center [449, 265] width 5 height 5
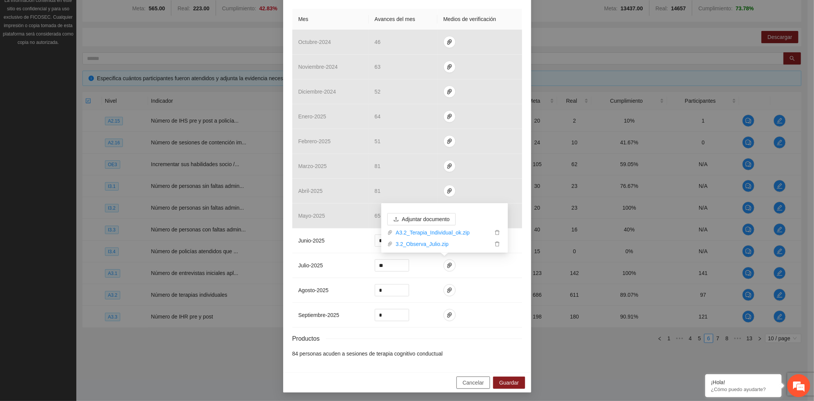
click at [470, 382] on span "Cancelar" at bounding box center [473, 382] width 21 height 8
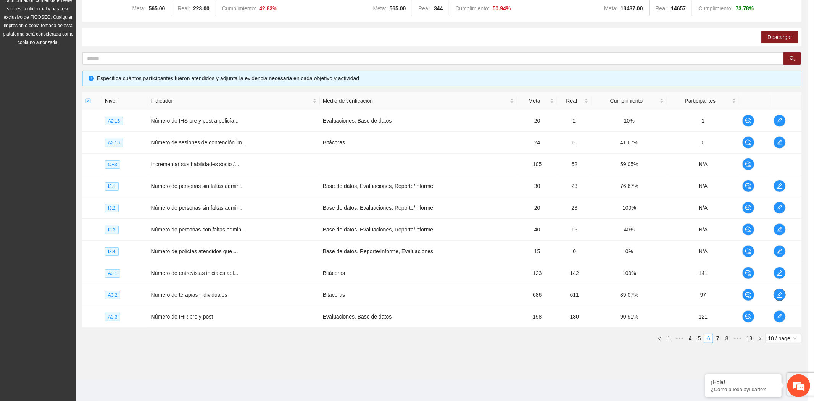
scroll to position [0, 0]
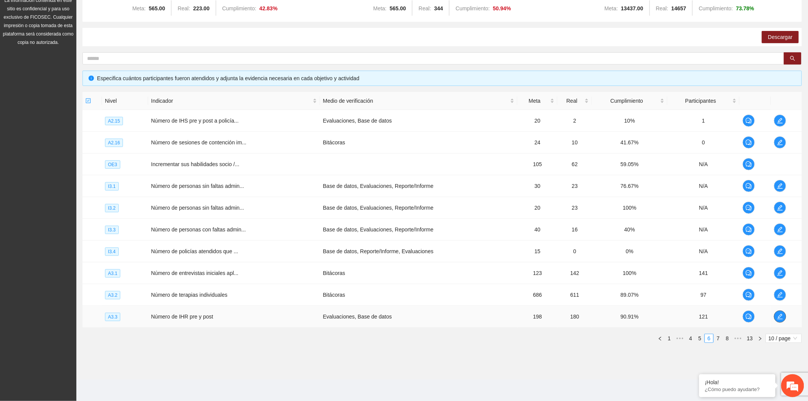
click at [779, 313] on icon "edit" at bounding box center [780, 316] width 6 height 6
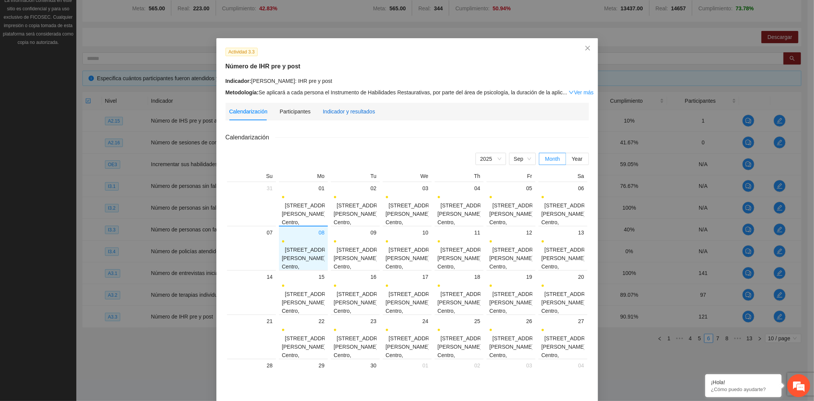
click at [353, 111] on div "Indicador y resultados" at bounding box center [349, 111] width 52 height 8
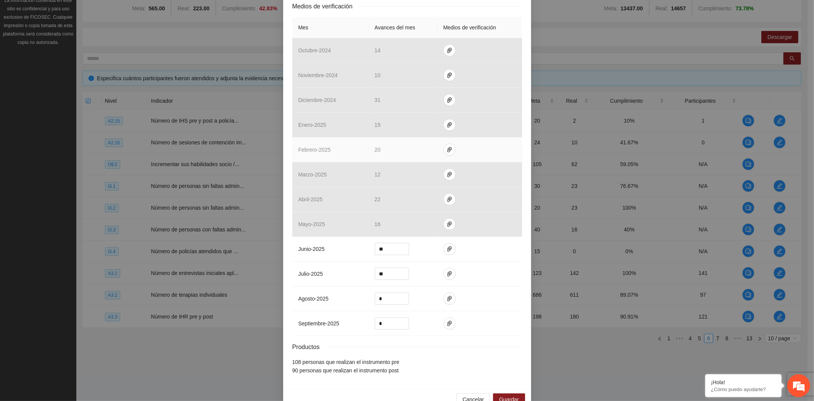
scroll to position [180, 0]
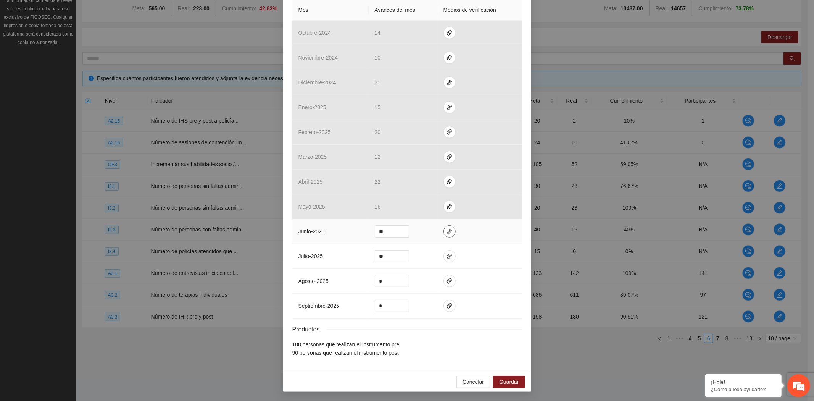
click at [447, 231] on icon "paper-clip" at bounding box center [449, 231] width 5 height 5
click at [447, 253] on icon "paper-clip" at bounding box center [450, 256] width 6 height 6
click at [479, 384] on span "Cancelar" at bounding box center [473, 381] width 21 height 8
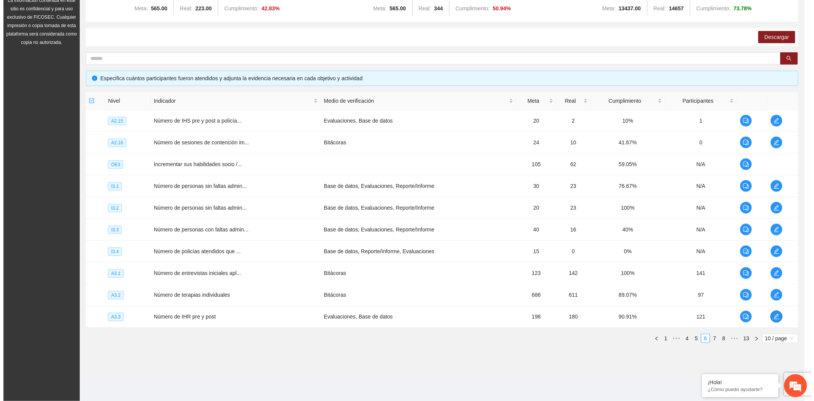
scroll to position [0, 0]
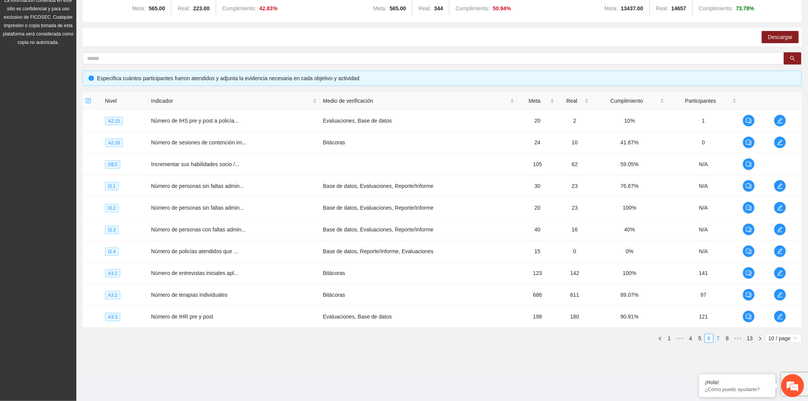
click at [719, 336] on link "7" at bounding box center [718, 338] width 8 height 8
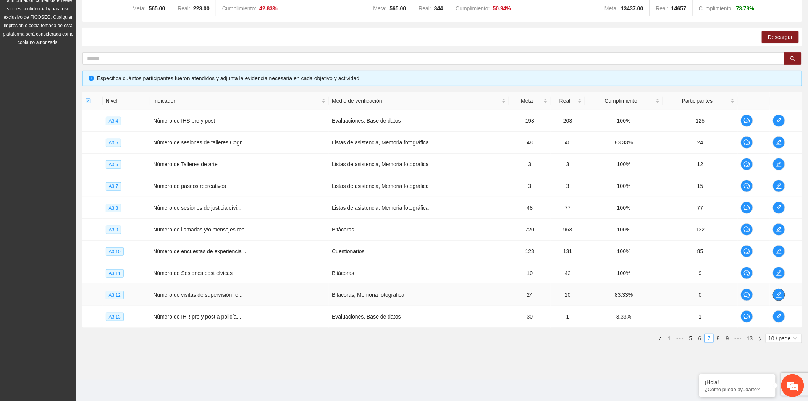
click at [773, 292] on span "edit" at bounding box center [778, 295] width 11 height 6
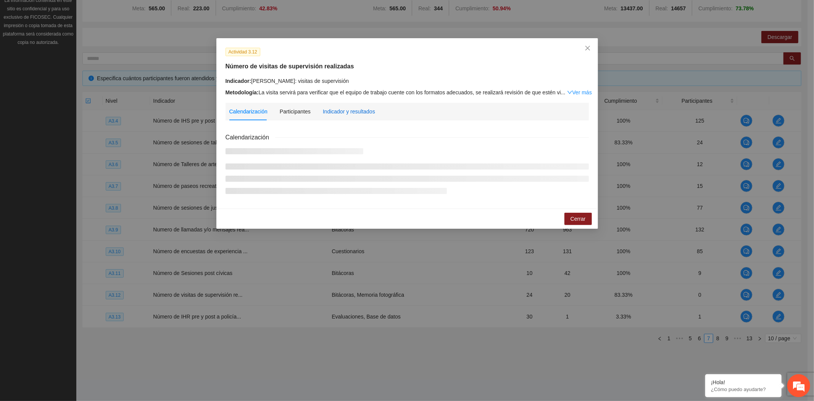
click at [353, 110] on div "Indicador y resultados" at bounding box center [349, 111] width 52 height 8
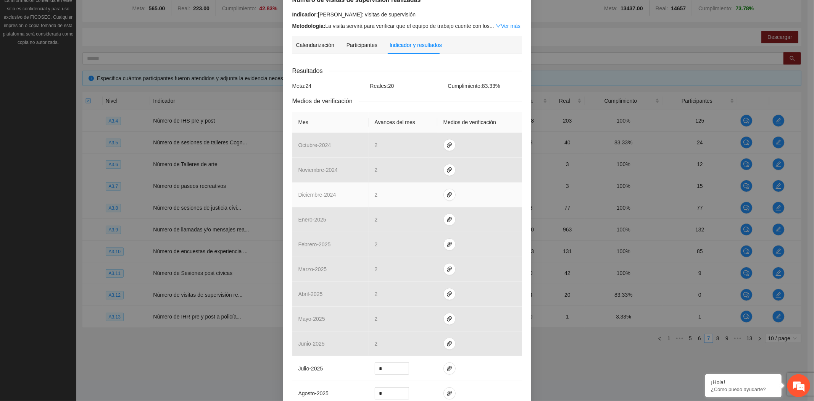
scroll to position [171, 0]
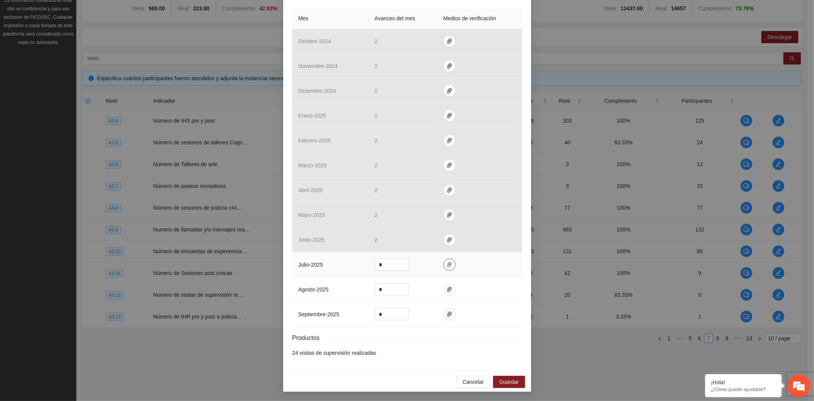
click at [448, 264] on icon "paper-clip" at bounding box center [450, 264] width 6 height 6
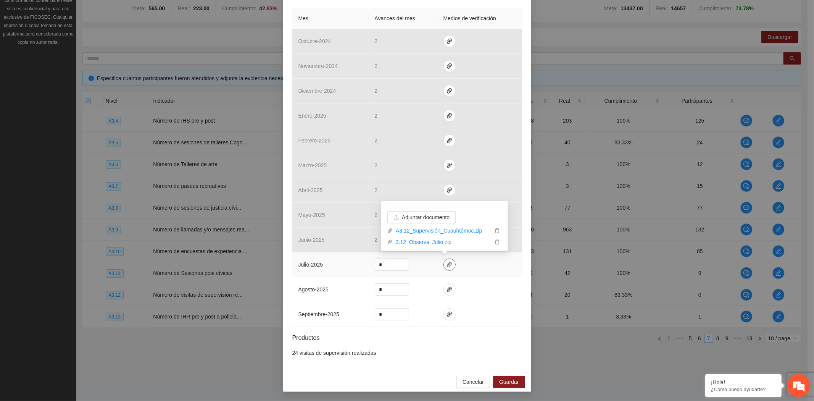
click at [448, 264] on icon "paper-clip" at bounding box center [450, 264] width 6 height 6
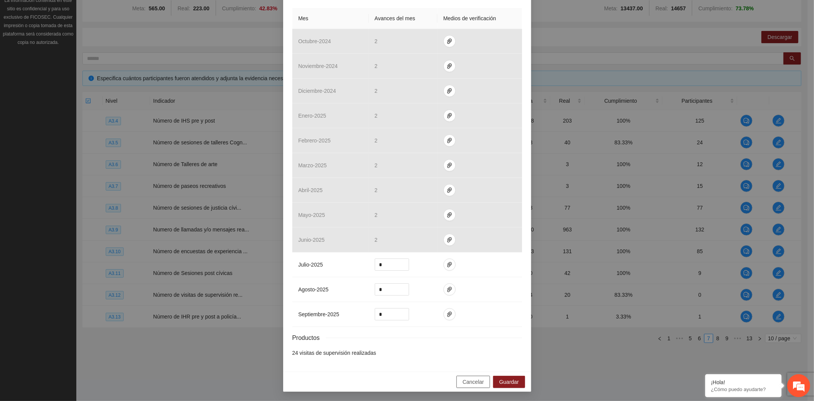
click at [475, 382] on span "Cancelar" at bounding box center [473, 381] width 21 height 8
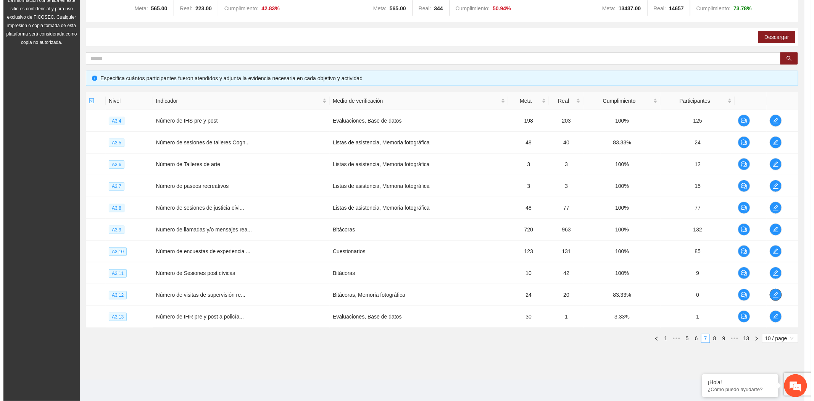
scroll to position [0, 0]
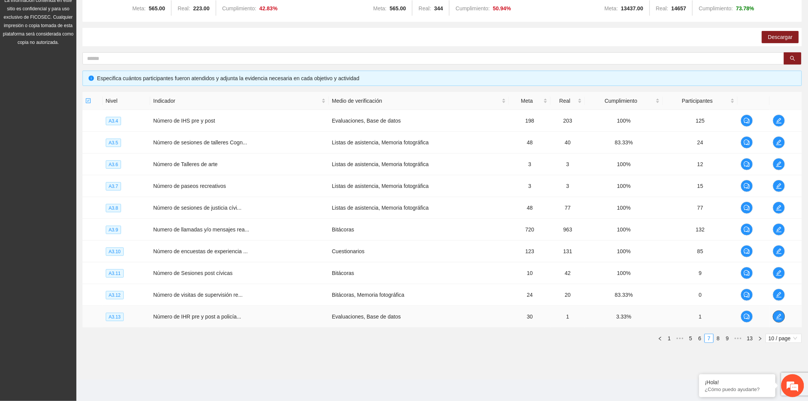
click at [781, 316] on icon "edit" at bounding box center [779, 316] width 6 height 6
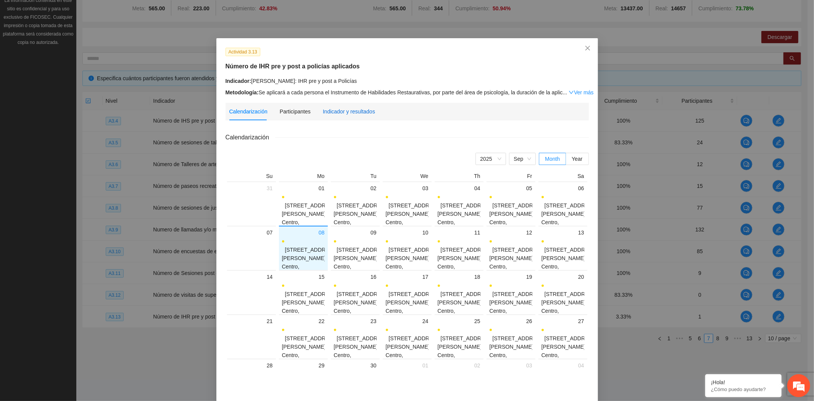
click at [345, 111] on div "Indicador y resultados" at bounding box center [349, 111] width 52 height 8
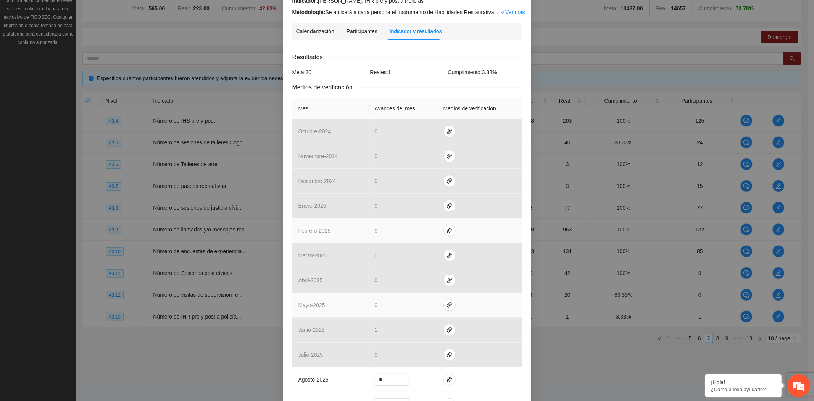
scroll to position [171, 0]
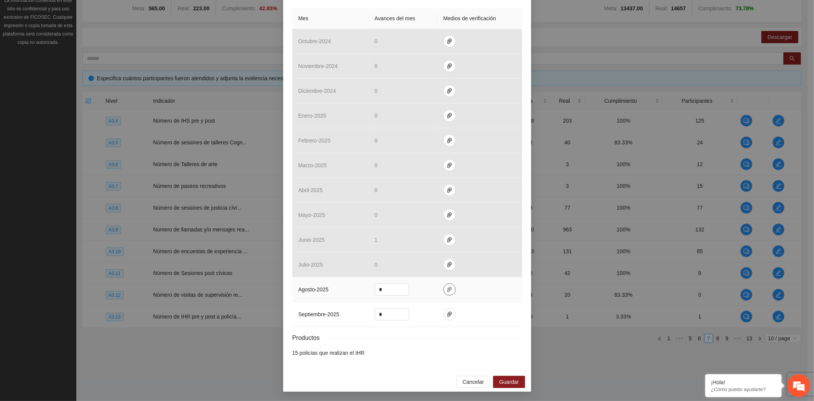
click at [447, 289] on icon "paper-clip" at bounding box center [449, 289] width 5 height 5
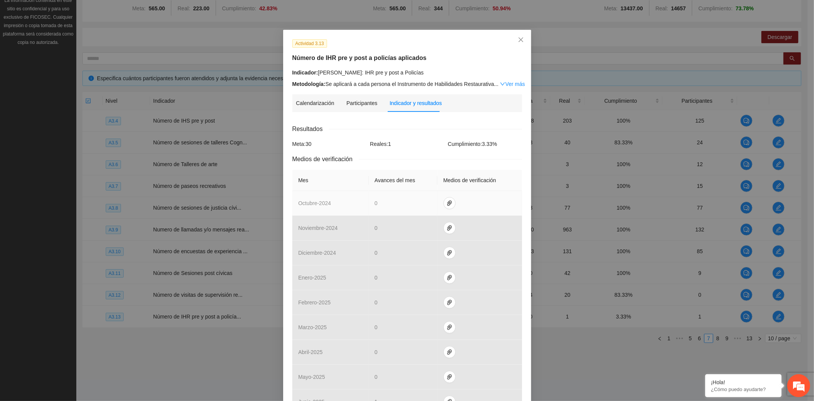
scroll to position [0, 0]
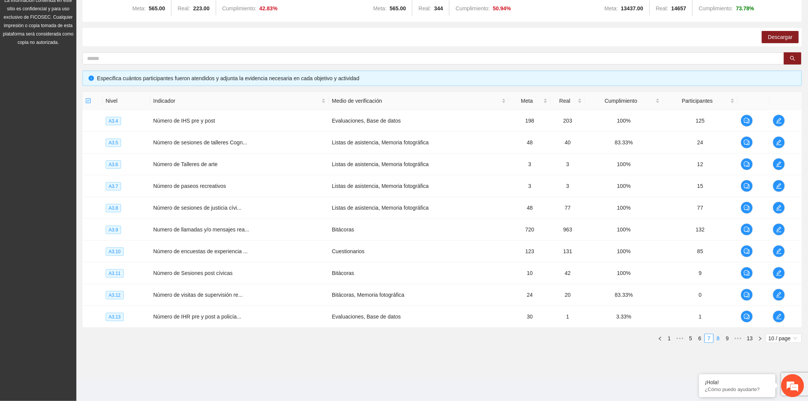
click at [719, 334] on link "8" at bounding box center [718, 338] width 8 height 8
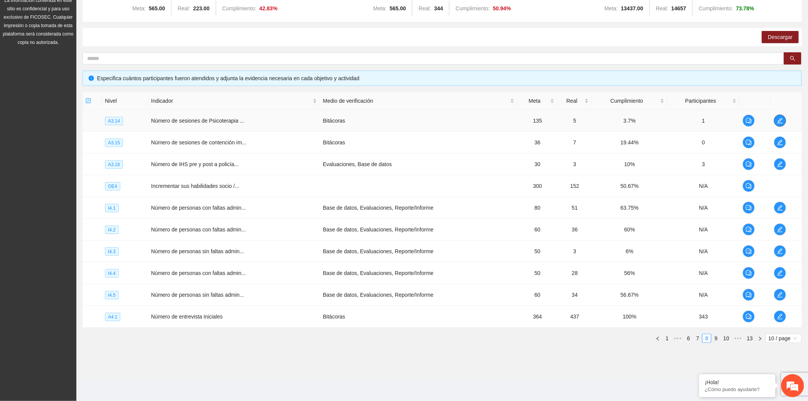
click at [777, 119] on icon "edit" at bounding box center [780, 121] width 6 height 6
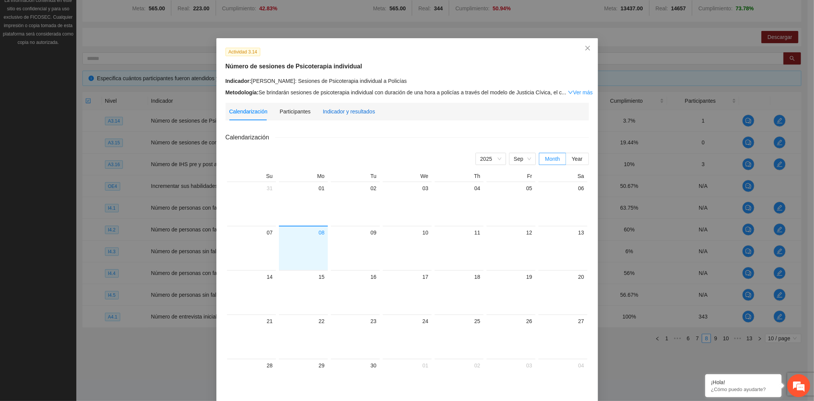
click at [353, 110] on div "Indicador y resultados" at bounding box center [349, 111] width 52 height 8
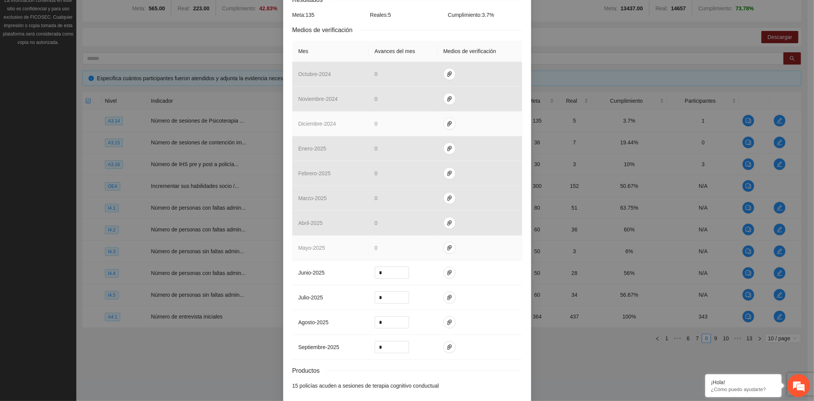
scroll to position [171, 0]
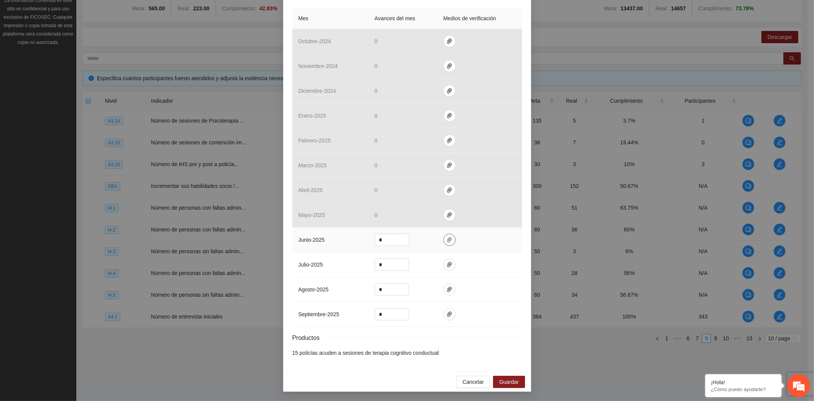
click at [447, 237] on icon "paper-clip" at bounding box center [450, 240] width 6 height 6
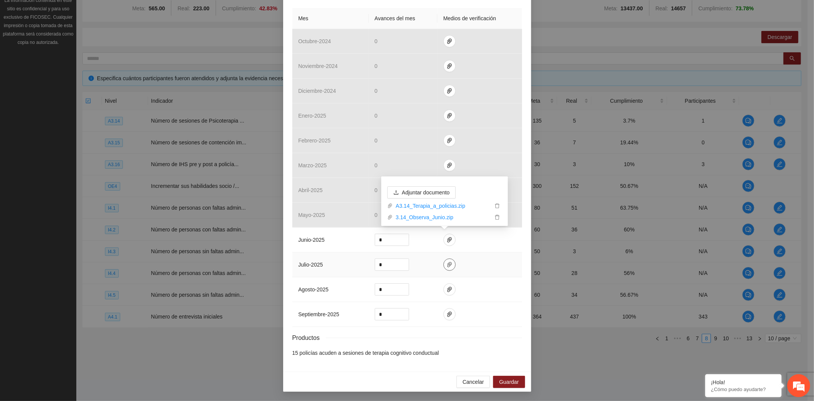
click at [449, 262] on span "paper-clip" at bounding box center [449, 264] width 11 height 6
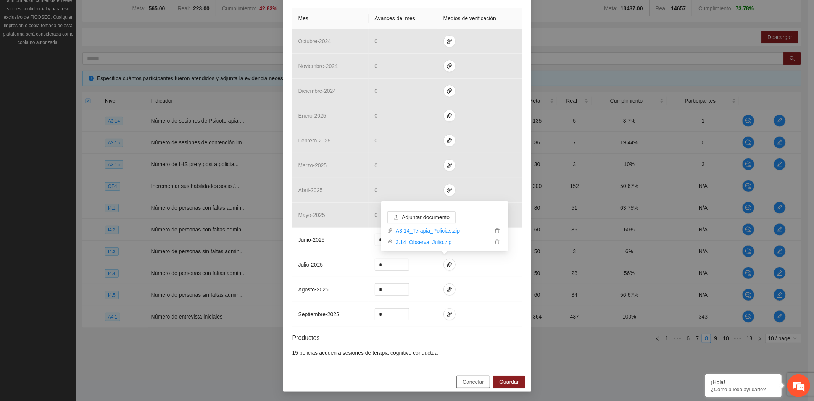
click at [468, 382] on span "Cancelar" at bounding box center [473, 381] width 21 height 8
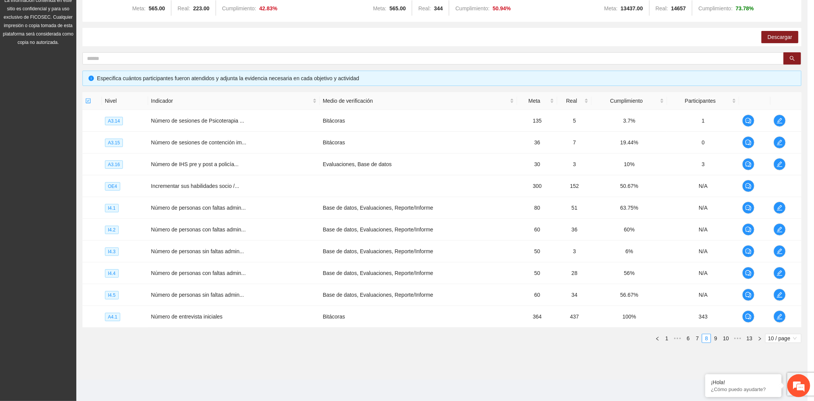
scroll to position [133, 0]
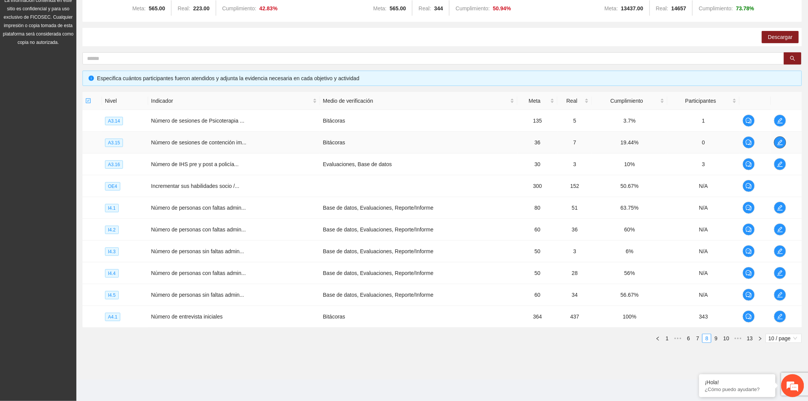
click at [780, 140] on icon "edit" at bounding box center [779, 142] width 5 height 5
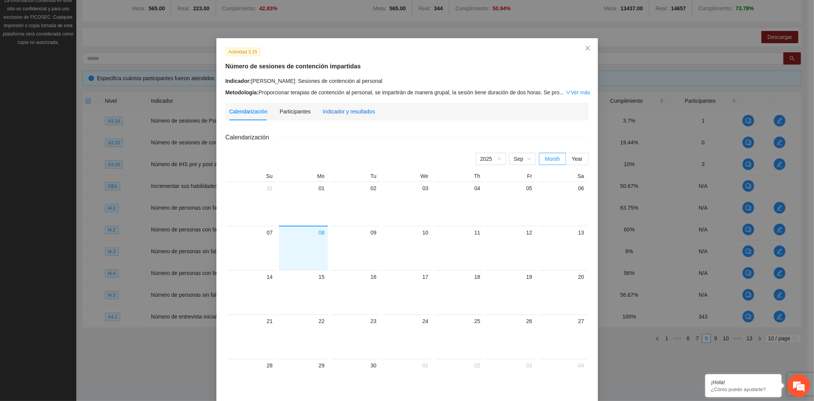
click at [335, 112] on div "Indicador y resultados" at bounding box center [349, 111] width 52 height 8
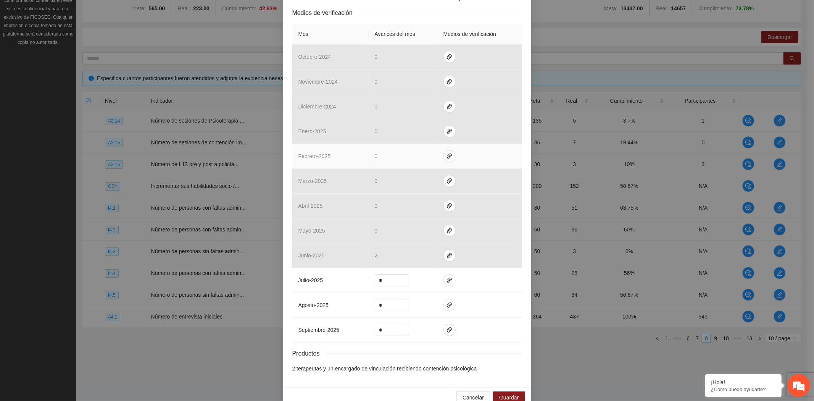
scroll to position [171, 0]
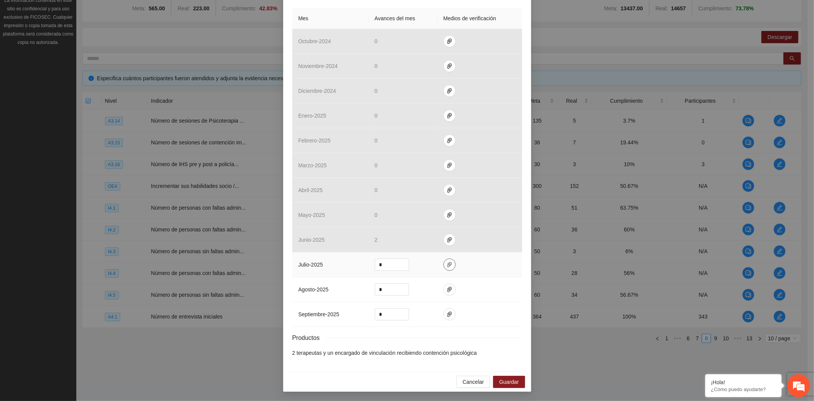
click at [447, 264] on icon "paper-clip" at bounding box center [450, 264] width 6 height 6
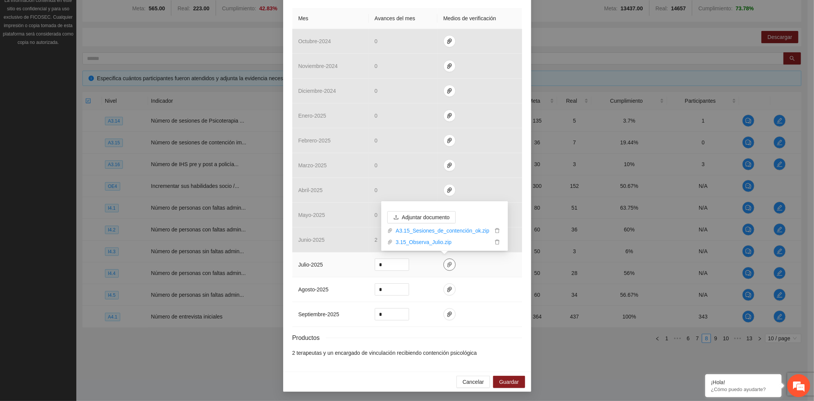
click at [447, 264] on icon "paper-clip" at bounding box center [450, 264] width 6 height 6
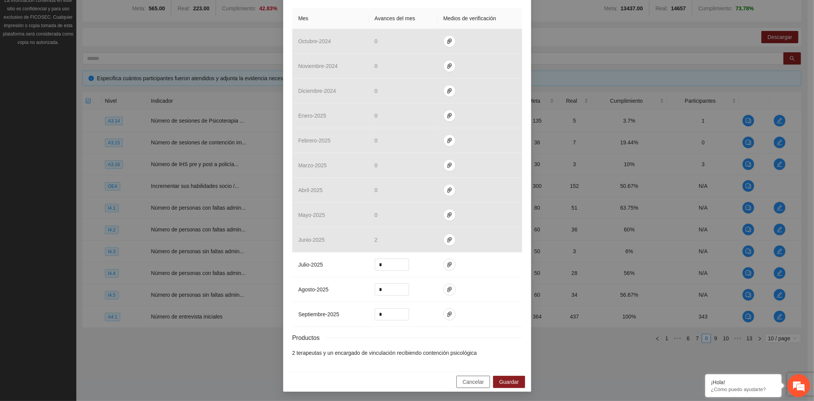
click at [474, 382] on span "Cancelar" at bounding box center [473, 381] width 21 height 8
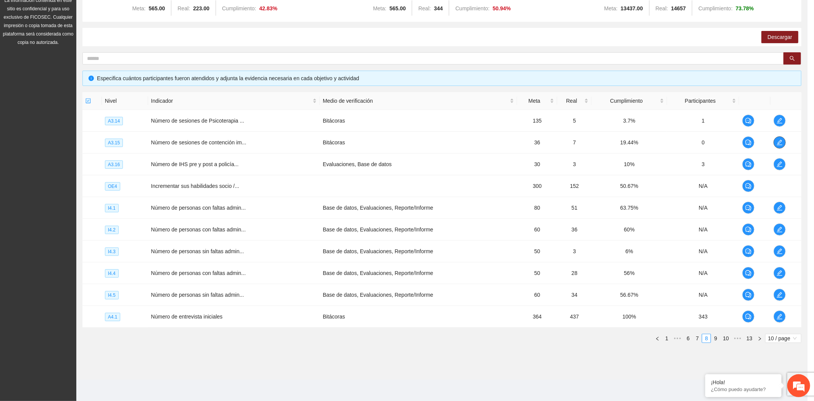
scroll to position [0, 0]
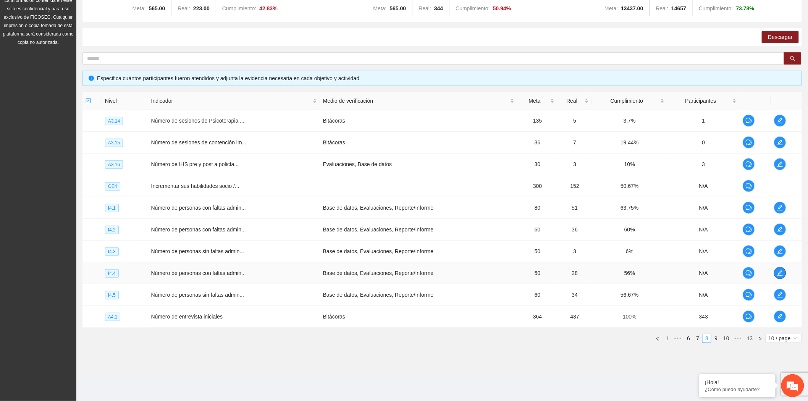
click at [778, 273] on icon "edit" at bounding box center [779, 272] width 5 height 5
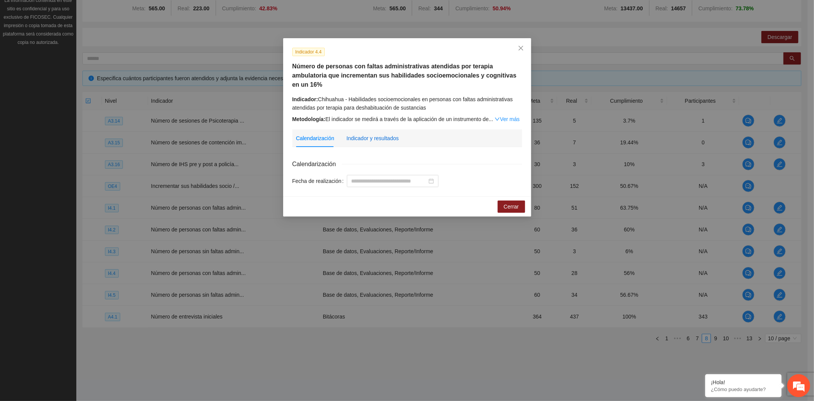
click at [357, 134] on div "Indicador y resultados" at bounding box center [373, 138] width 52 height 8
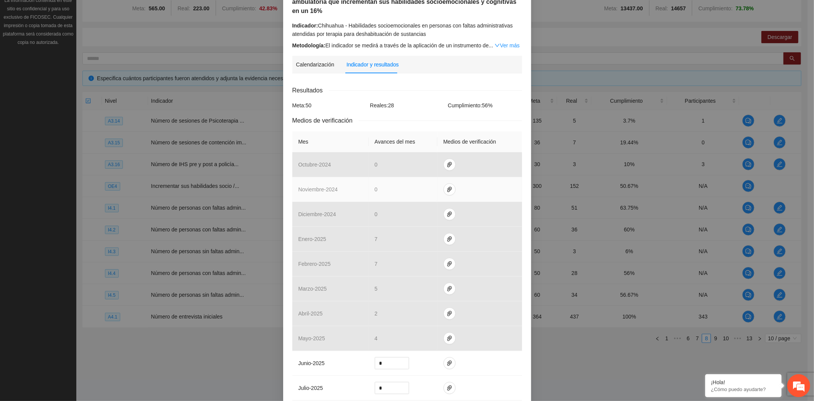
scroll to position [189, 0]
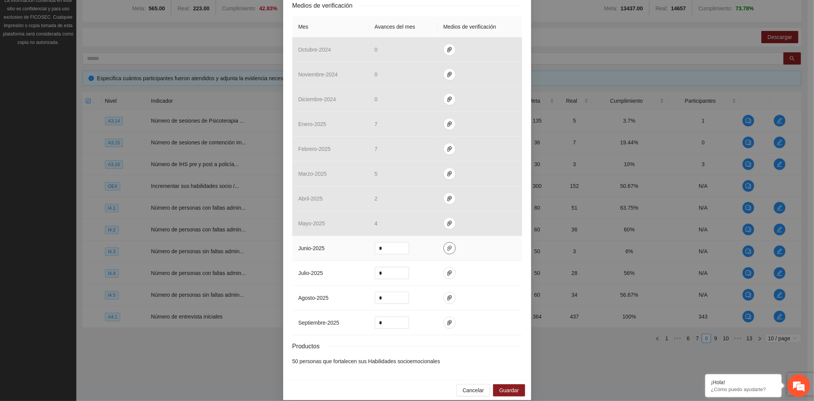
click at [447, 245] on icon "paper-clip" at bounding box center [450, 248] width 6 height 6
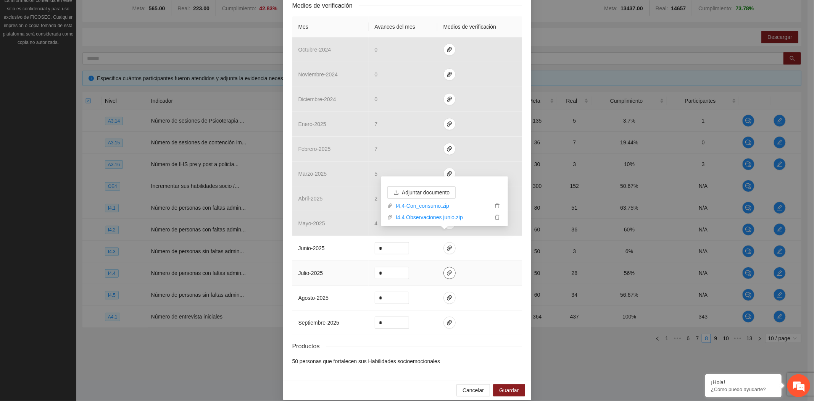
click at [443, 268] on button "button" at bounding box center [449, 273] width 12 height 12
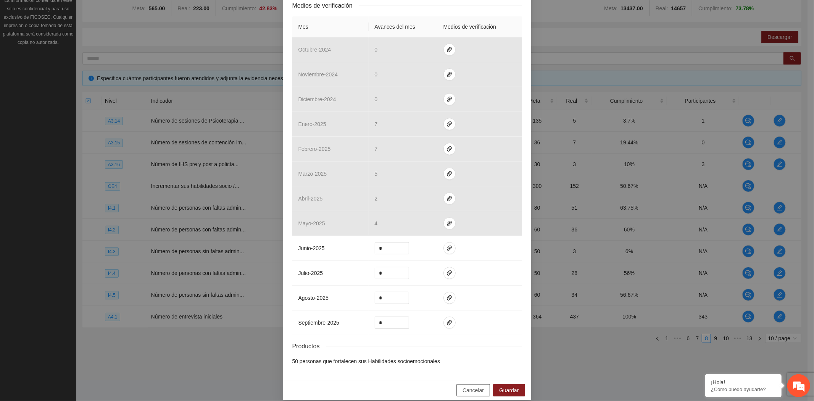
click at [467, 386] on span "Cancelar" at bounding box center [473, 390] width 21 height 8
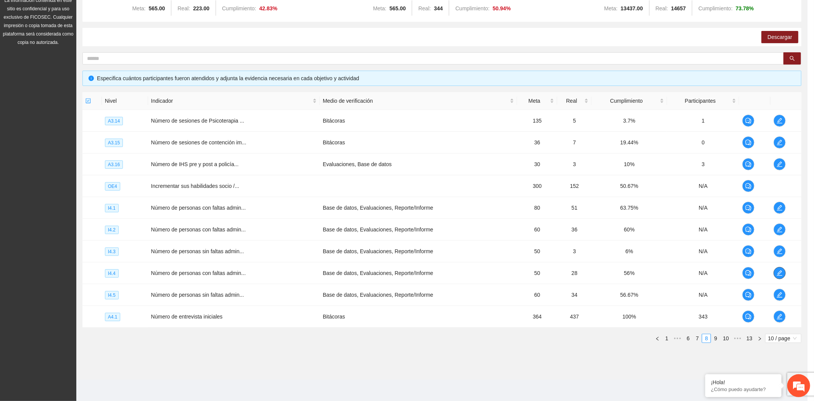
scroll to position [0, 0]
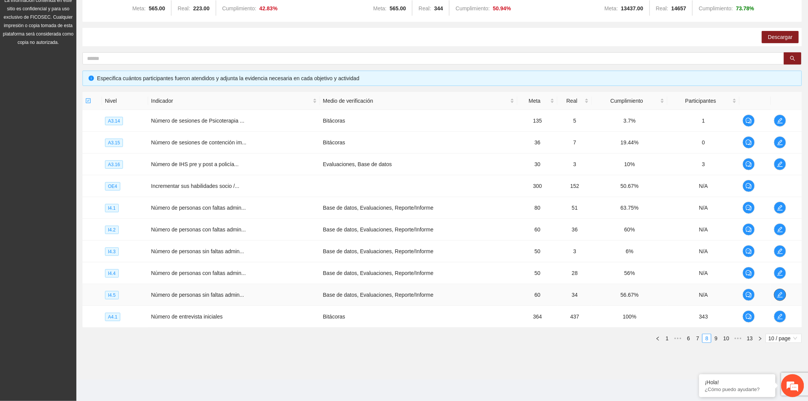
click at [777, 297] on icon "edit" at bounding box center [780, 295] width 6 height 6
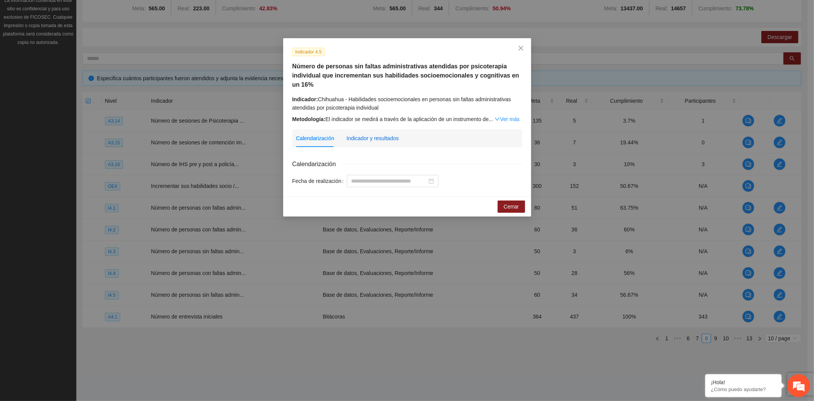
click at [374, 137] on div "Indicador y resultados" at bounding box center [373, 138] width 52 height 8
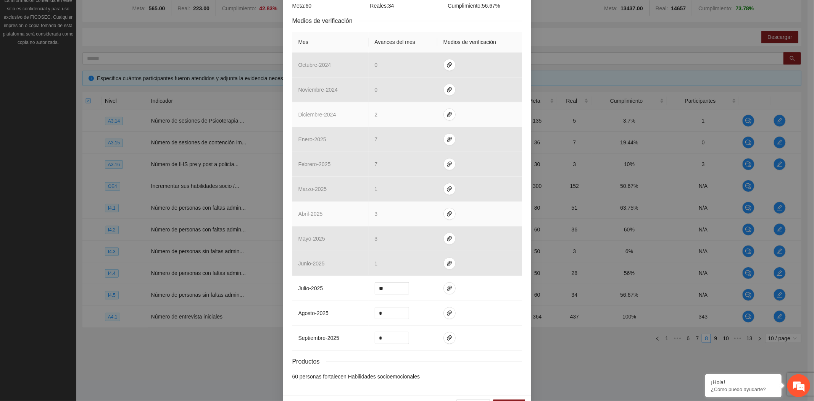
scroll to position [198, 0]
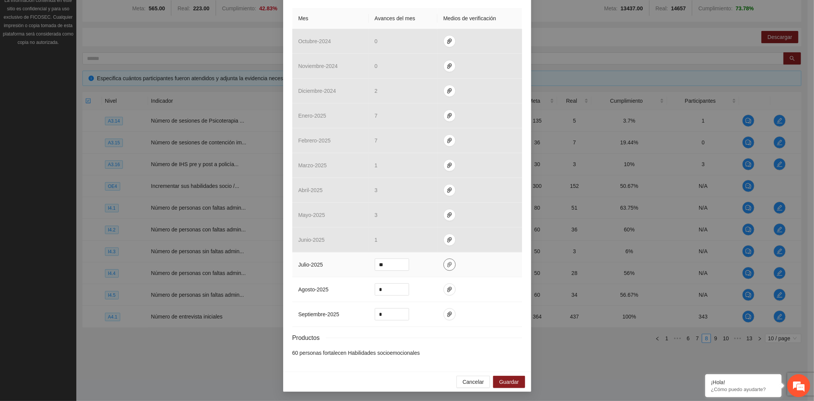
click at [448, 264] on span "paper-clip" at bounding box center [449, 264] width 11 height 6
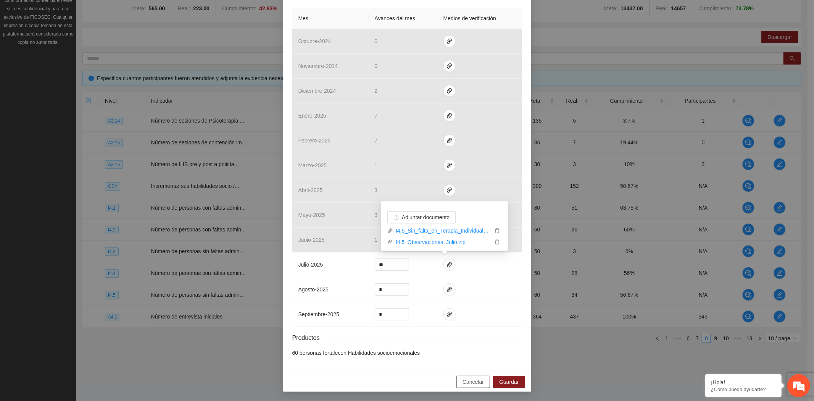
click at [468, 379] on span "Cancelar" at bounding box center [473, 381] width 21 height 8
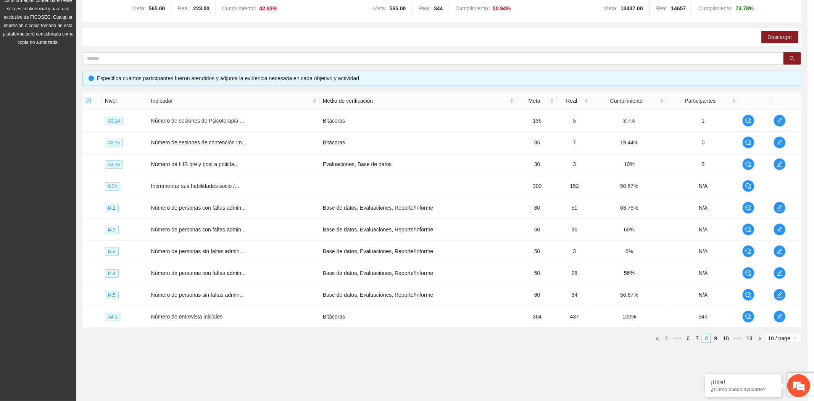
scroll to position [160, 0]
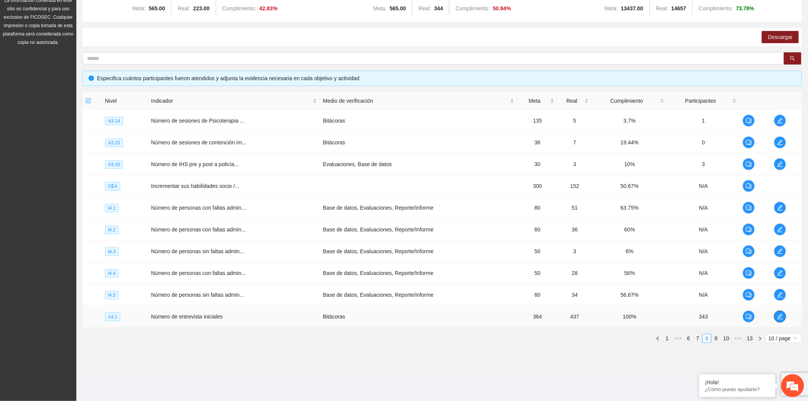
click at [779, 313] on icon "edit" at bounding box center [780, 316] width 6 height 6
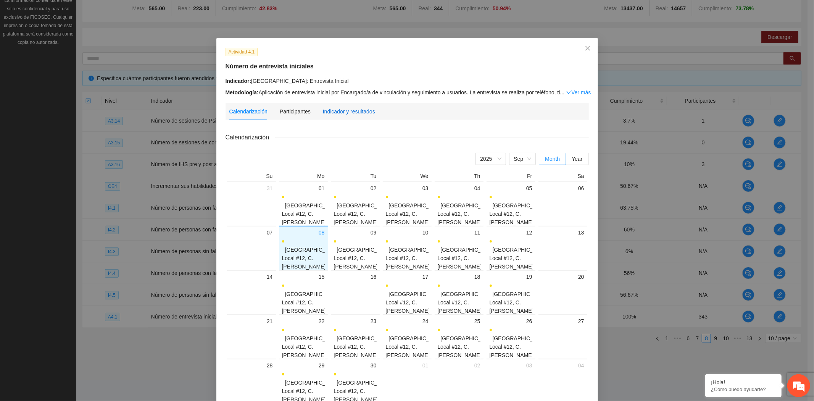
click at [358, 111] on div "Indicador y resultados" at bounding box center [349, 111] width 52 height 8
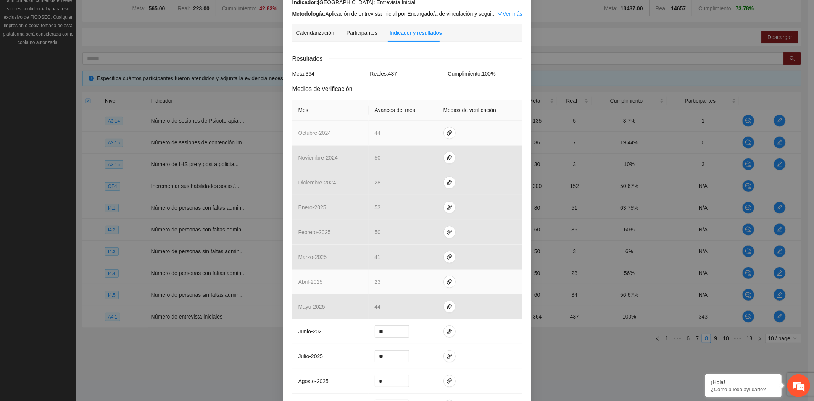
scroll to position [171, 0]
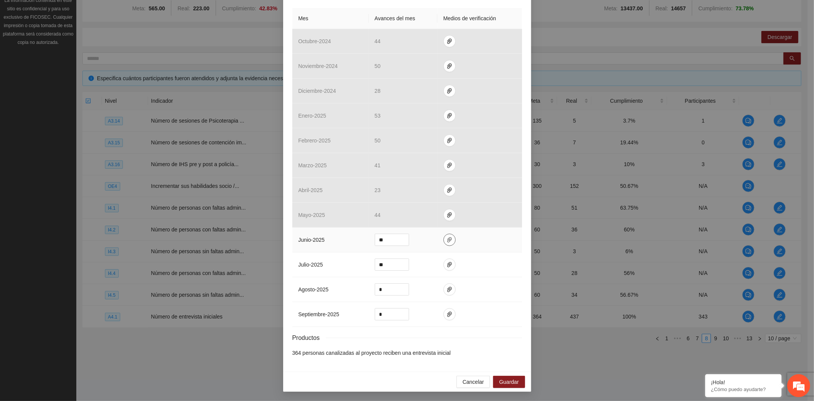
click at [447, 237] on icon "paper-clip" at bounding box center [449, 239] width 5 height 5
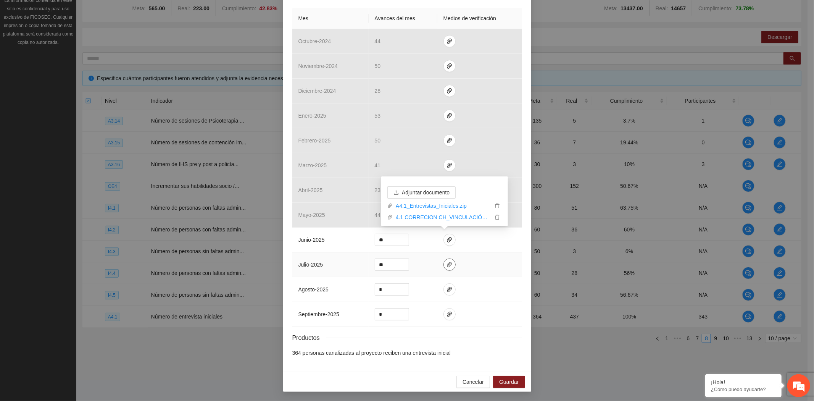
click at [447, 264] on icon "paper-clip" at bounding box center [449, 264] width 5 height 5
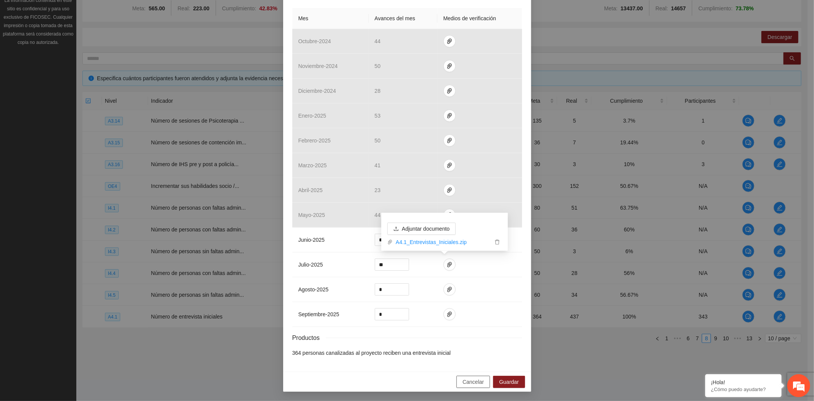
click at [464, 379] on span "Cancelar" at bounding box center [473, 381] width 21 height 8
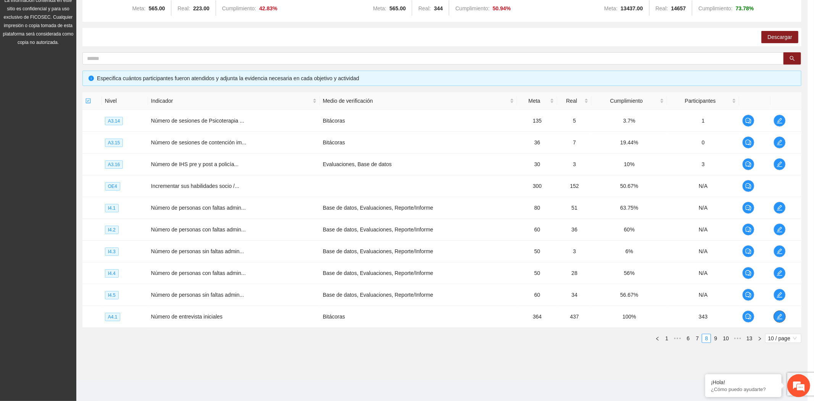
scroll to position [0, 0]
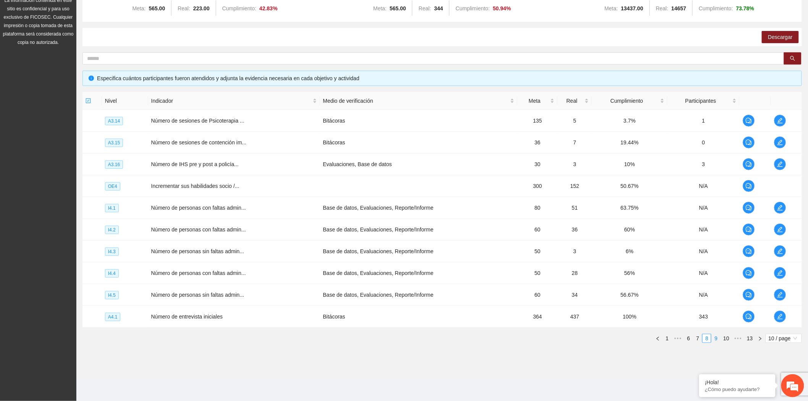
click at [714, 337] on link "9" at bounding box center [715, 338] width 8 height 8
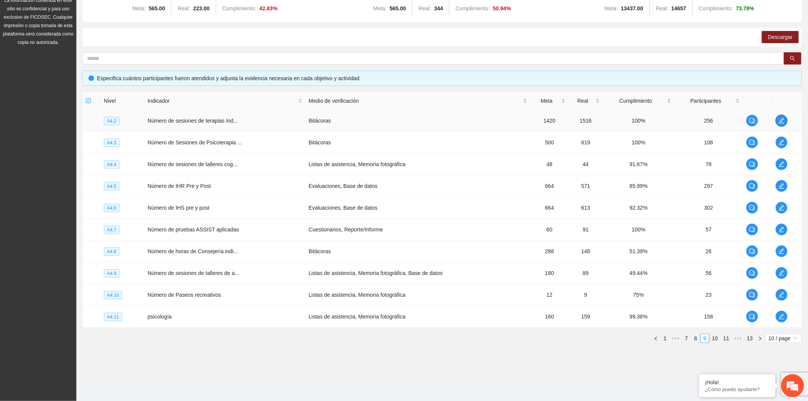
click at [780, 120] on icon "edit" at bounding box center [781, 121] width 6 height 6
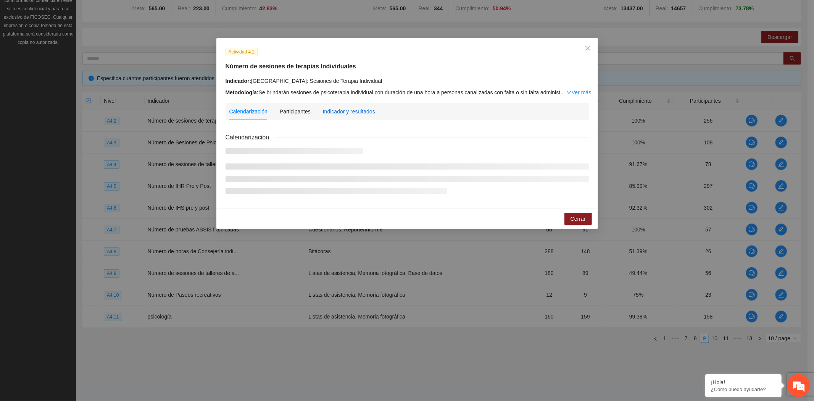
click at [347, 113] on div "Indicador y resultados" at bounding box center [349, 111] width 52 height 8
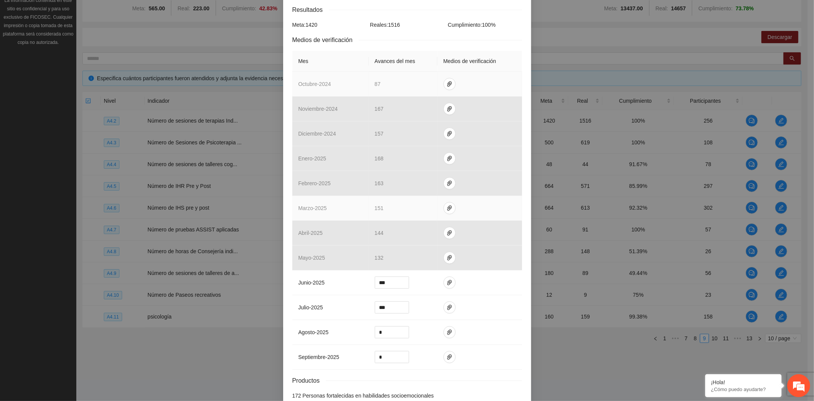
scroll to position [171, 0]
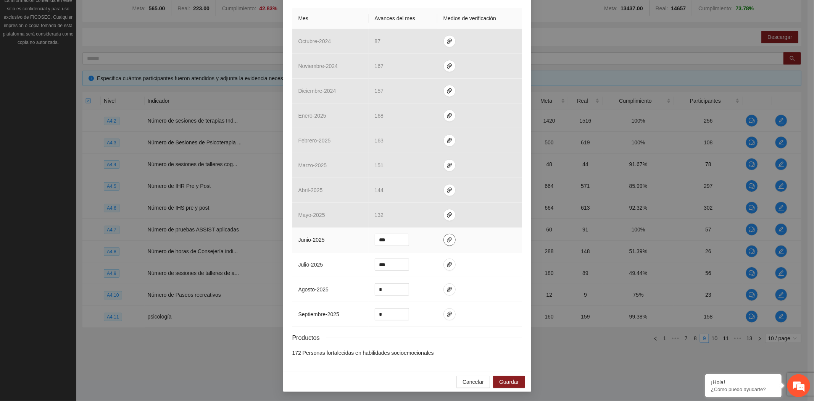
click at [447, 237] on icon "paper-clip" at bounding box center [450, 240] width 6 height 6
click at [447, 265] on icon "paper-clip" at bounding box center [449, 264] width 5 height 5
click at [467, 378] on span "Cancelar" at bounding box center [473, 381] width 21 height 8
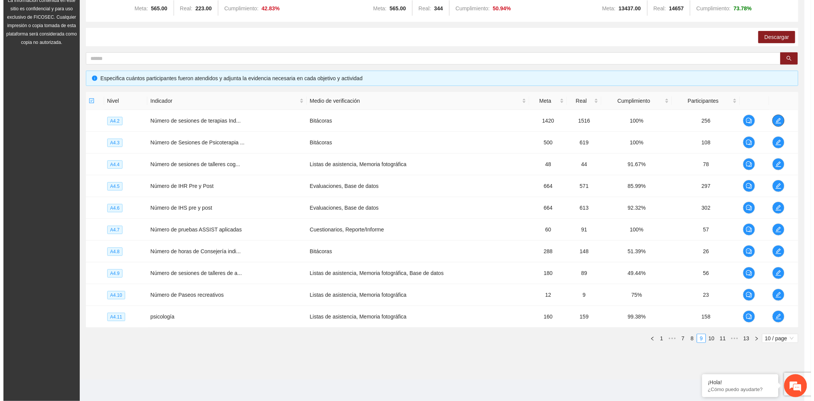
scroll to position [0, 0]
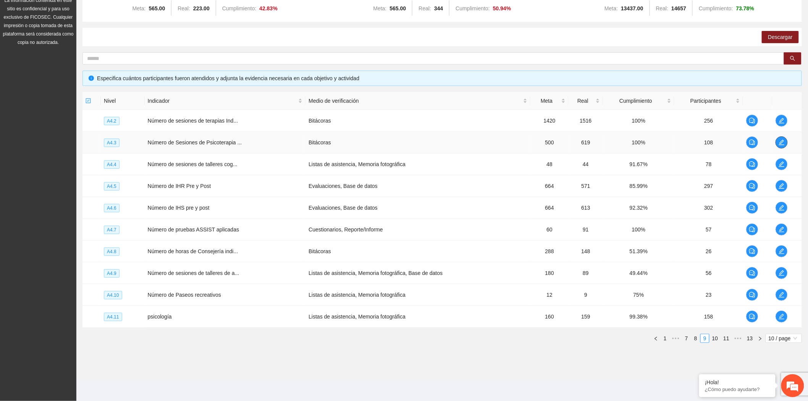
click at [779, 142] on icon "edit" at bounding box center [781, 142] width 6 height 6
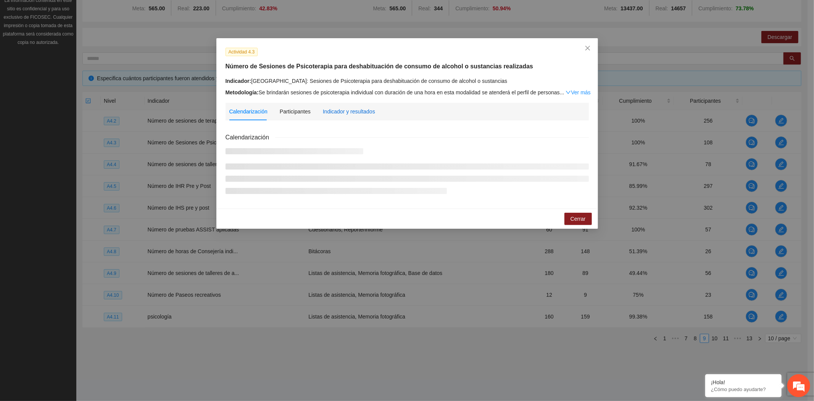
click at [356, 111] on div "Indicador y resultados" at bounding box center [349, 111] width 52 height 8
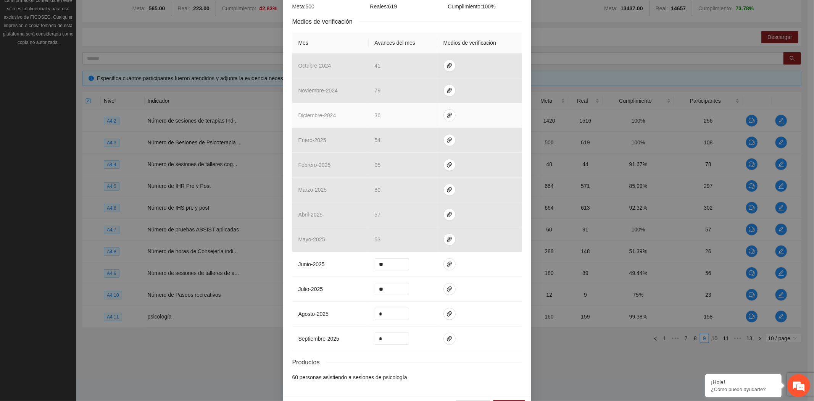
scroll to position [189, 0]
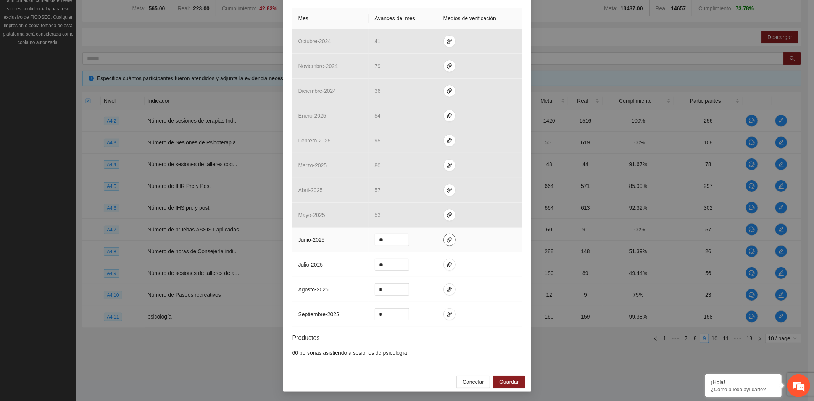
click at [447, 238] on icon "paper-clip" at bounding box center [449, 239] width 5 height 5
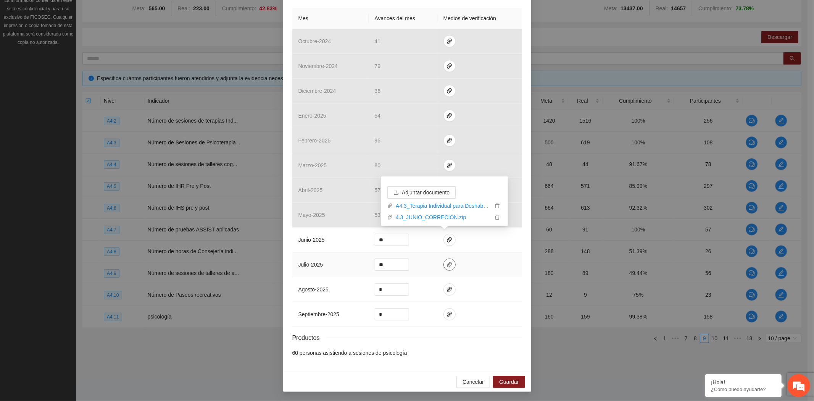
click at [443, 260] on button "button" at bounding box center [449, 264] width 12 height 12
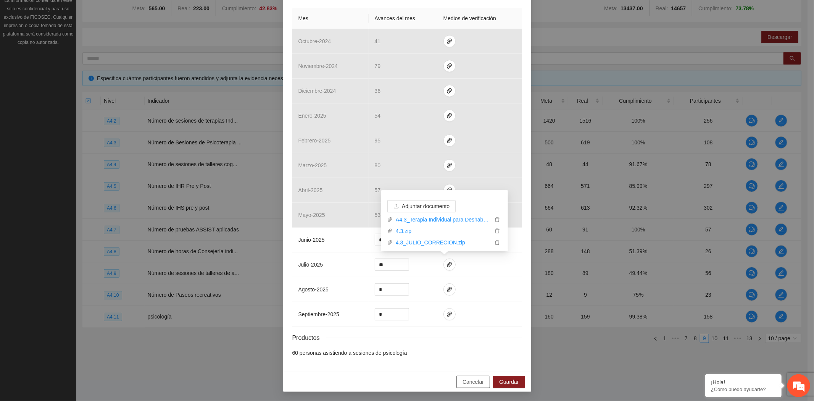
click at [469, 385] on span "Cancelar" at bounding box center [473, 381] width 21 height 8
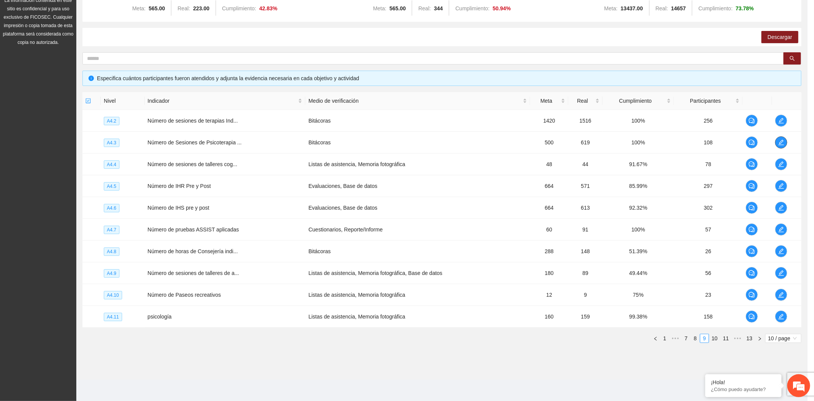
scroll to position [0, 0]
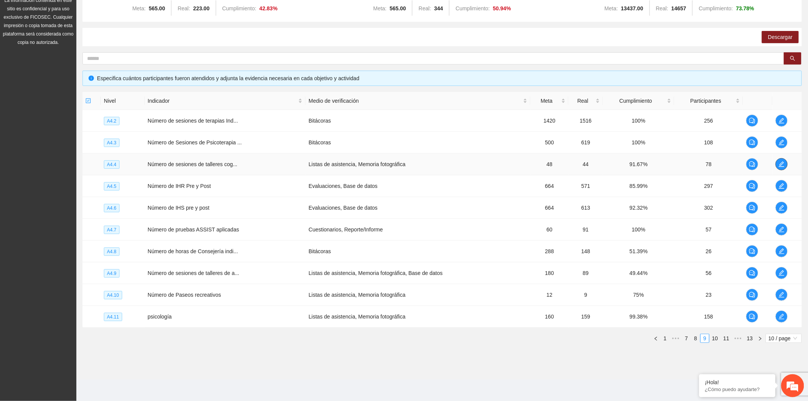
click at [782, 164] on icon "edit" at bounding box center [781, 164] width 6 height 6
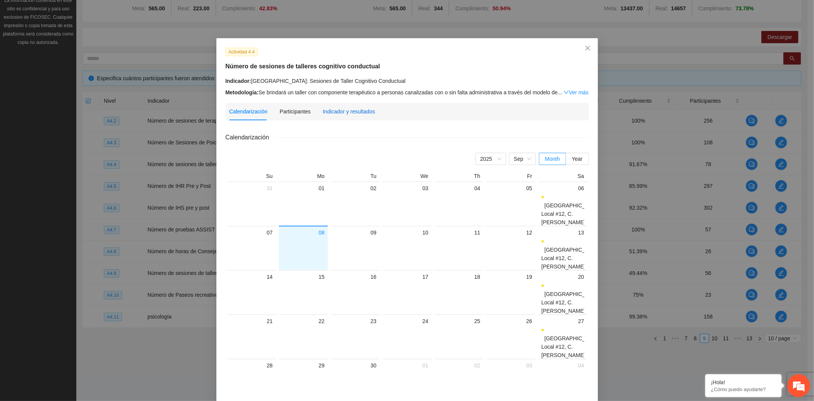
click at [355, 110] on div "Indicador y resultados" at bounding box center [349, 111] width 52 height 8
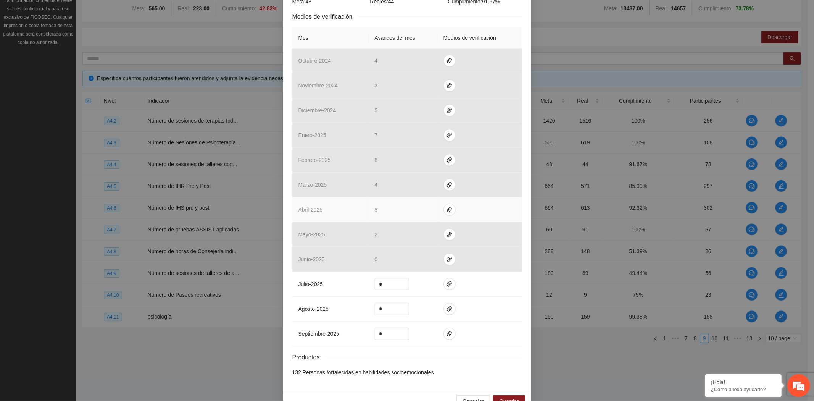
scroll to position [171, 0]
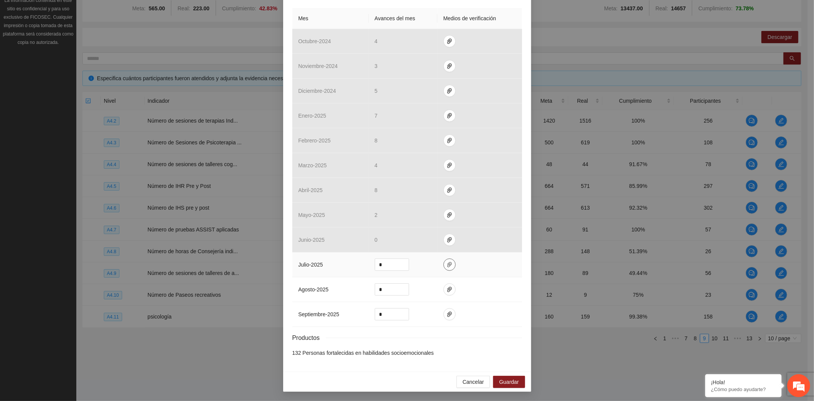
click at [447, 264] on icon "paper-clip" at bounding box center [449, 264] width 5 height 5
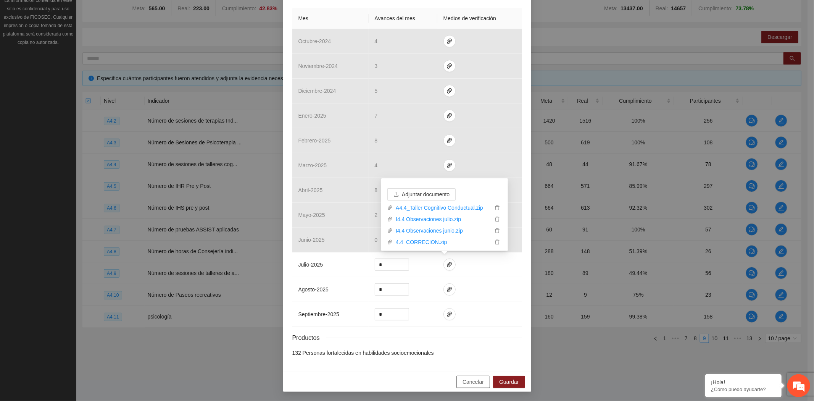
click at [475, 384] on span "Cancelar" at bounding box center [473, 381] width 21 height 8
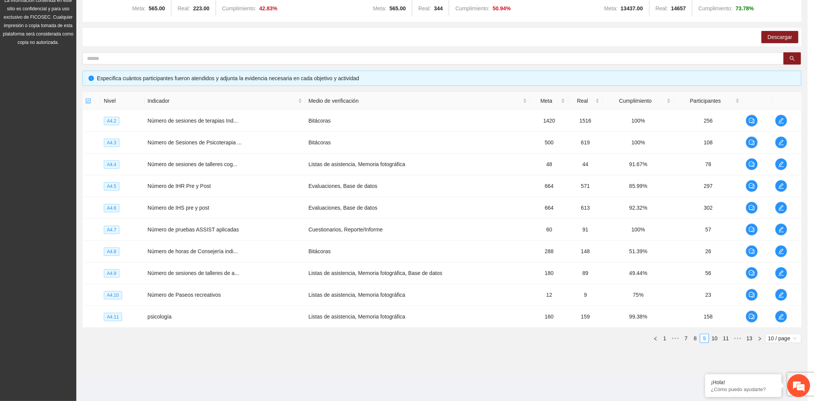
scroll to position [133, 0]
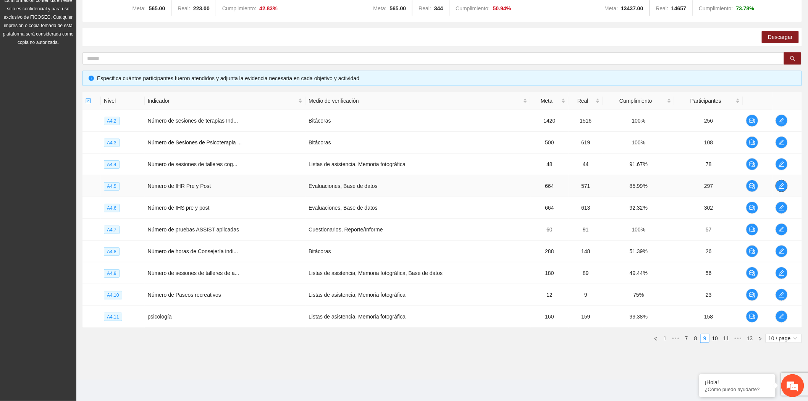
click at [780, 184] on icon "edit" at bounding box center [781, 186] width 6 height 6
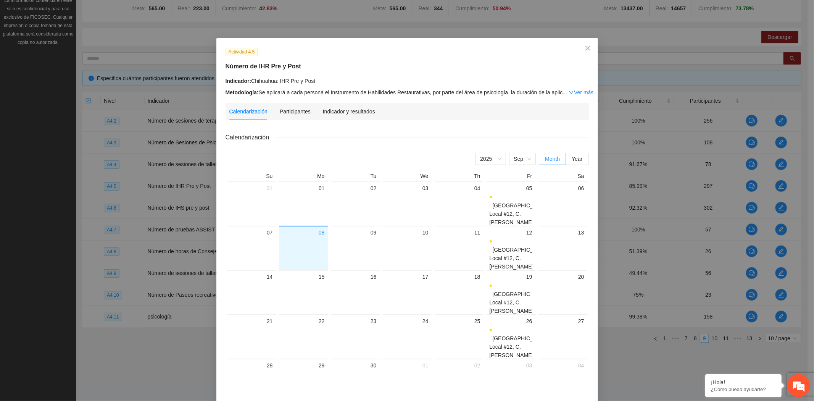
click at [374, 115] on div "Calendarización Participantes Indicador y resultados" at bounding box center [407, 112] width 356 height 18
click at [369, 113] on div "Indicador y resultados" at bounding box center [349, 111] width 52 height 8
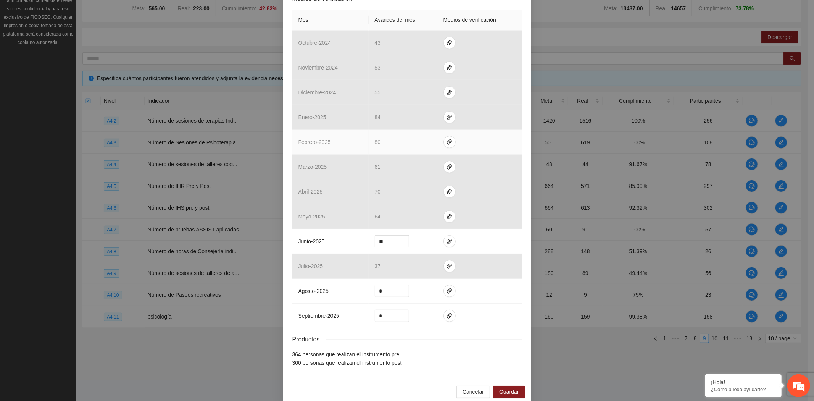
scroll to position [179, 0]
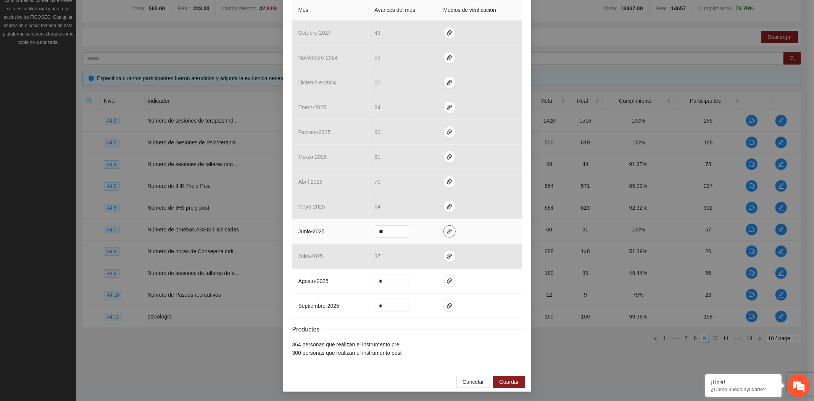
click at [447, 232] on icon "paper-clip" at bounding box center [450, 231] width 6 height 6
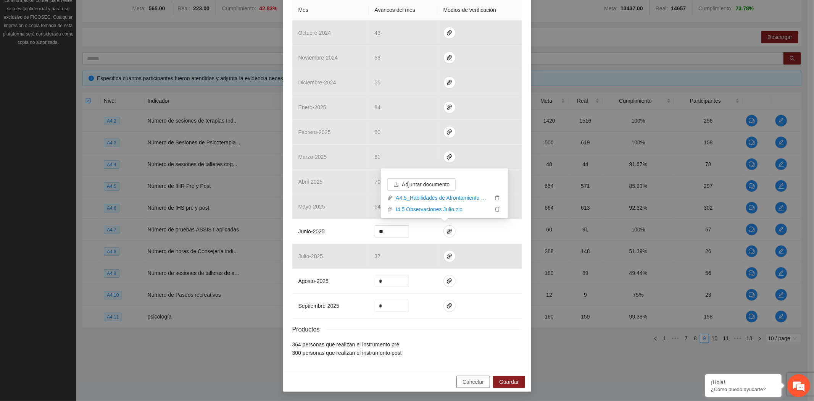
click at [480, 382] on span "Cancelar" at bounding box center [473, 381] width 21 height 8
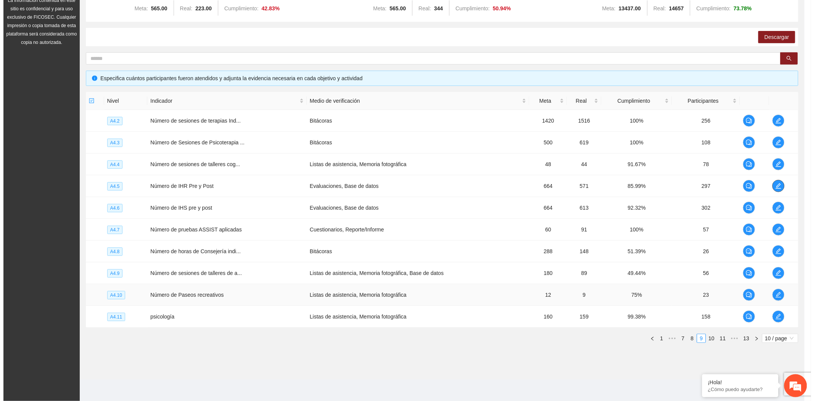
scroll to position [0, 0]
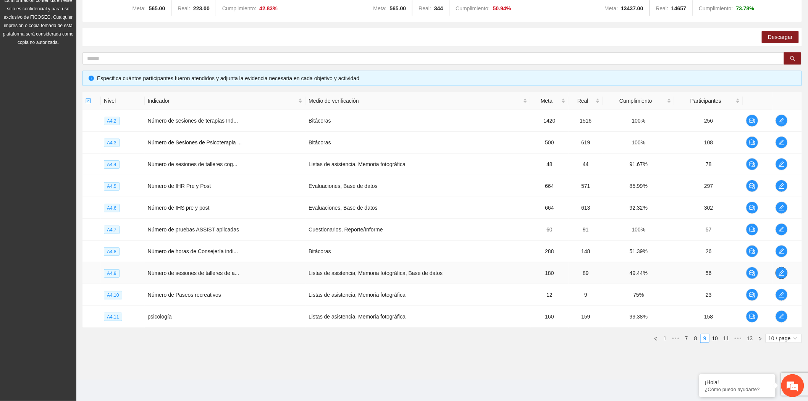
click at [779, 274] on icon "edit" at bounding box center [781, 273] width 6 height 6
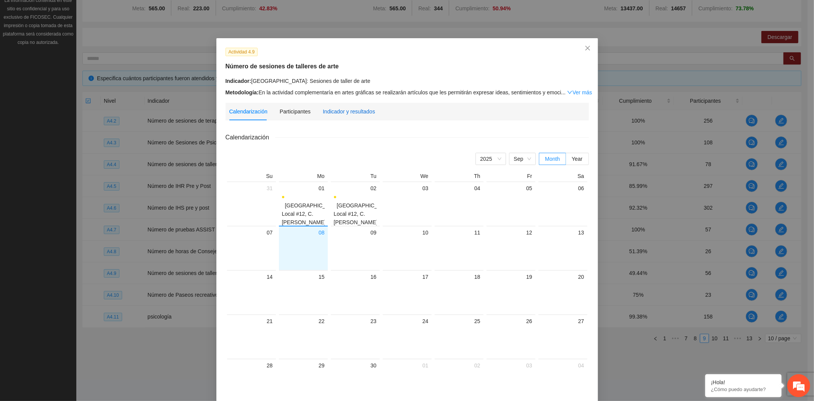
click at [328, 114] on div "Indicador y resultados" at bounding box center [349, 111] width 52 height 8
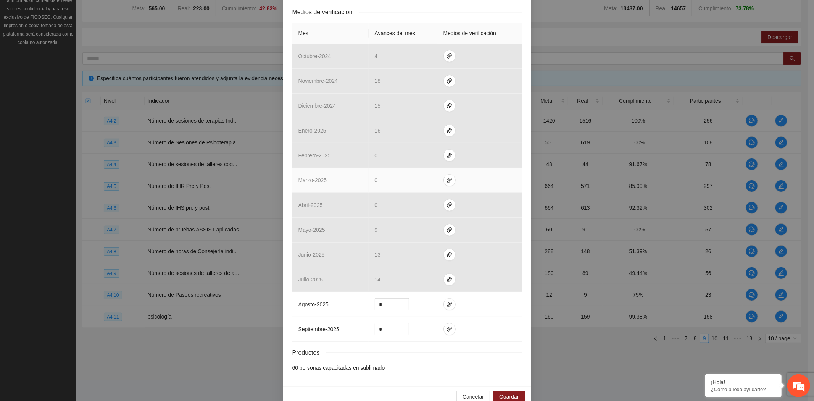
scroll to position [171, 0]
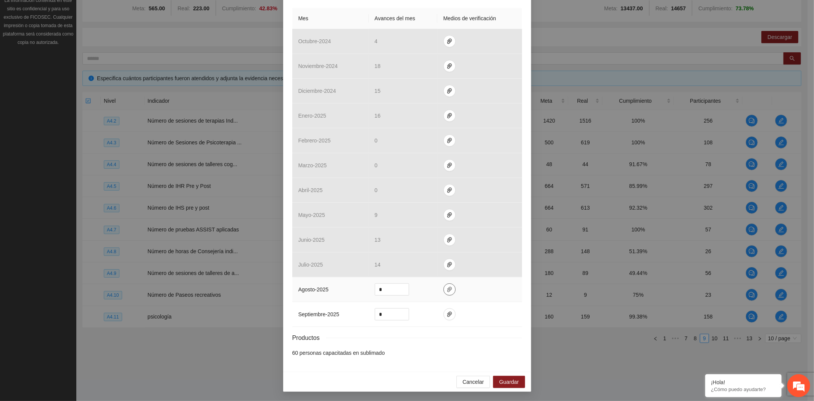
click at [447, 290] on icon "paper-clip" at bounding box center [450, 289] width 6 height 6
click at [464, 382] on span "Cancelar" at bounding box center [473, 381] width 21 height 8
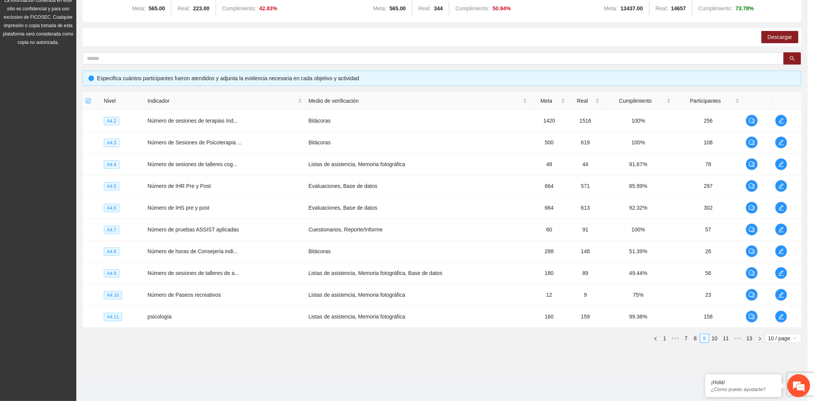
scroll to position [132, 0]
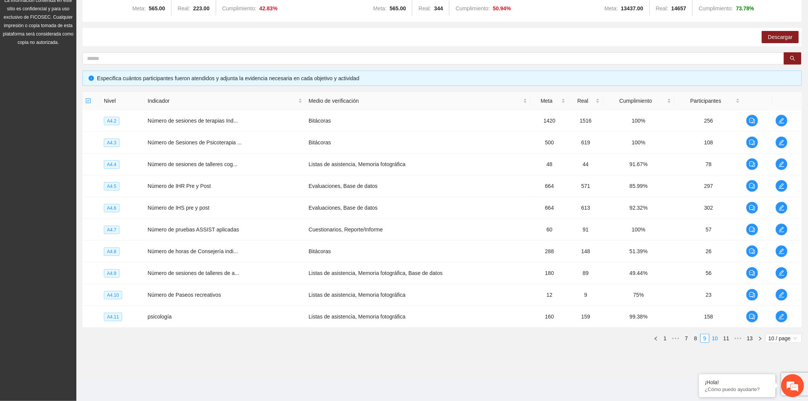
click at [715, 342] on link "10" at bounding box center [714, 338] width 11 height 8
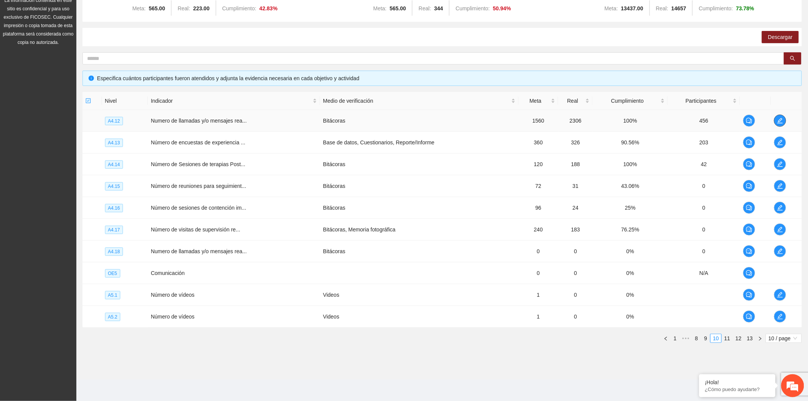
click at [780, 121] on icon "edit" at bounding box center [780, 121] width 6 height 6
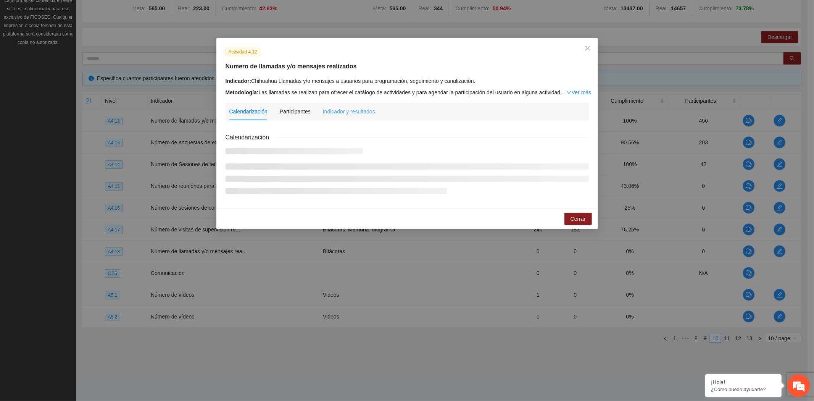
click at [328, 117] on div "Indicador y resultados" at bounding box center [349, 112] width 52 height 18
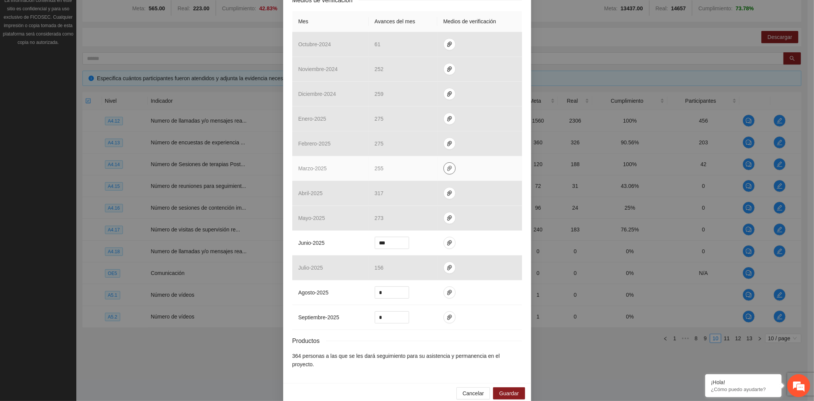
scroll to position [179, 0]
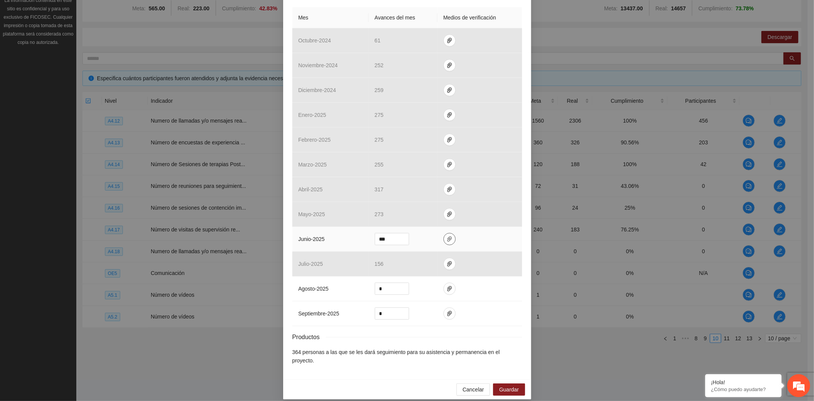
click at [447, 237] on icon "paper-clip" at bounding box center [450, 239] width 6 height 6
click at [472, 385] on span "Cancelar" at bounding box center [473, 389] width 21 height 8
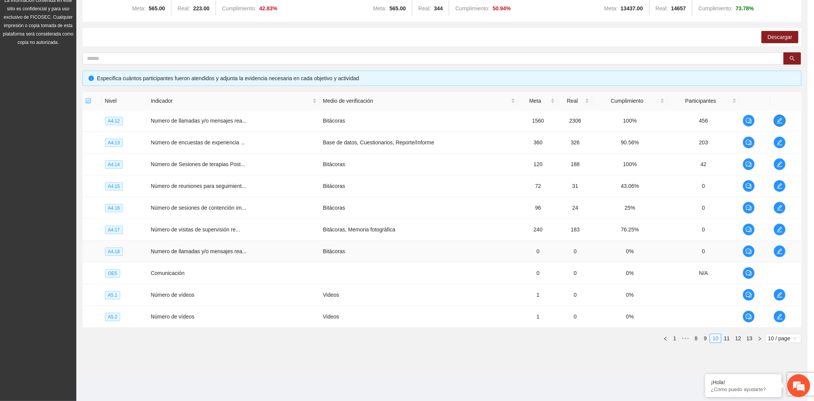
scroll to position [0, 0]
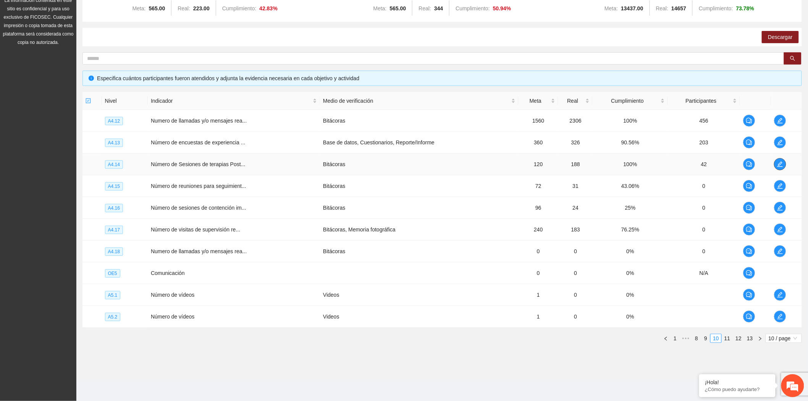
click at [779, 163] on icon "edit" at bounding box center [780, 164] width 6 height 6
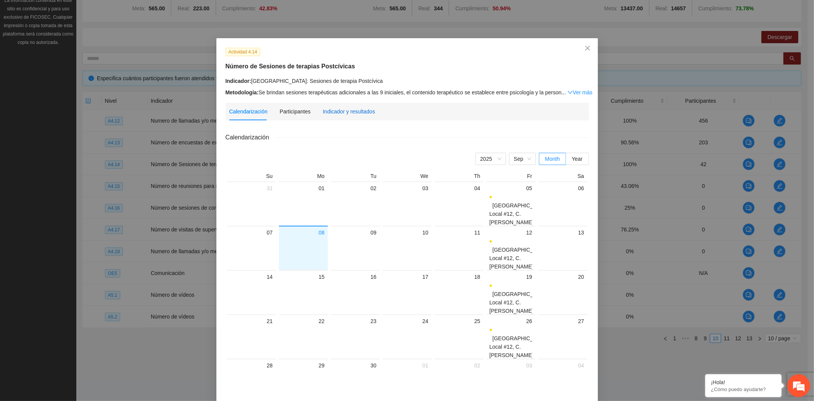
click at [340, 110] on div "Indicador y resultados" at bounding box center [349, 111] width 52 height 8
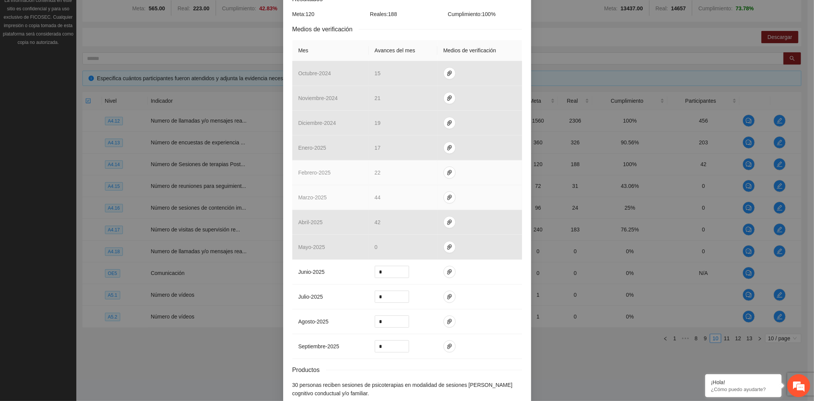
scroll to position [180, 0]
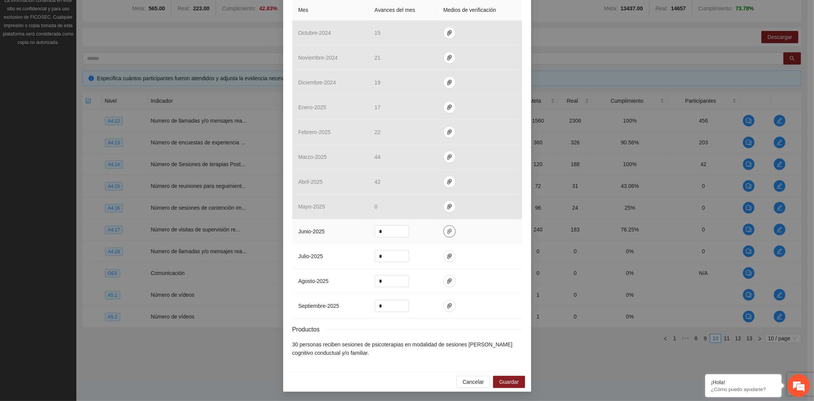
click at [447, 233] on icon "paper-clip" at bounding box center [450, 231] width 6 height 6
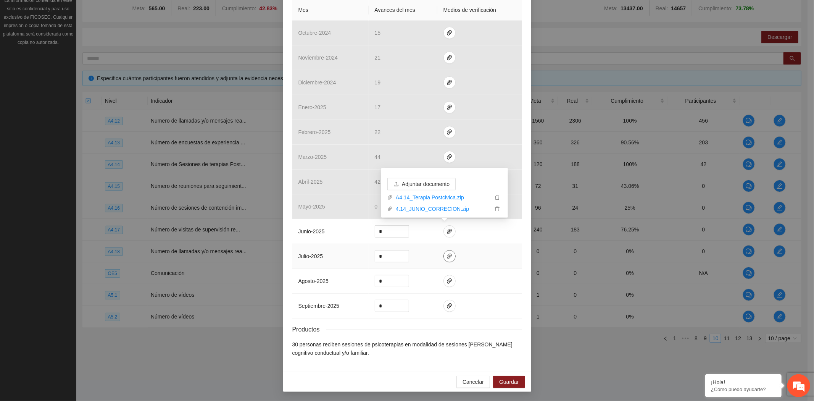
click at [447, 257] on icon "paper-clip" at bounding box center [449, 255] width 5 height 5
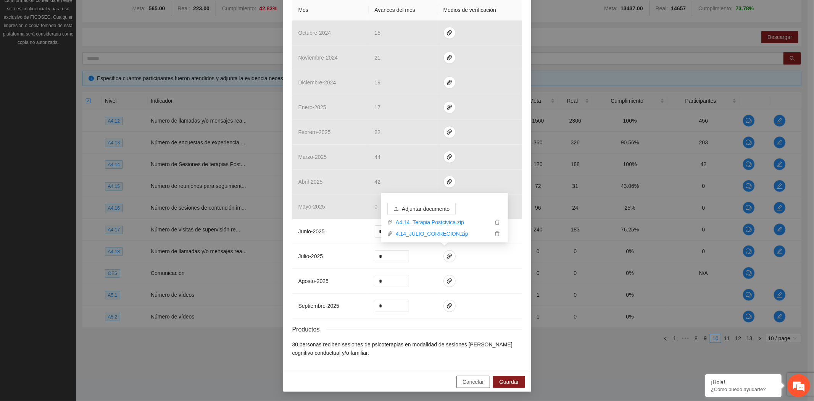
click at [471, 382] on span "Cancelar" at bounding box center [473, 381] width 21 height 8
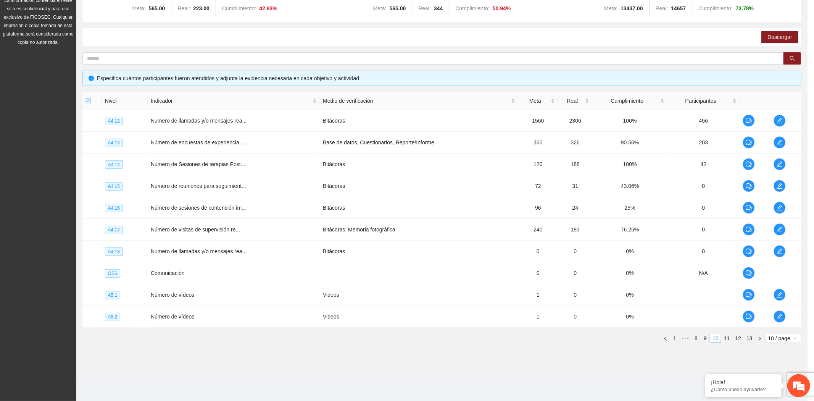
scroll to position [142, 0]
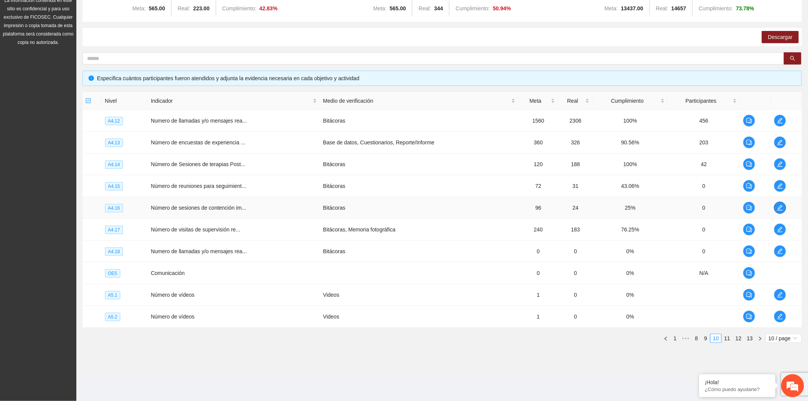
click at [779, 205] on icon "edit" at bounding box center [780, 208] width 6 height 6
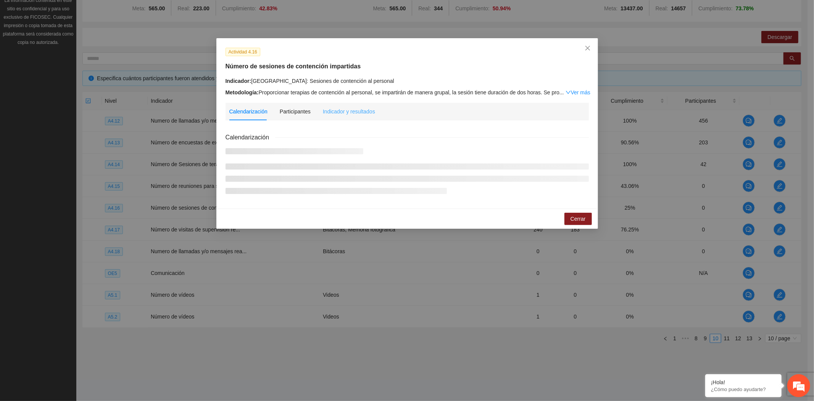
click at [359, 117] on div "Indicador y resultados" at bounding box center [349, 112] width 52 height 18
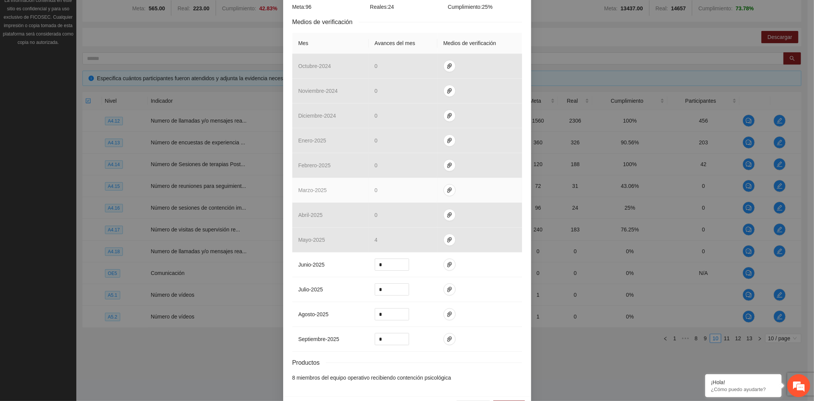
scroll to position [171, 0]
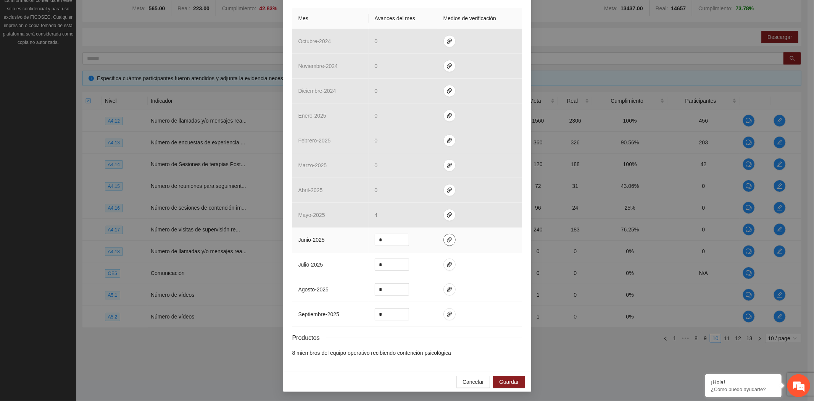
click at [444, 242] on span "paper-clip" at bounding box center [449, 240] width 11 height 6
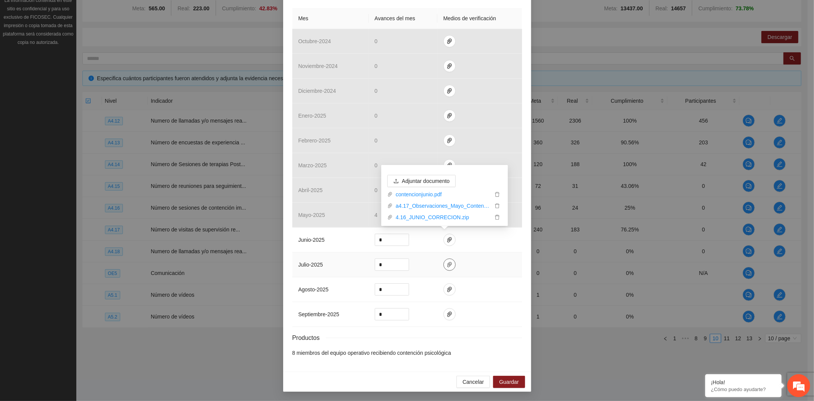
click at [447, 265] on icon "paper-clip" at bounding box center [449, 264] width 5 height 5
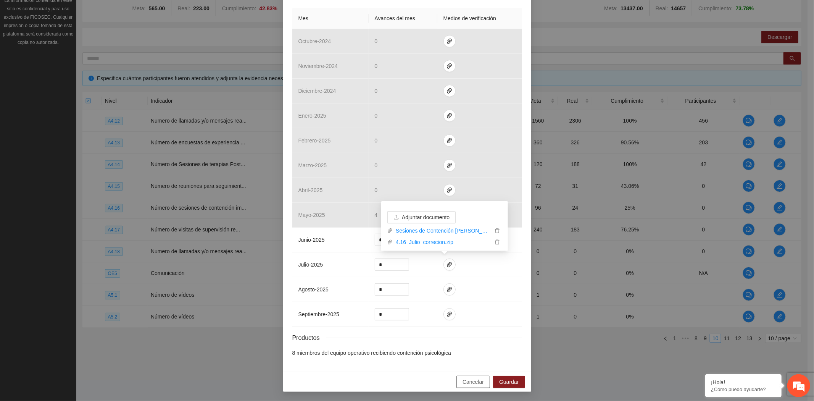
click at [474, 380] on span "Cancelar" at bounding box center [473, 381] width 21 height 8
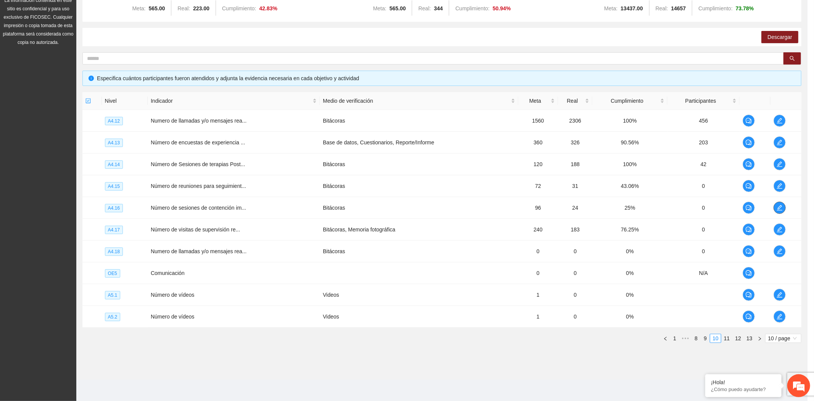
scroll to position [0, 0]
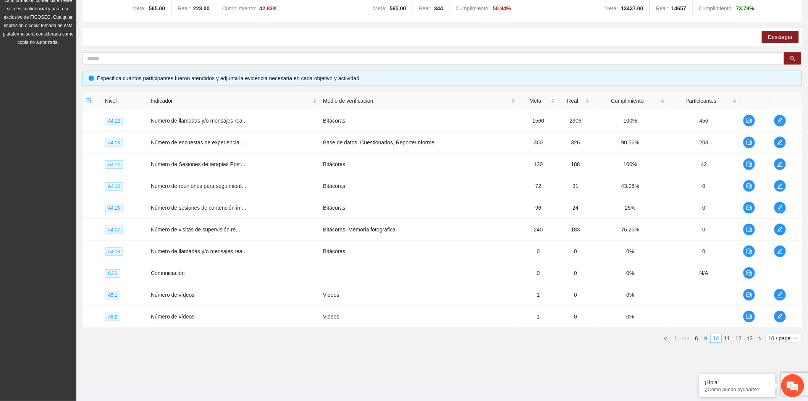
click at [703, 337] on link "9" at bounding box center [705, 338] width 8 height 8
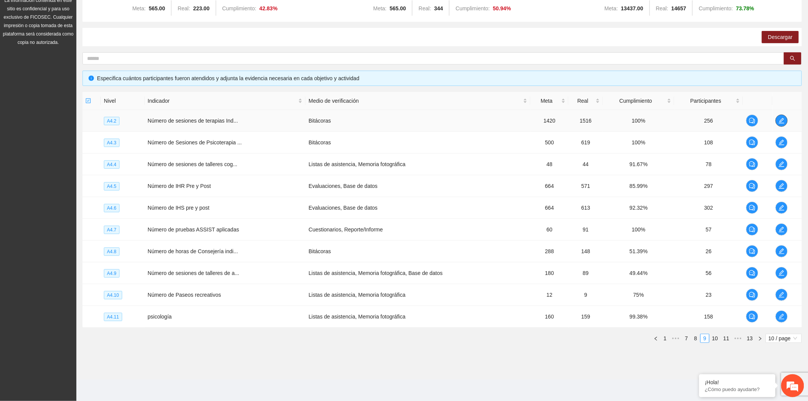
click at [780, 122] on icon "edit" at bounding box center [781, 121] width 6 height 6
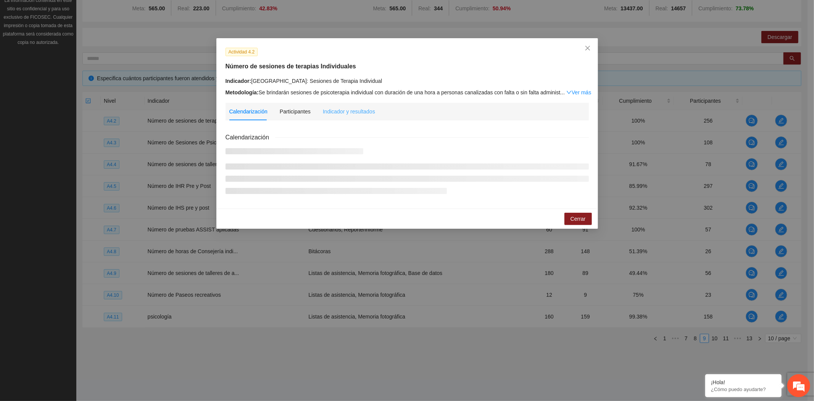
click at [339, 118] on div "Indicador y resultados" at bounding box center [349, 112] width 52 height 18
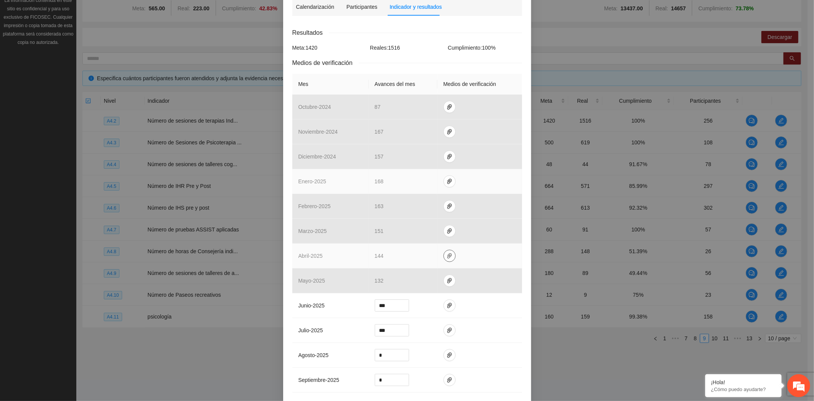
scroll to position [171, 0]
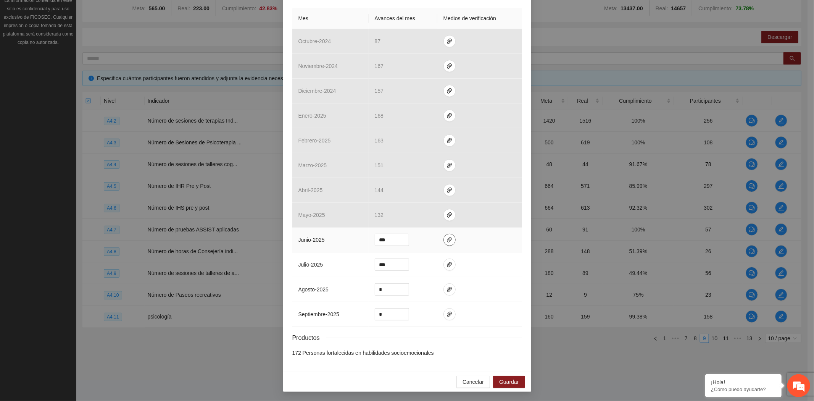
click at [447, 238] on icon "paper-clip" at bounding box center [450, 240] width 6 height 6
click at [213, 350] on div "Actividad 4.2 Número de sesiones de terapias Individuales Indicador: [GEOGRAPHI…" at bounding box center [407, 200] width 814 height 401
click at [447, 240] on icon "paper-clip" at bounding box center [450, 240] width 6 height 6
click at [447, 263] on icon "paper-clip" at bounding box center [450, 264] width 6 height 6
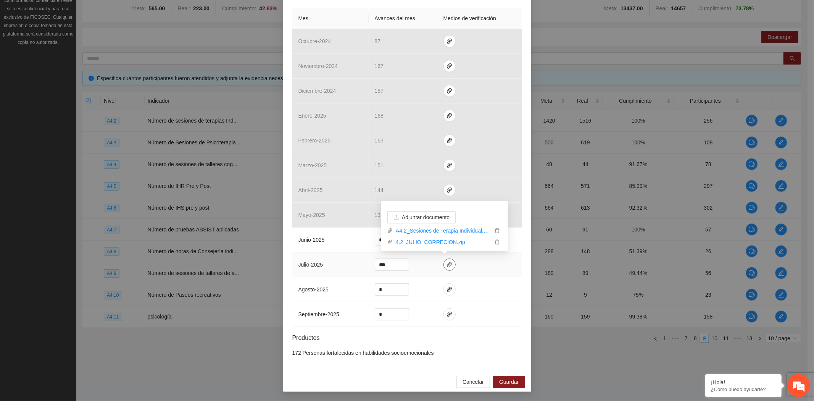
click at [447, 263] on icon "paper-clip" at bounding box center [450, 264] width 6 height 6
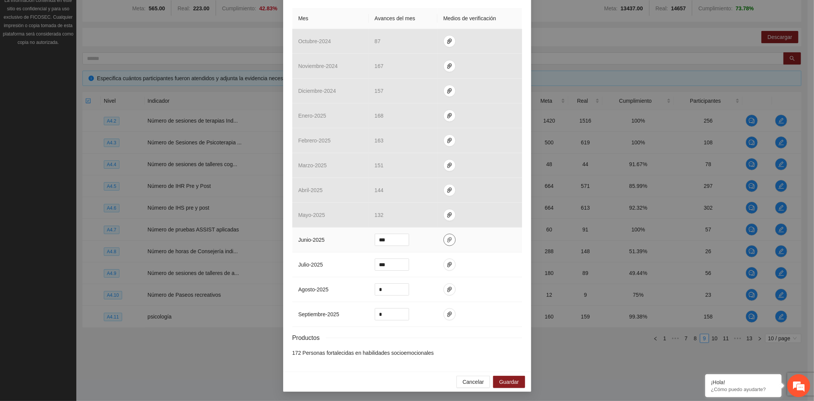
click at [447, 237] on icon "paper-clip" at bounding box center [450, 240] width 6 height 6
click at [224, 330] on div "Actividad 4.2 Número de sesiones de terapias Individuales Indicador: [GEOGRAPHI…" at bounding box center [407, 200] width 814 height 401
click at [482, 374] on div "Cancelar Guardar" at bounding box center [407, 381] width 248 height 20
click at [486, 382] on button "Cancelar" at bounding box center [473, 382] width 34 height 12
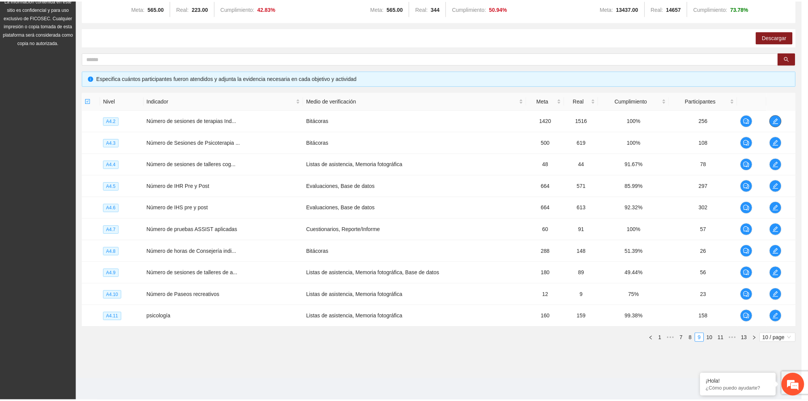
scroll to position [0, 0]
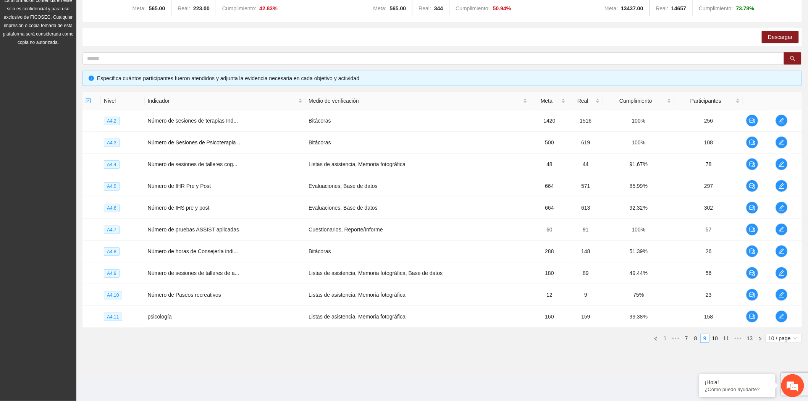
click at [342, 373] on section "Monitoreo técnico Asistentes Beneficiarios Asistencias Objetivos y actividades …" at bounding box center [441, 157] width 731 height 446
click at [664, 340] on link "1" at bounding box center [665, 338] width 8 height 8
